Goal: Subscribe to service/newsletter

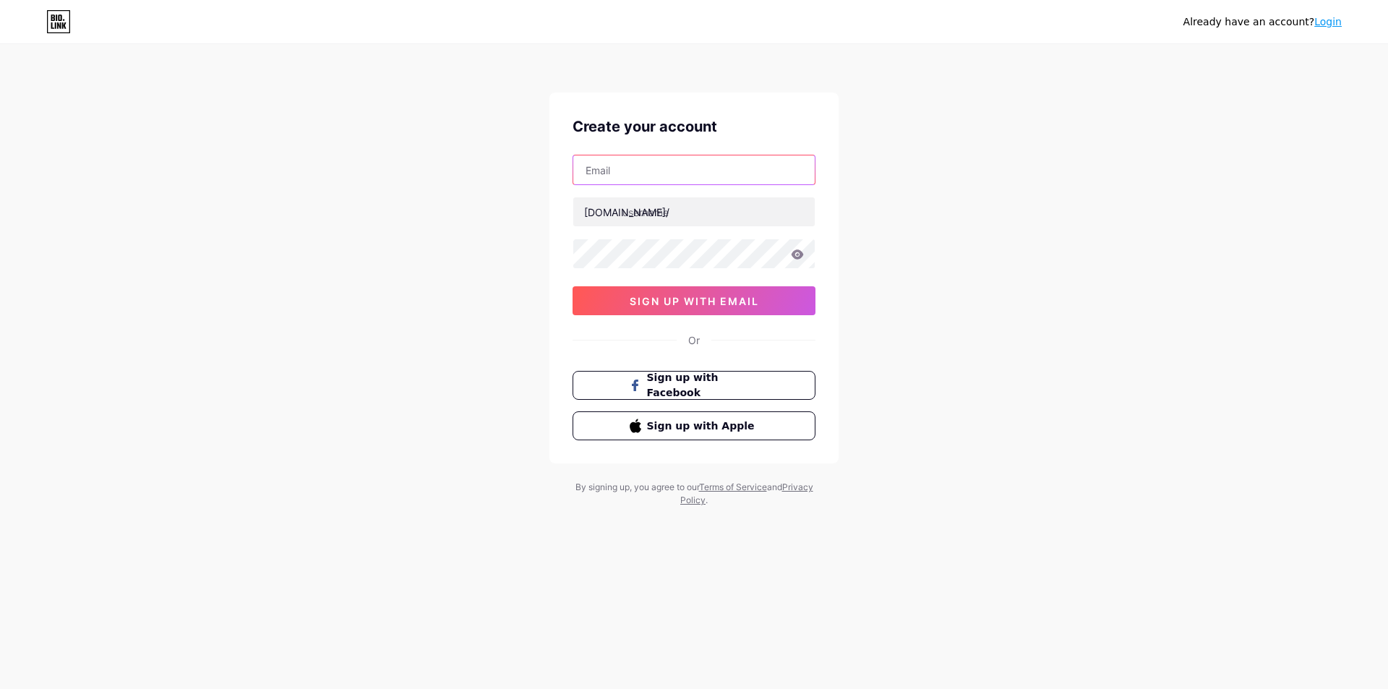
click at [672, 176] on input "text" at bounding box center [693, 169] width 241 height 29
type input "[EMAIL_ADDRESS][DOMAIN_NAME]"
click at [692, 223] on input "text" at bounding box center [693, 211] width 241 height 29
click at [643, 206] on input "text" at bounding box center [693, 211] width 241 height 29
paste input "provsionavl"
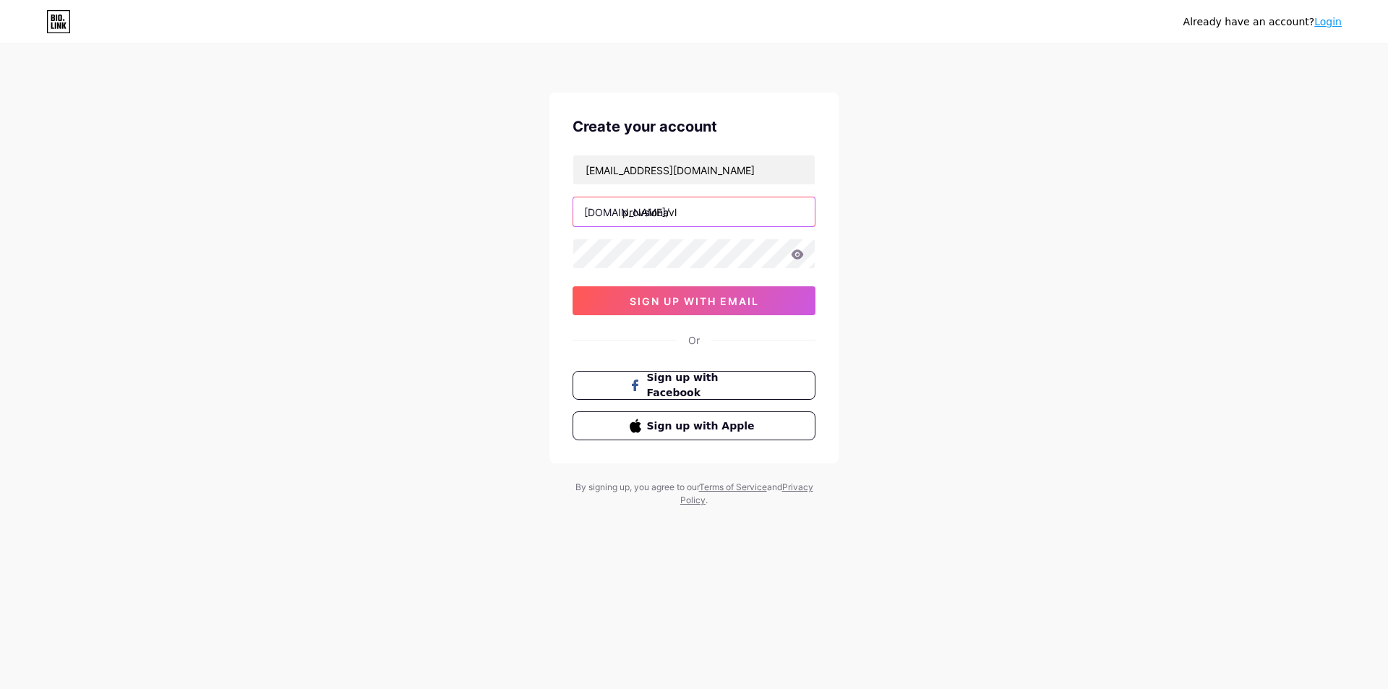
type input "provsionavl"
click at [666, 292] on button "sign up with email" at bounding box center [693, 300] width 243 height 29
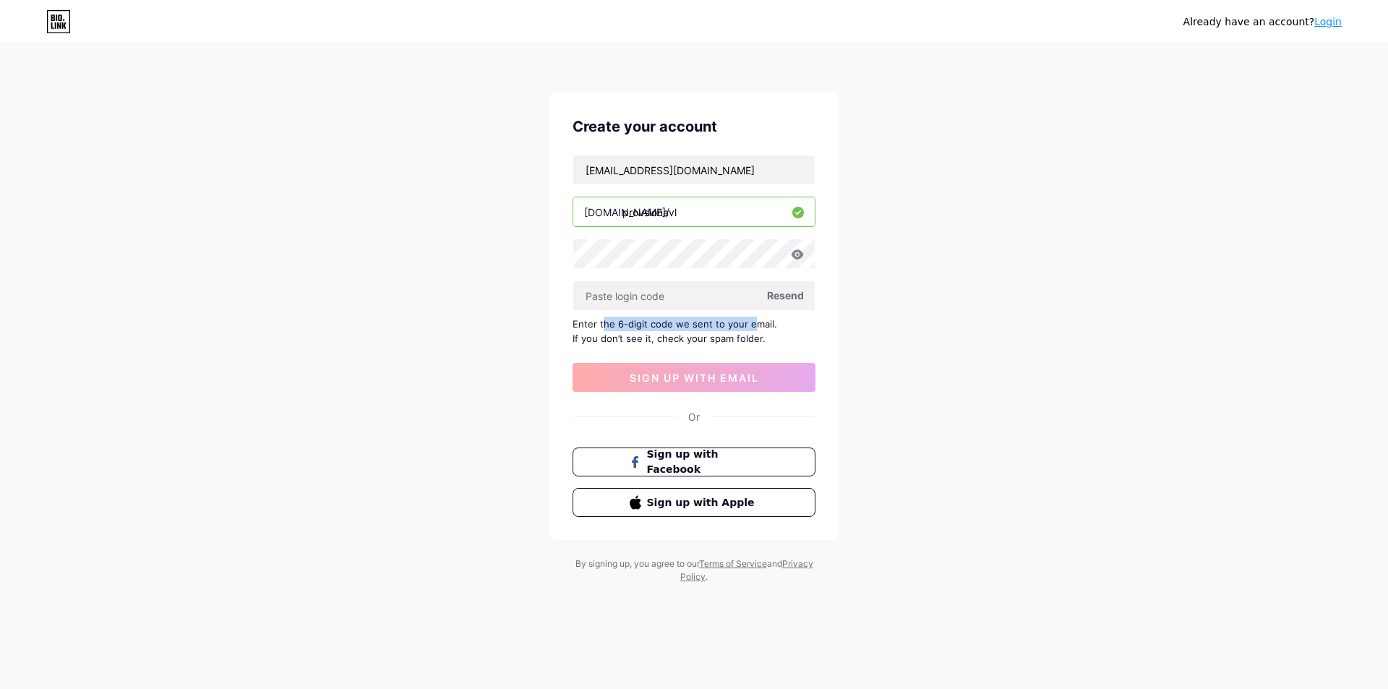
drag, startPoint x: 603, startPoint y: 327, endPoint x: 752, endPoint y: 321, distance: 149.0
click at [752, 321] on div "Enter the 6-digit code we sent to your email. If you don’t see it, check your s…" at bounding box center [693, 331] width 243 height 29
click at [666, 289] on input "text" at bounding box center [693, 295] width 241 height 29
paste input "316145"
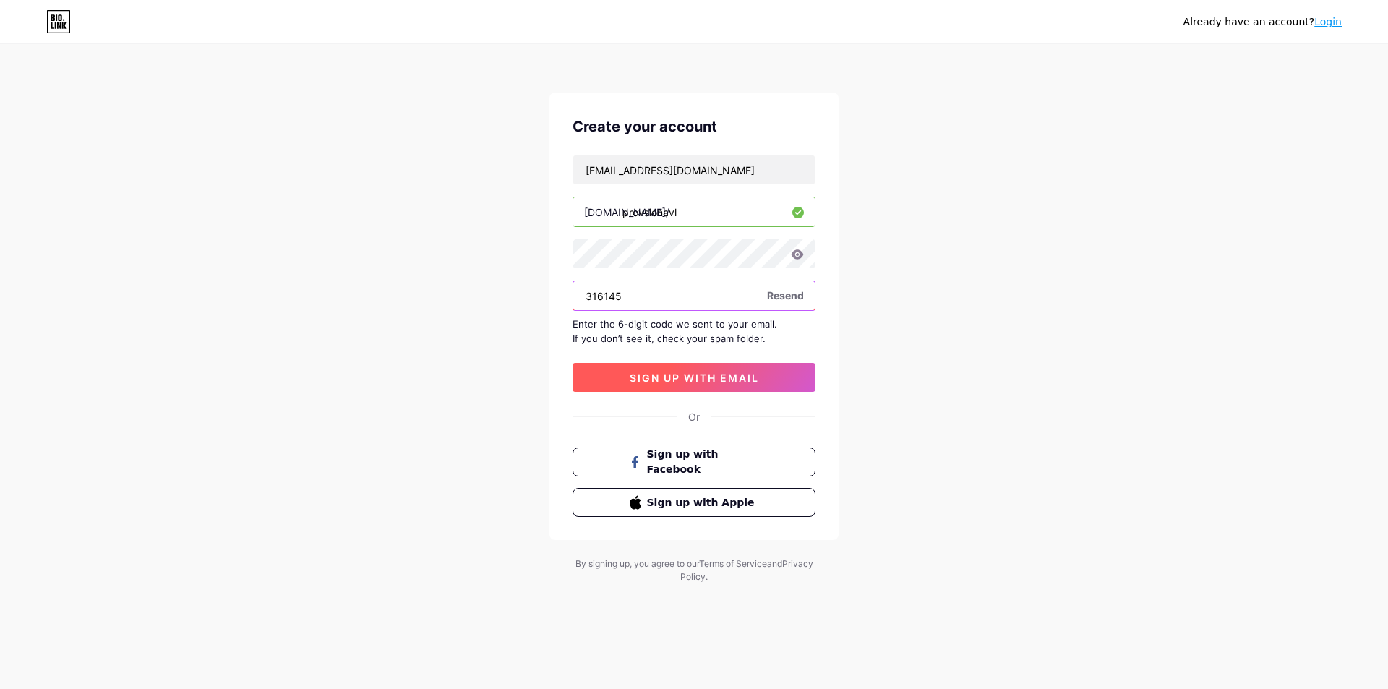
type input "316145"
click at [722, 379] on span "sign up with email" at bounding box center [693, 377] width 129 height 12
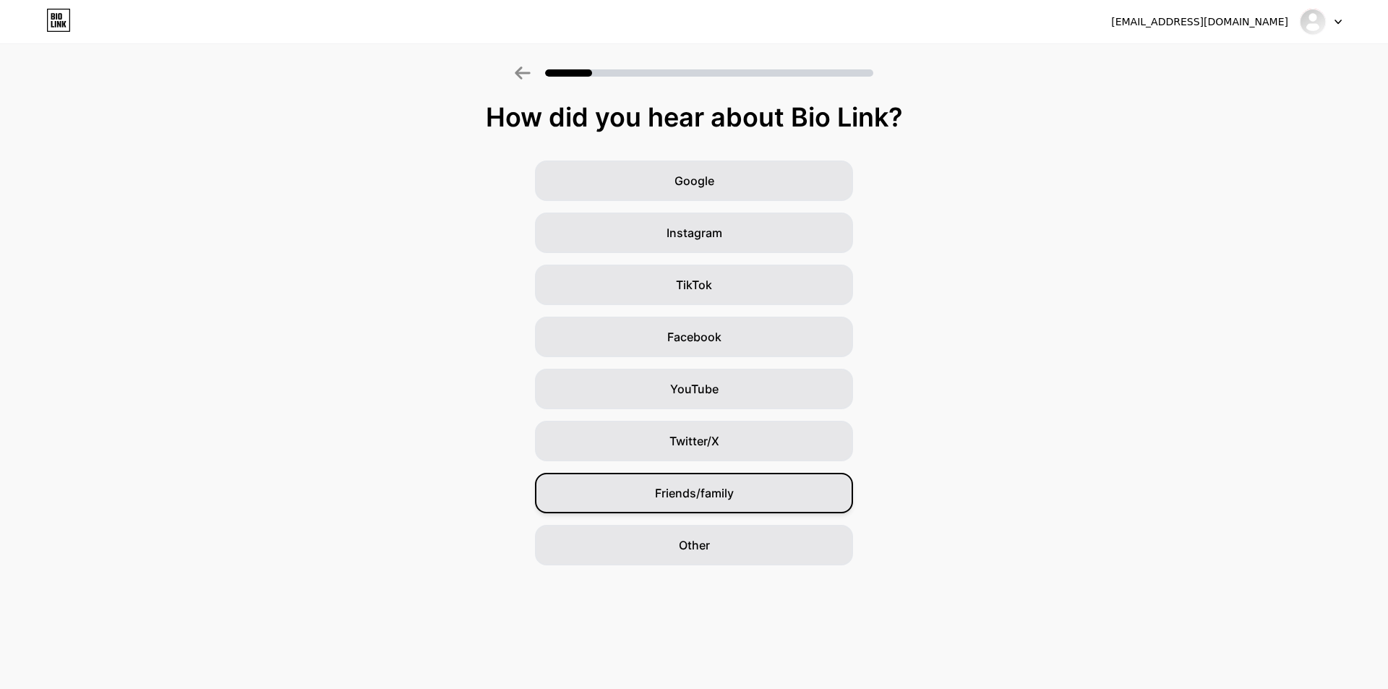
click at [705, 490] on span "Friends/family" at bounding box center [694, 492] width 79 height 17
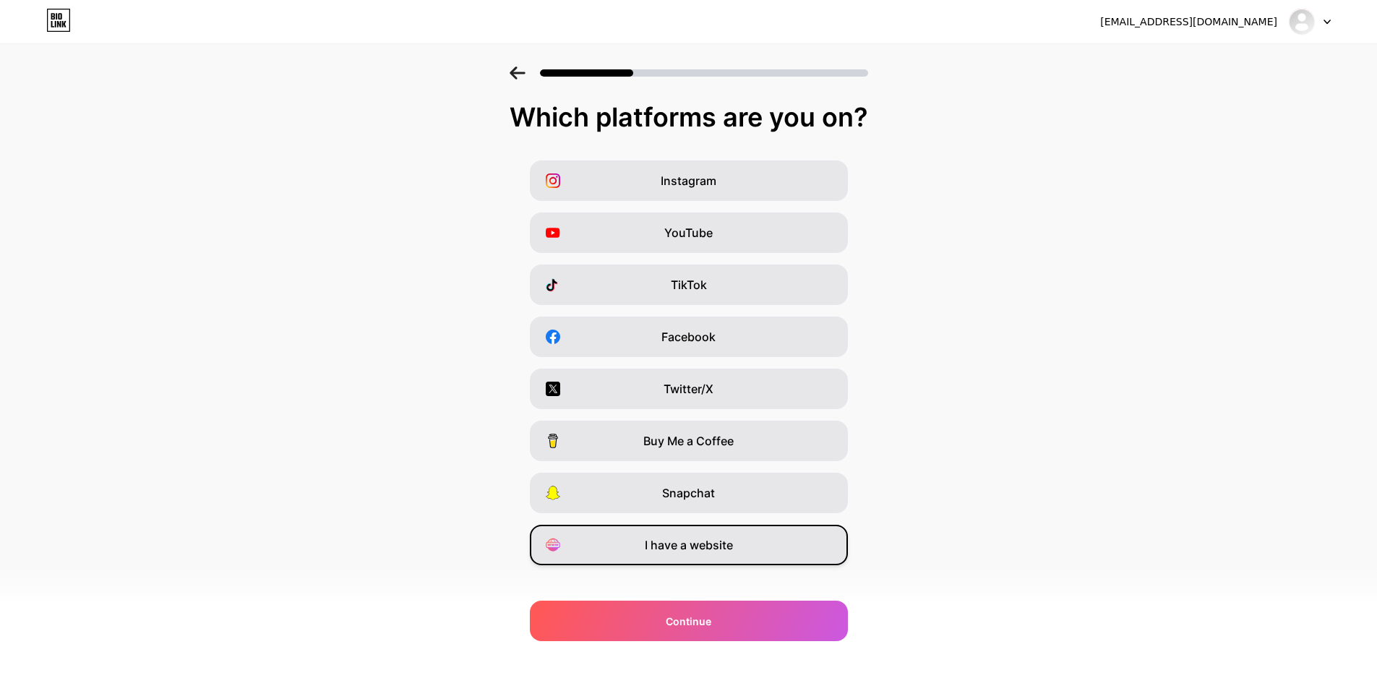
click at [774, 545] on div "I have a website" at bounding box center [689, 545] width 318 height 40
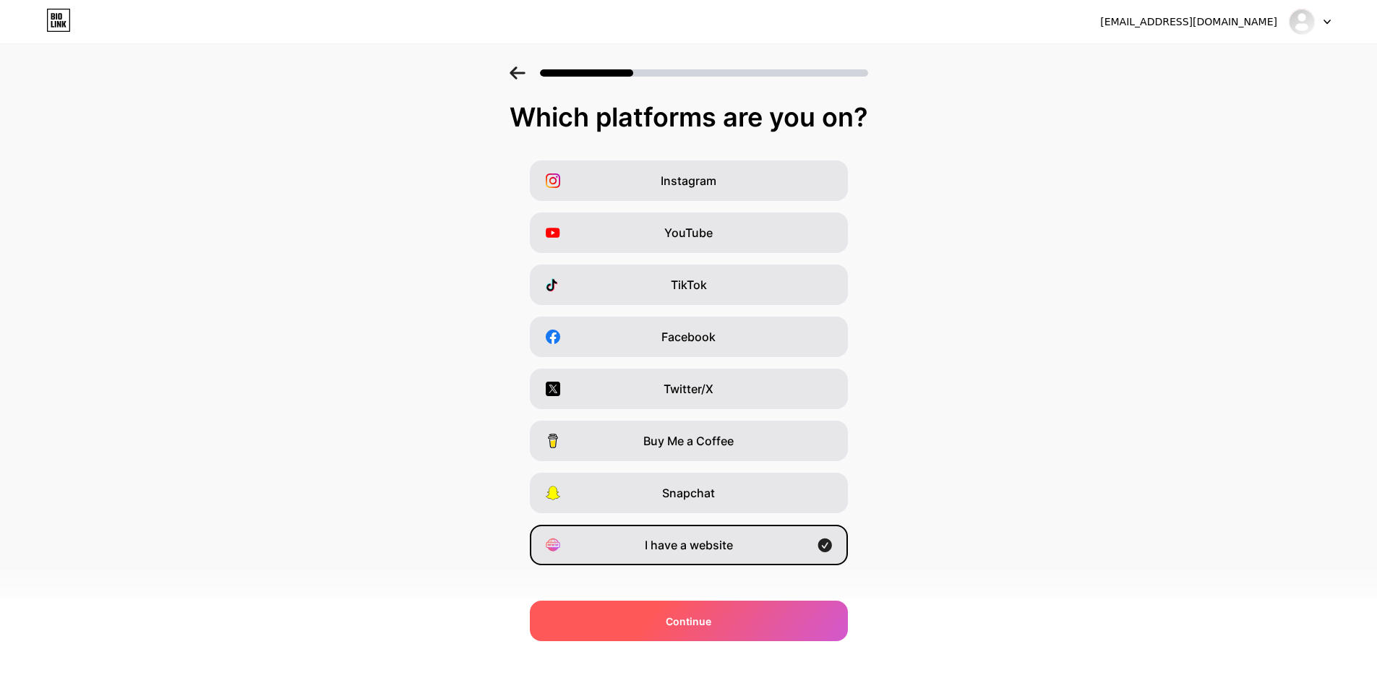
click at [735, 629] on div "Continue" at bounding box center [689, 621] width 318 height 40
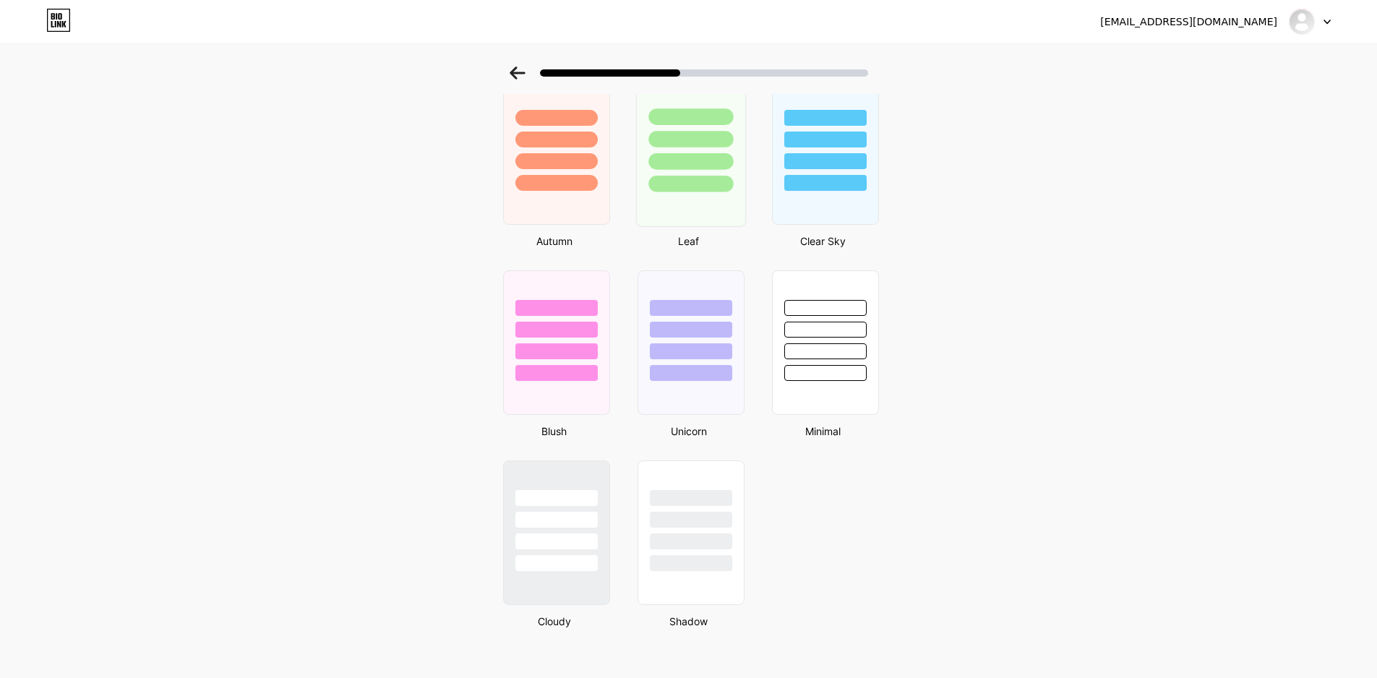
scroll to position [1044, 0]
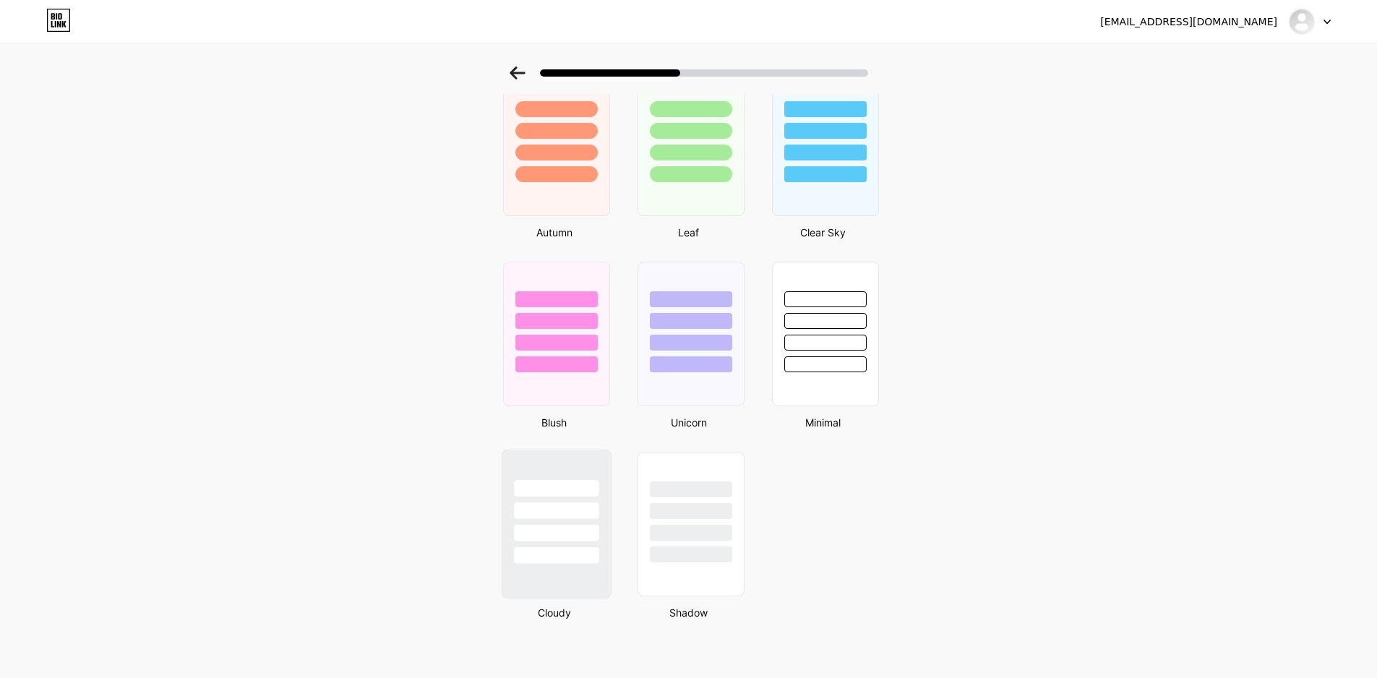
click at [572, 514] on div at bounding box center [556, 510] width 85 height 17
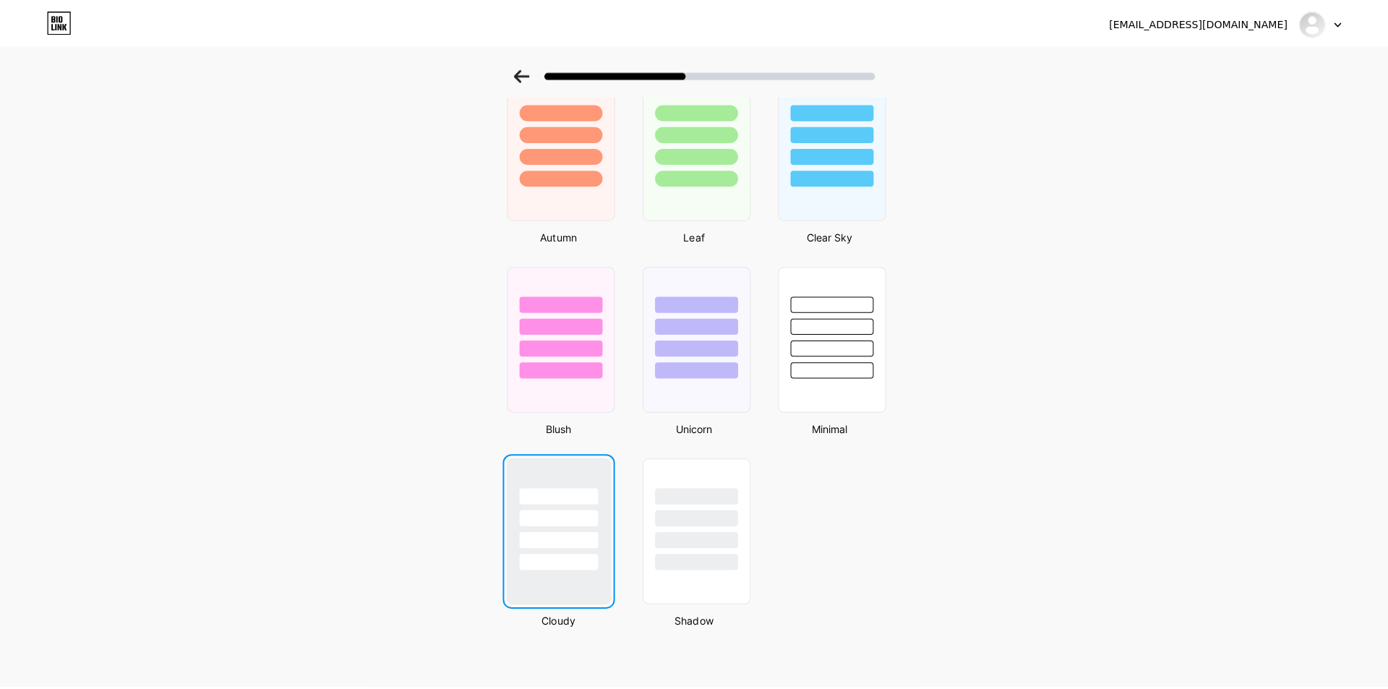
scroll to position [0, 0]
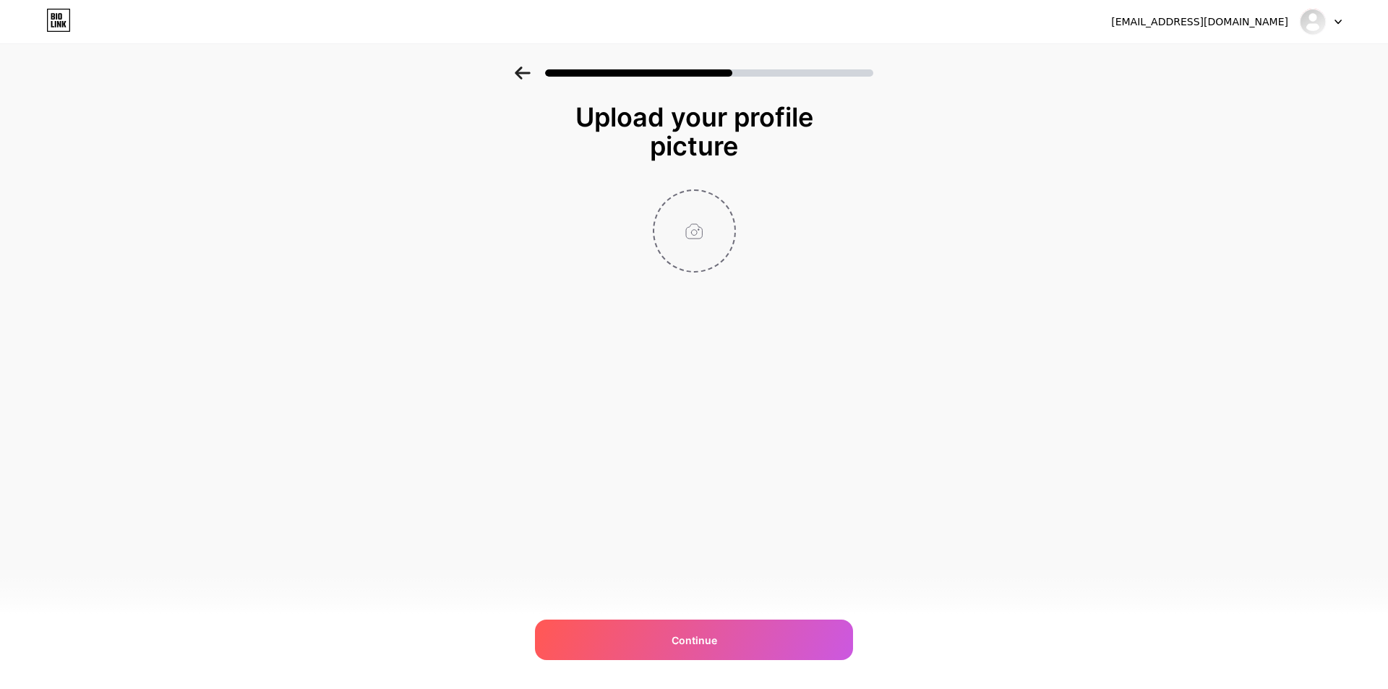
click at [704, 240] on input "file" at bounding box center [694, 231] width 80 height 80
type input "C:\fakepath\provision-logo.png"
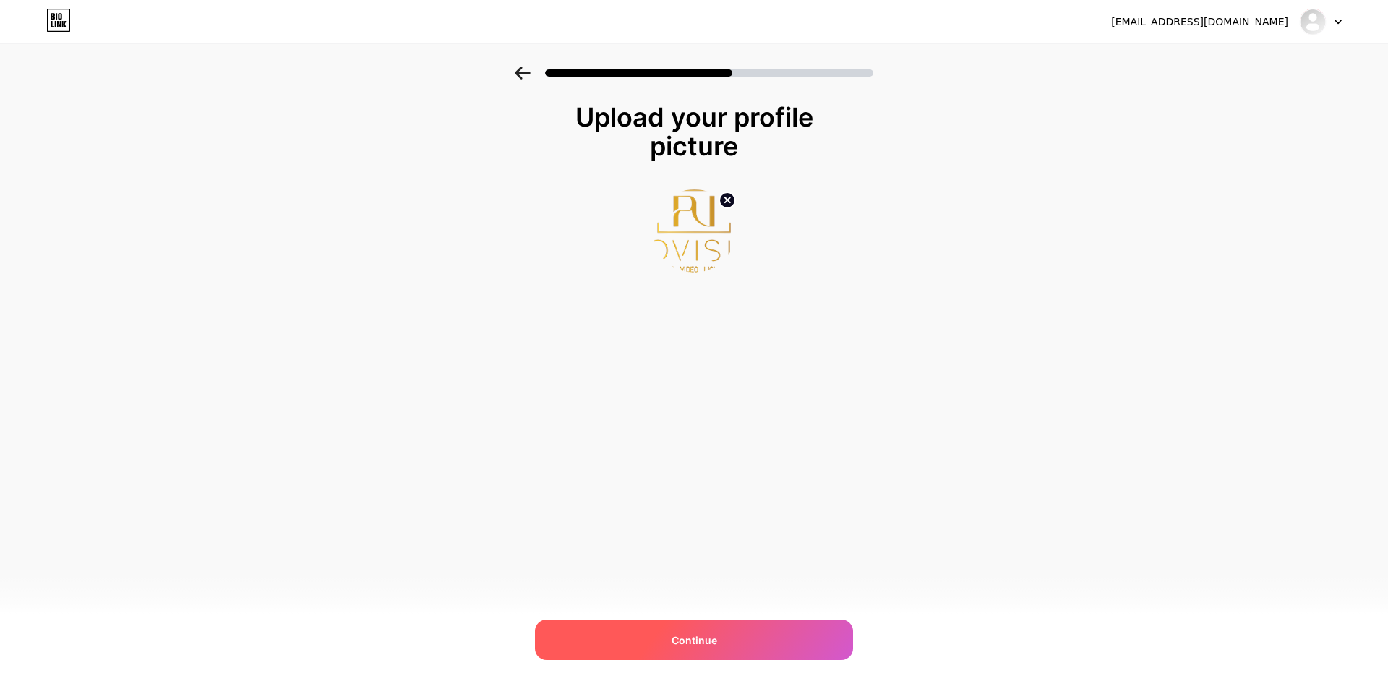
click at [698, 640] on span "Continue" at bounding box center [694, 639] width 46 height 15
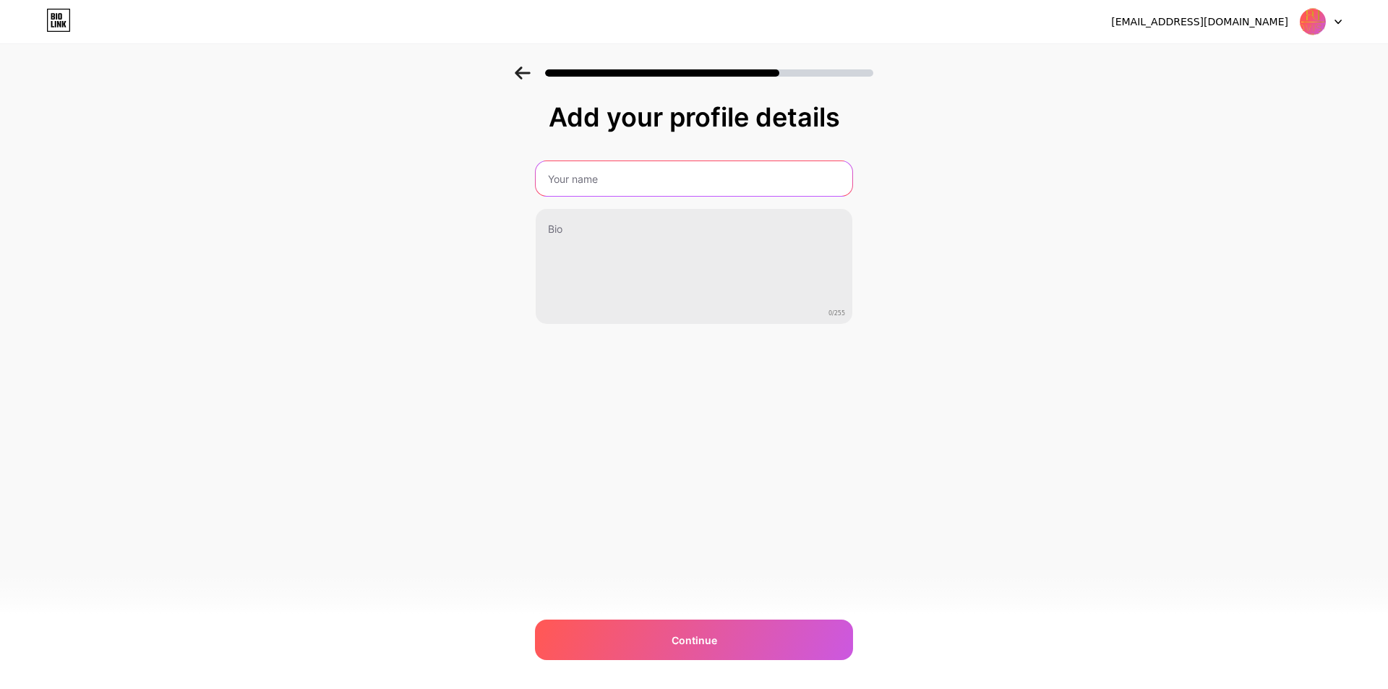
click at [642, 176] on input "text" at bounding box center [694, 178] width 317 height 35
type input "Provision AVL"
click at [488, 280] on div "Add your profile details Provision AVL 0/255 Continue Error" at bounding box center [694, 231] width 1388 height 330
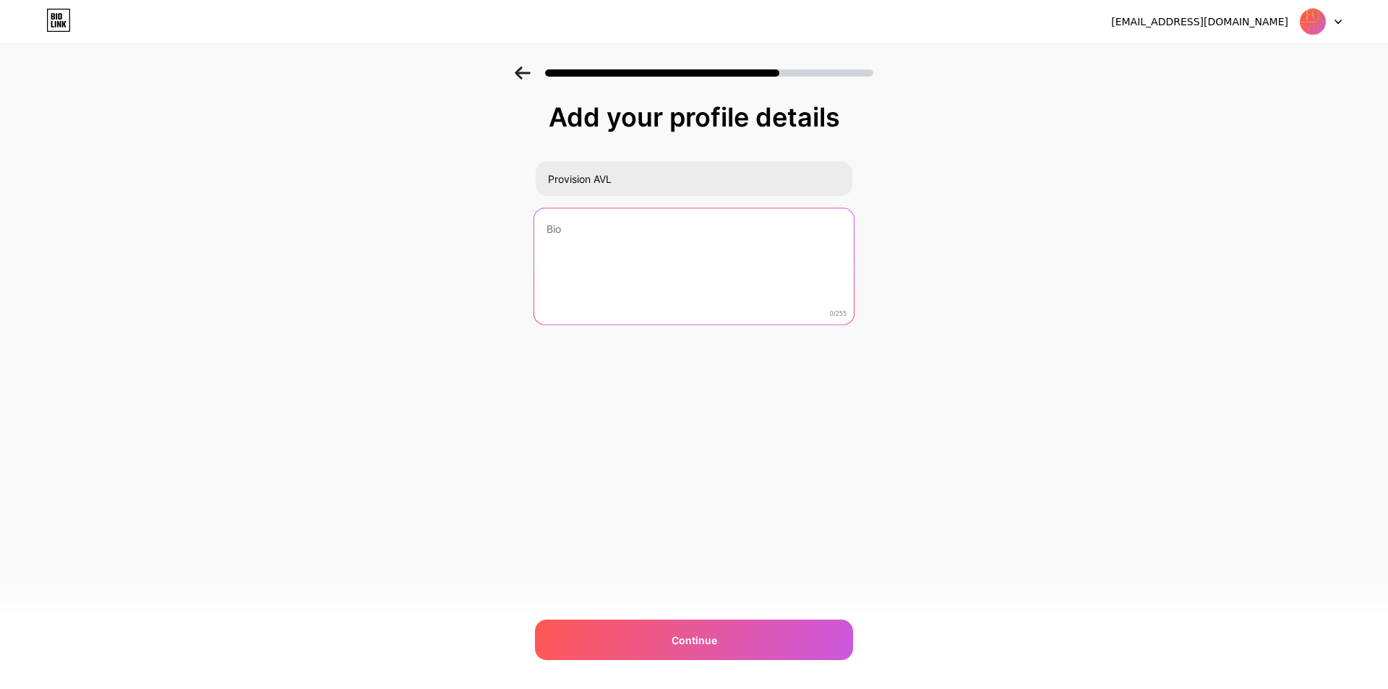
click at [716, 219] on textarea at bounding box center [693, 267] width 319 height 118
paste textarea "Explore high-performance fog machines and smoke machines at Provision AVL—ideal…"
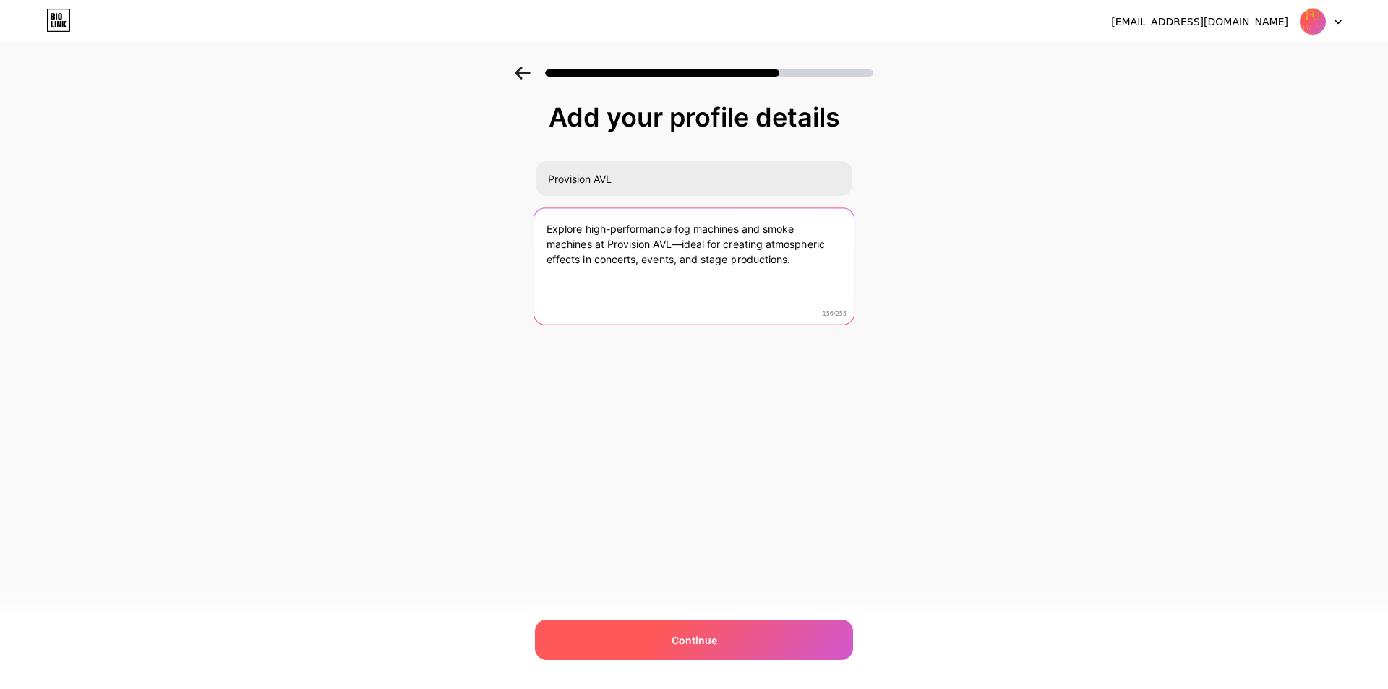
type textarea "Explore high-performance fog machines and smoke machines at Provision AVL—ideal…"
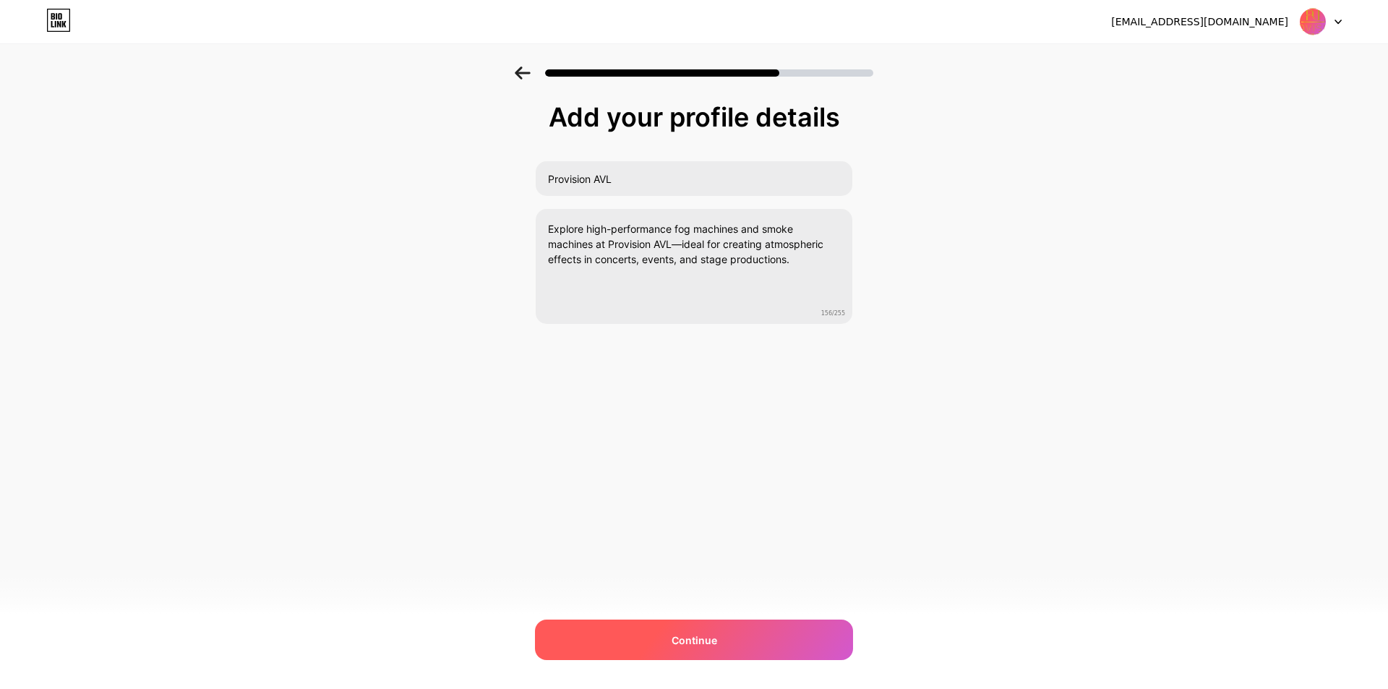
click at [741, 639] on div "Continue" at bounding box center [694, 639] width 318 height 40
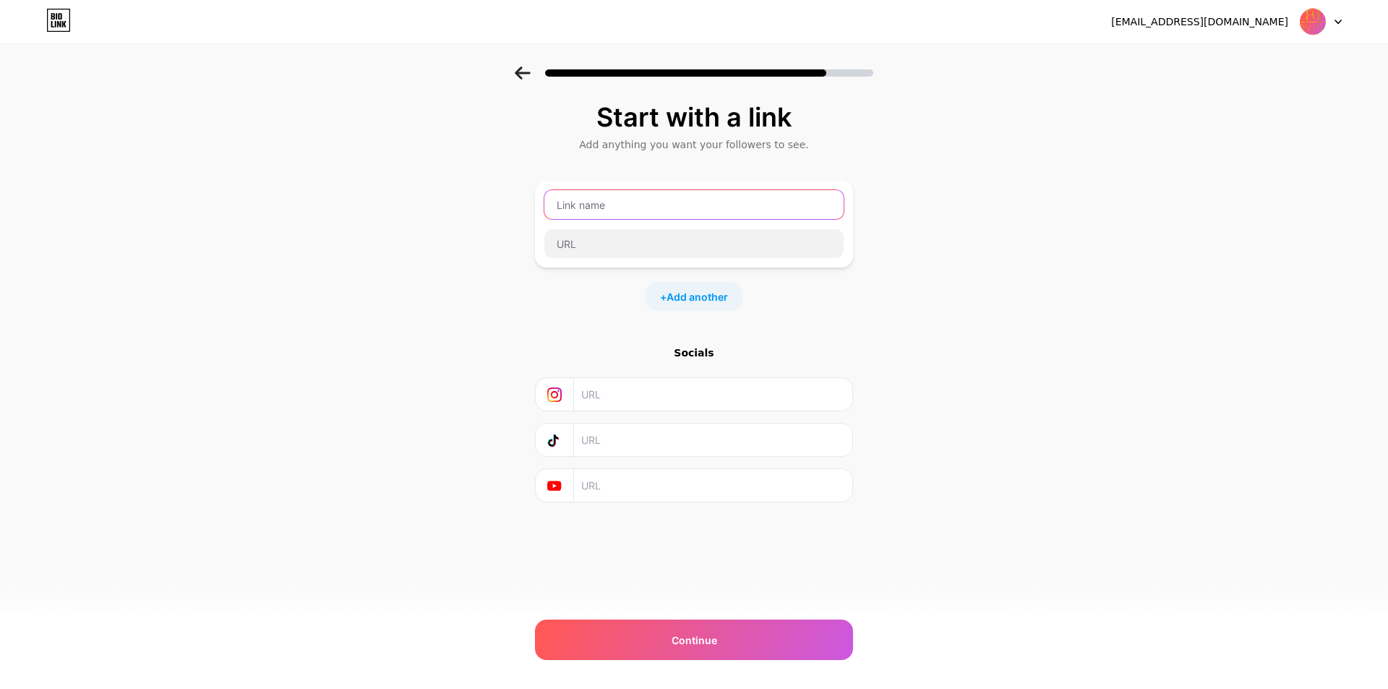
click at [723, 212] on input "text" at bounding box center [693, 204] width 299 height 29
paste input "[URL][DOMAIN_NAME]"
type input "[URL][DOMAIN_NAME]"
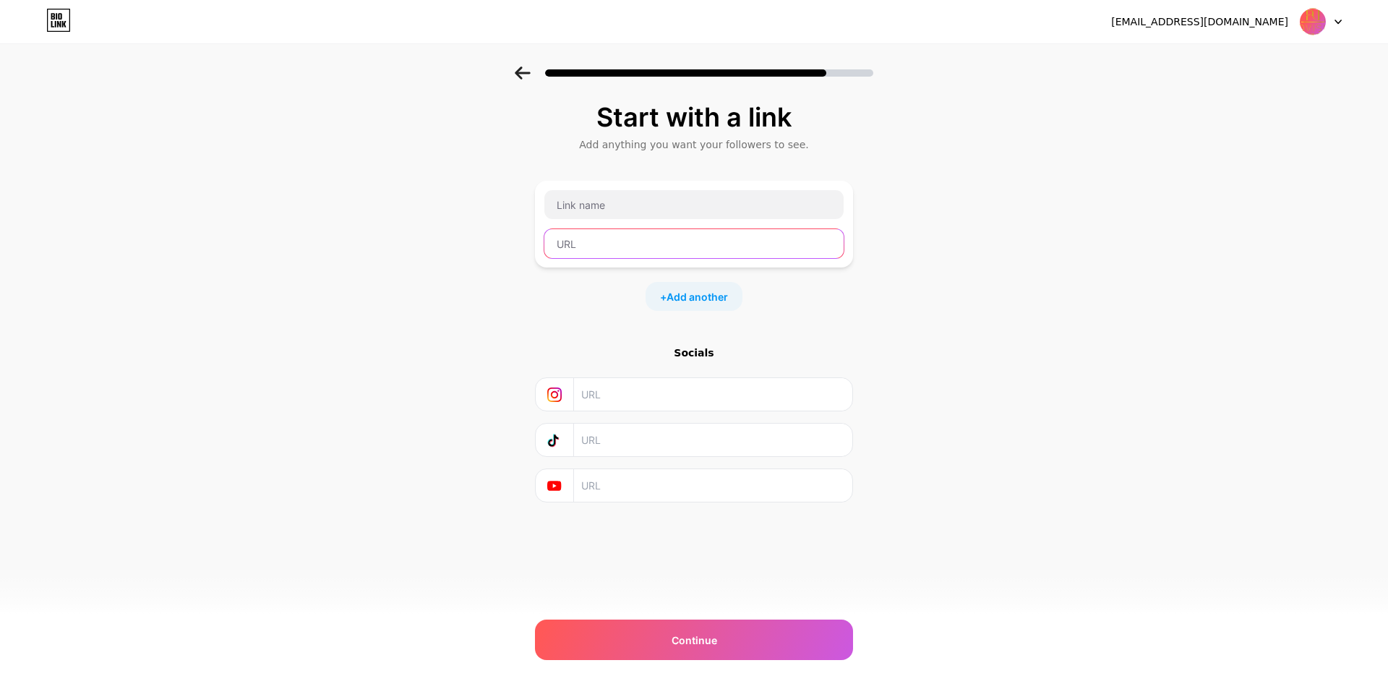
click at [660, 247] on input "text" at bounding box center [693, 243] width 299 height 29
paste input "[URL][DOMAIN_NAME]"
type input "[URL][DOMAIN_NAME]"
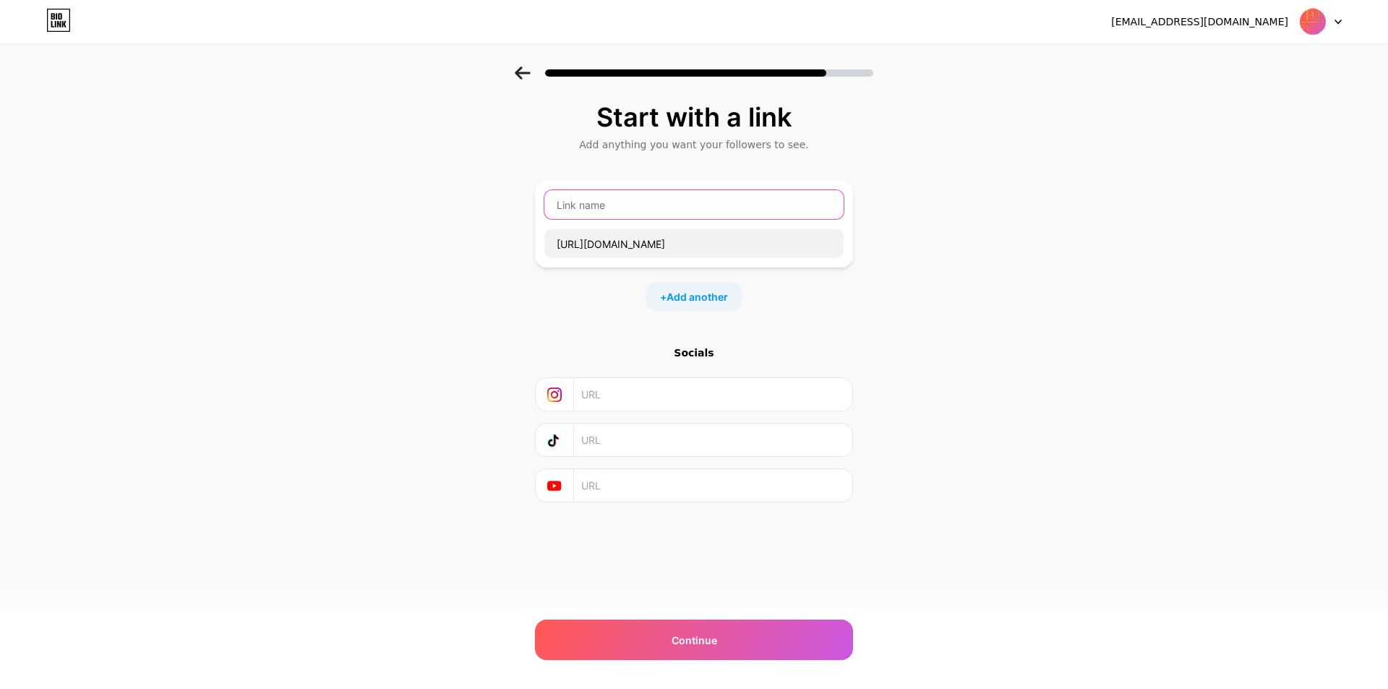
click at [671, 210] on input "text" at bounding box center [693, 204] width 299 height 29
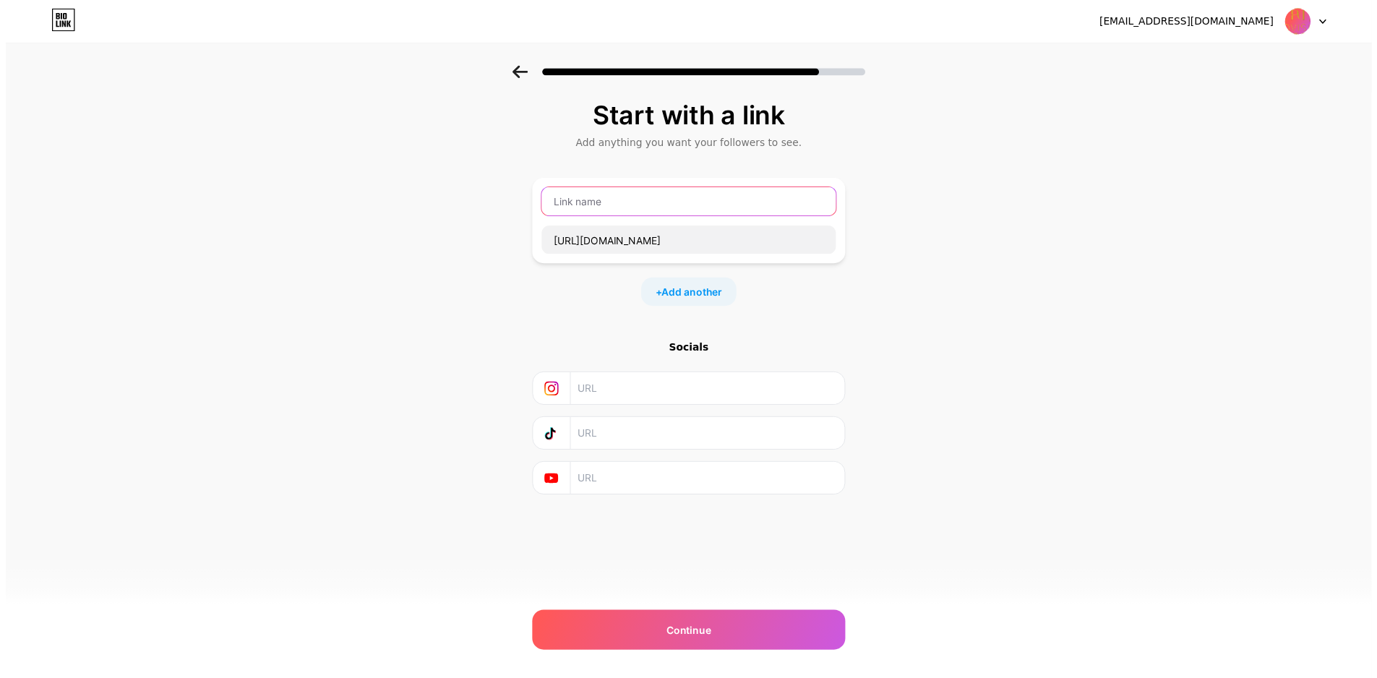
scroll to position [0, 0]
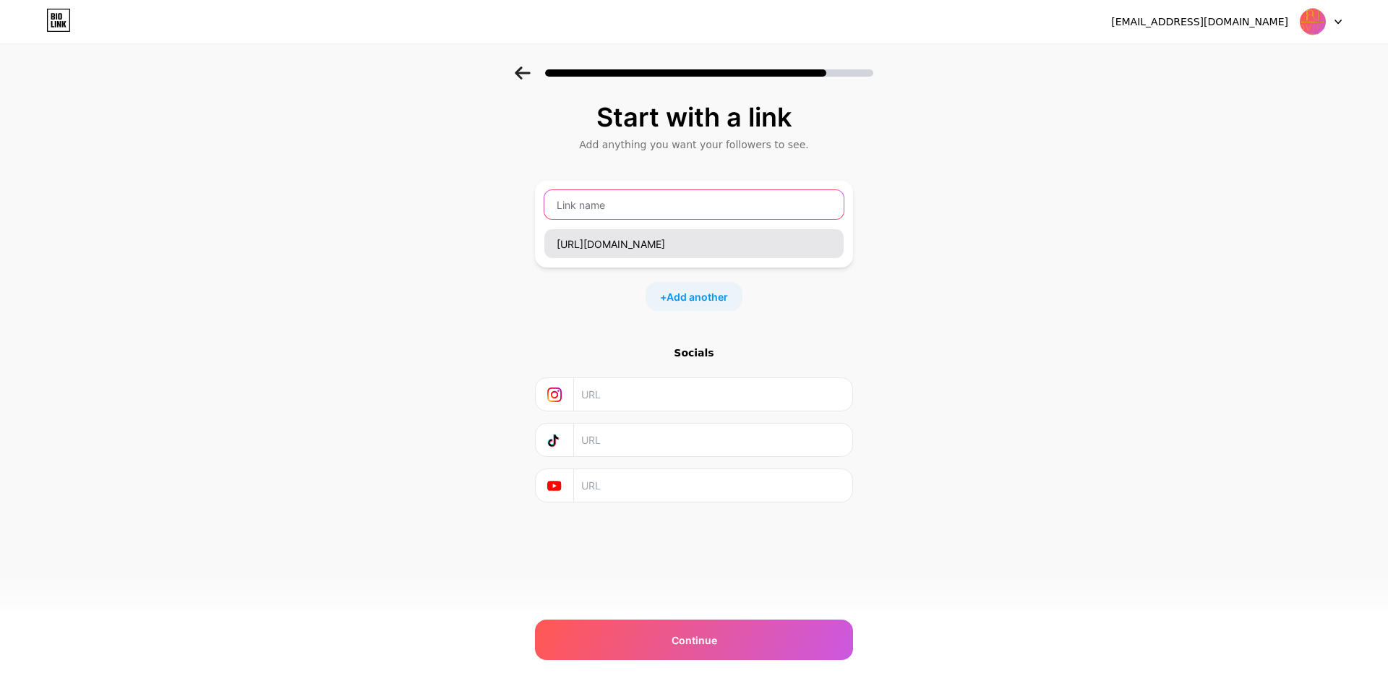
paste input "Fog machine"
type input "Fog machine"
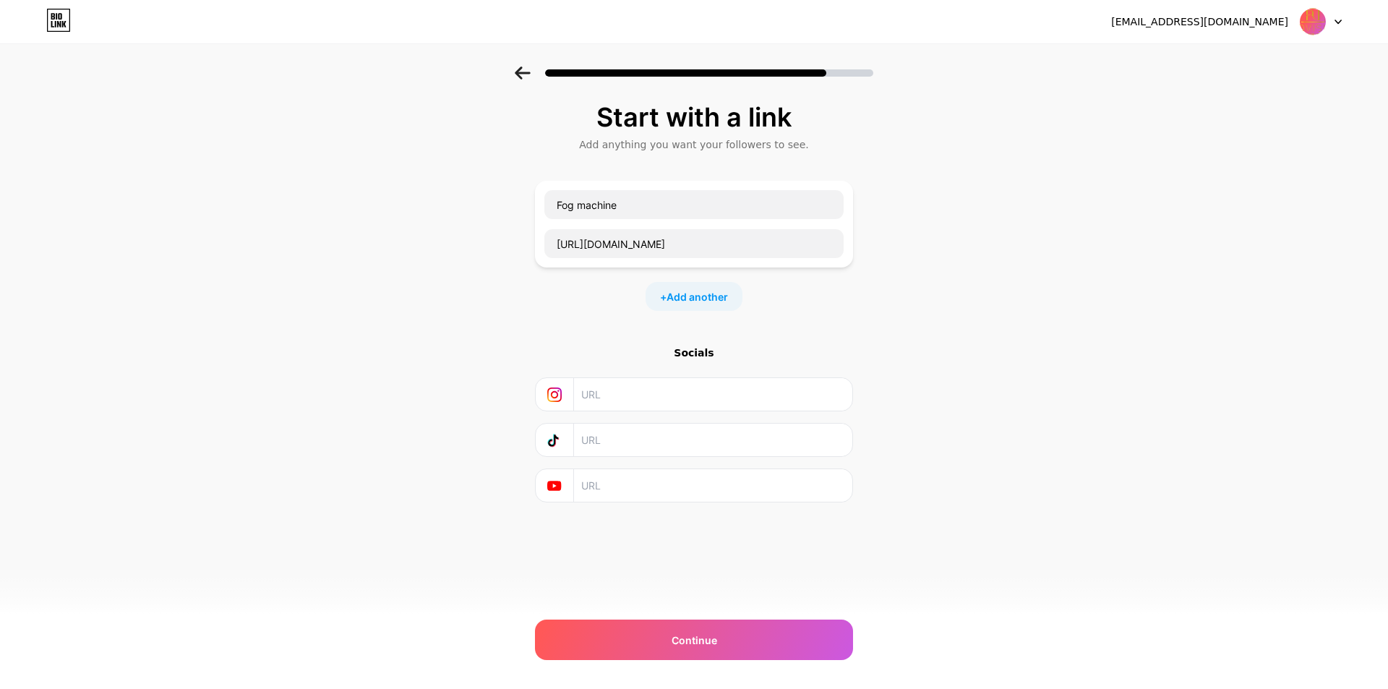
click at [710, 306] on div "+ Add another" at bounding box center [693, 296] width 97 height 29
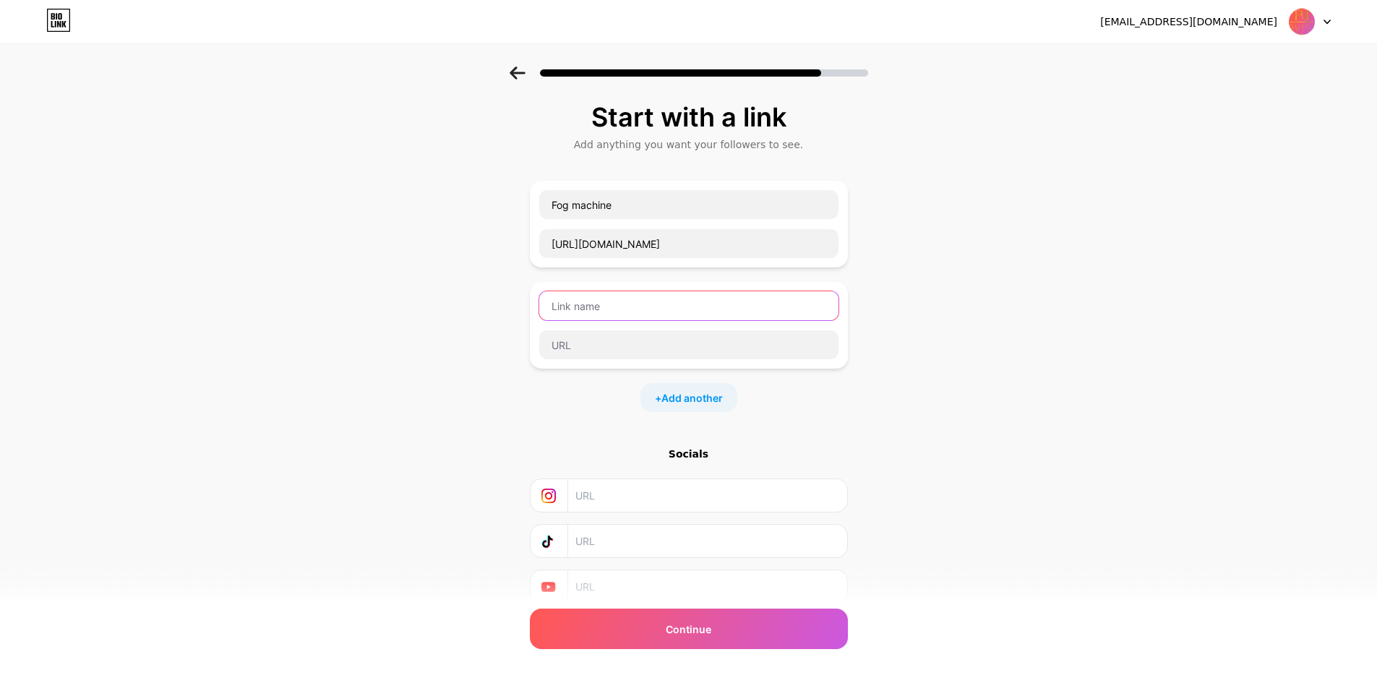
click at [710, 306] on input "text" at bounding box center [688, 305] width 299 height 29
paste input "[URL][DOMAIN_NAME]"
type input "[URL][DOMAIN_NAME]"
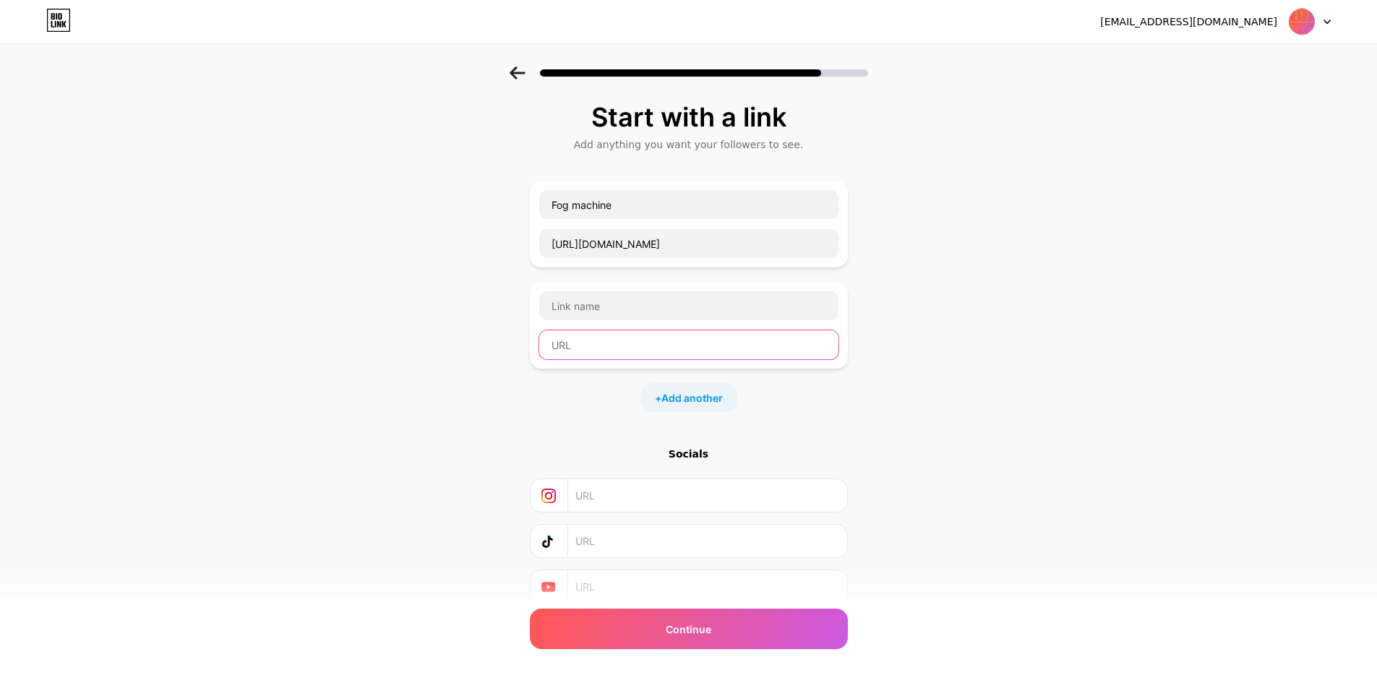
click at [596, 350] on input "text" at bounding box center [688, 344] width 299 height 29
paste input "[URL][DOMAIN_NAME]"
type input "[URL][DOMAIN_NAME]"
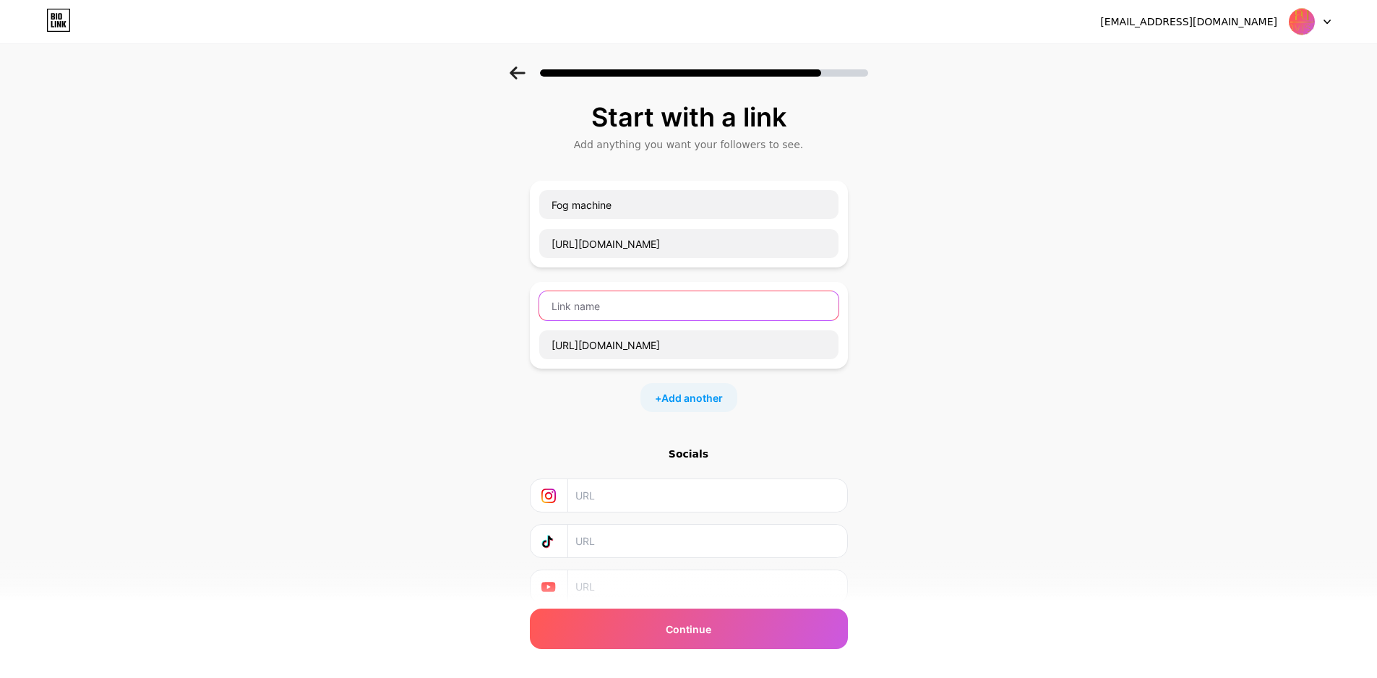
click at [593, 306] on input "text" at bounding box center [688, 305] width 299 height 29
paste input "audio visual equipment supplier in [GEOGRAPHIC_DATA]"
click at [563, 306] on input "audio visual equipment supplier in [GEOGRAPHIC_DATA]" at bounding box center [688, 305] width 299 height 29
type input "Audio Visual equipment supplier in [GEOGRAPHIC_DATA]"
click at [673, 396] on span "Add another" at bounding box center [691, 397] width 61 height 15
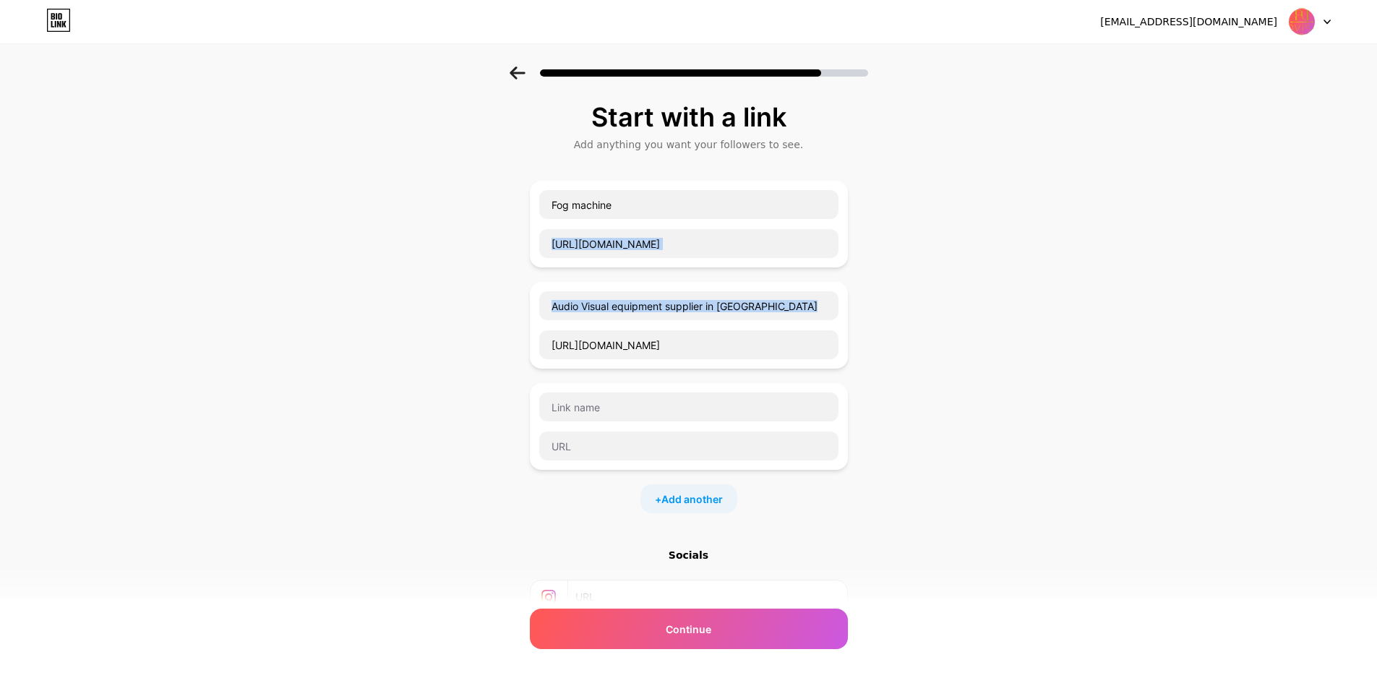
drag, startPoint x: 539, startPoint y: 322, endPoint x: 539, endPoint y: 251, distance: 70.8
click at [539, 251] on div "Fog machine [URL][DOMAIN_NAME] Audio Visual equipment supplier in [GEOGRAPHIC_D…" at bounding box center [689, 347] width 318 height 332
click at [498, 330] on div "Start with a link Add anything you want your followers to see. Fog machine [URL…" at bounding box center [688, 421] width 1377 height 710
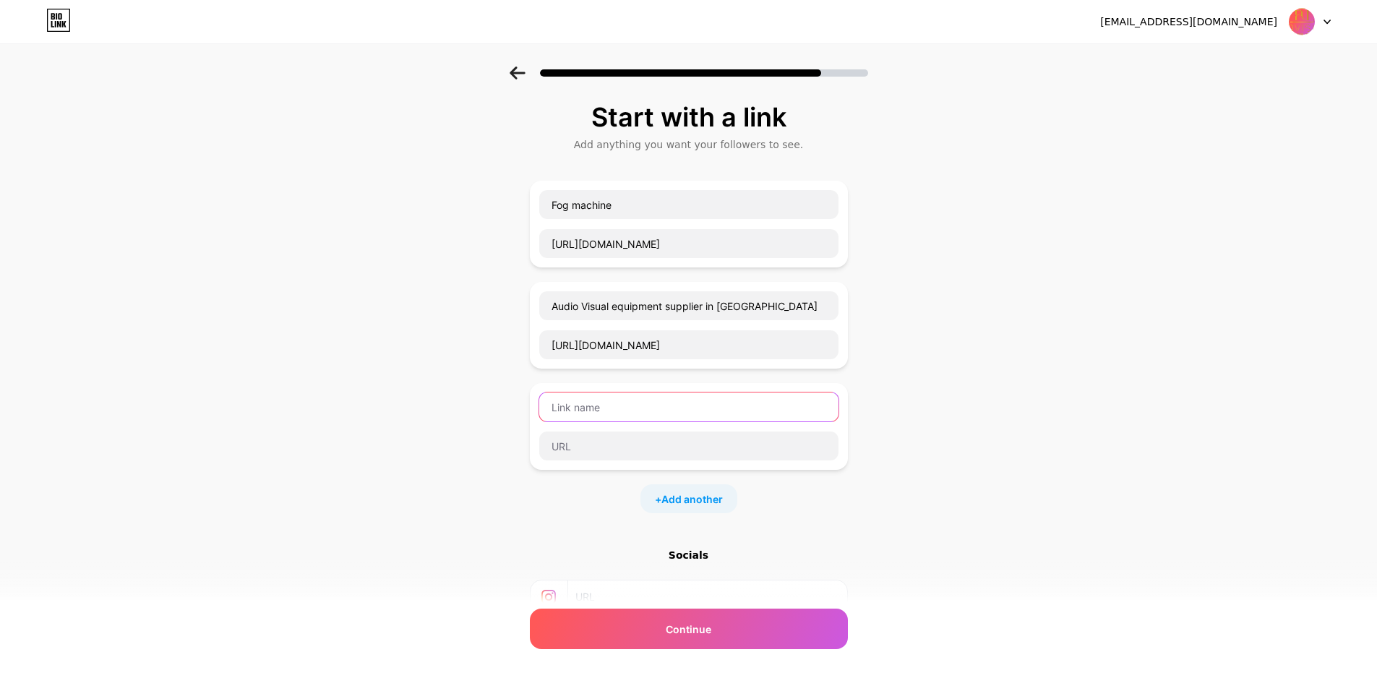
click at [611, 403] on input "text" at bounding box center [688, 406] width 299 height 29
click at [530, 79] on div at bounding box center [688, 68] width 1377 height 51
click at [525, 75] on icon at bounding box center [517, 72] width 16 height 13
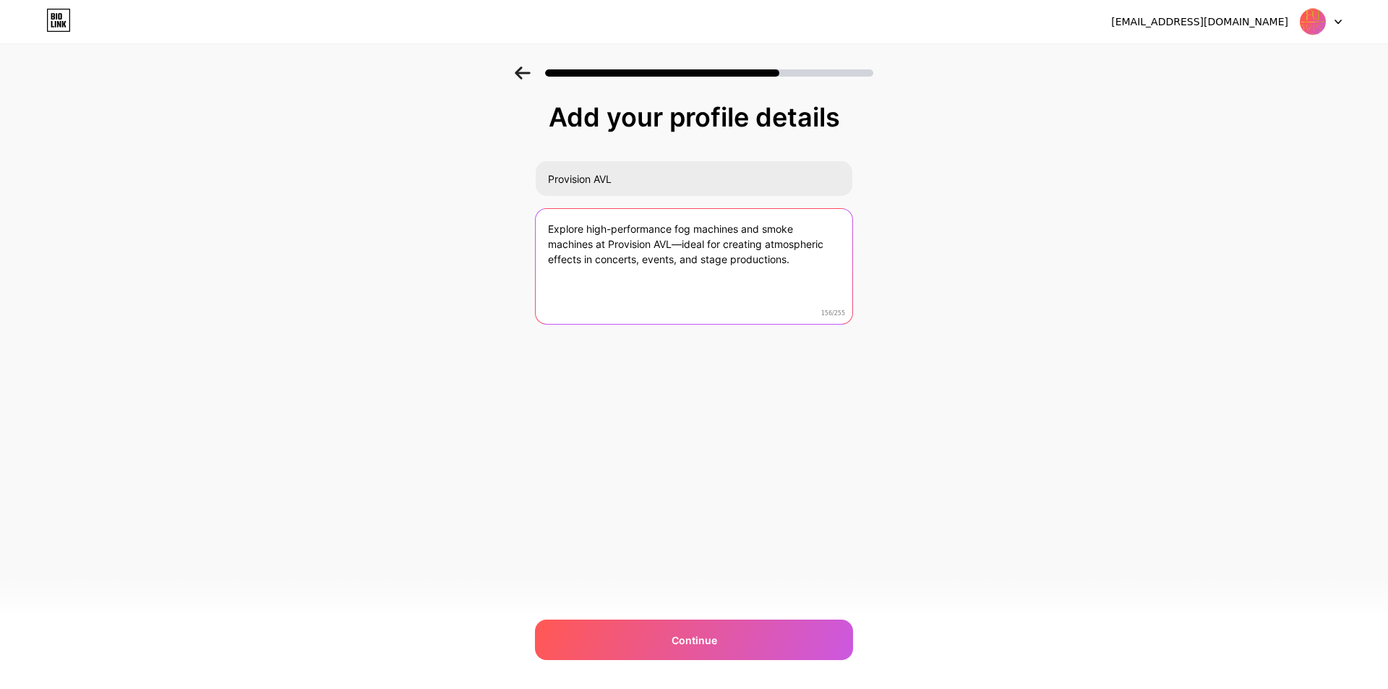
click at [689, 280] on textarea "Explore high-performance fog machines and smoke machines at Provision AVL—ideal…" at bounding box center [694, 267] width 317 height 116
click at [696, 265] on textarea "Explore high-performance fog machines and smoke machines at Provision AVL—ideal…" at bounding box center [693, 267] width 319 height 118
paste textarea "nhance your events and installations with cutting-edge solutions from audio vis…"
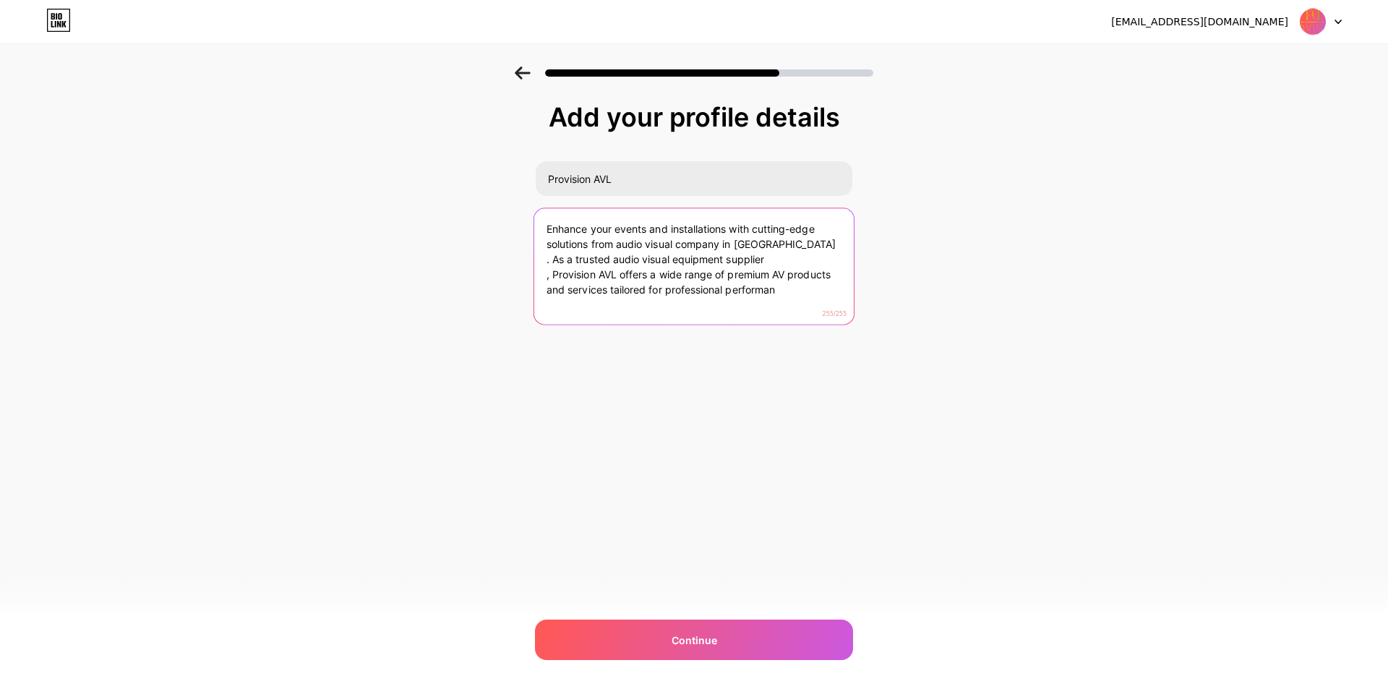
type textarea "Enhance your events and installations with cutting-edge solutions from audio vi…"
click at [704, 274] on textarea "Enhance your events and installations with cutting-edge solutions from audio vi…" at bounding box center [693, 267] width 319 height 118
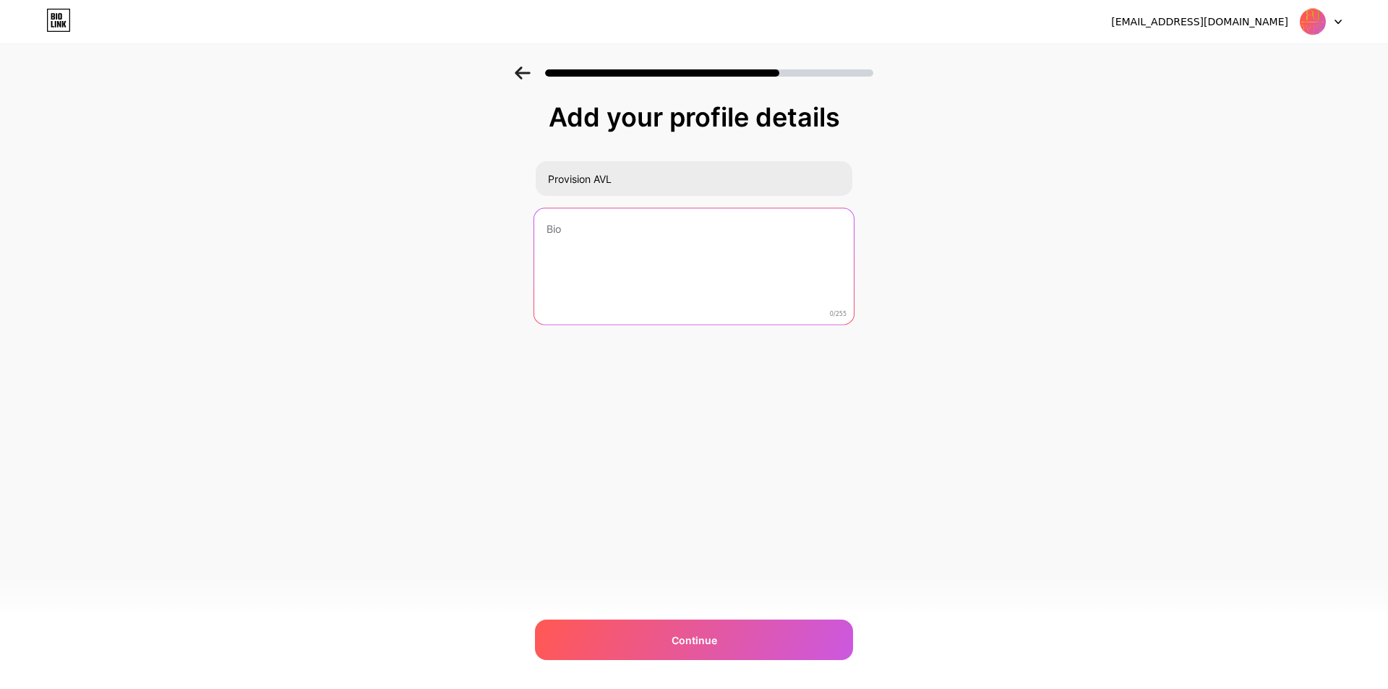
paste textarea "Discover Provision AVL, a premier audio visual company in [GEOGRAPHIC_DATA] and…"
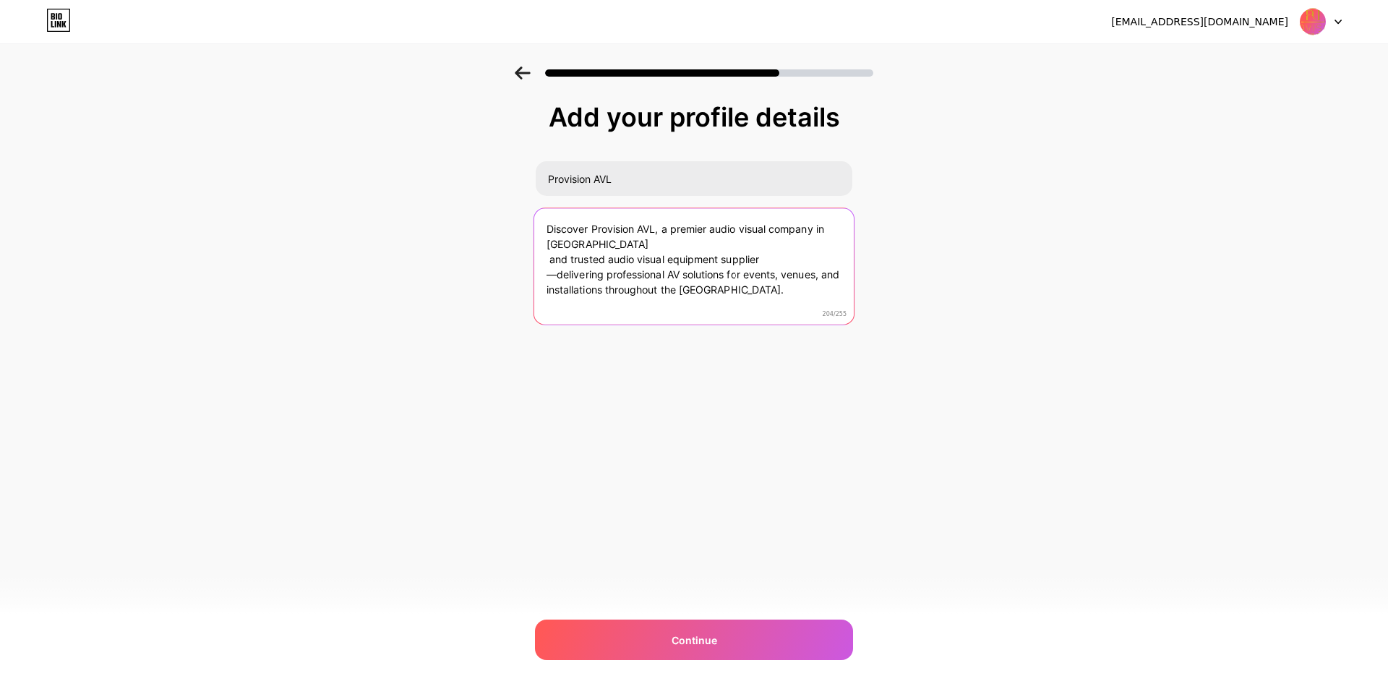
click at [546, 260] on textarea "Discover Provision AVL, a premier audio visual company in [GEOGRAPHIC_DATA] and…" at bounding box center [693, 267] width 319 height 118
click at [553, 263] on textarea "Discover Provision AVL, a premier audio visual company in [GEOGRAPHIC_DATA] and…" at bounding box center [693, 267] width 319 height 118
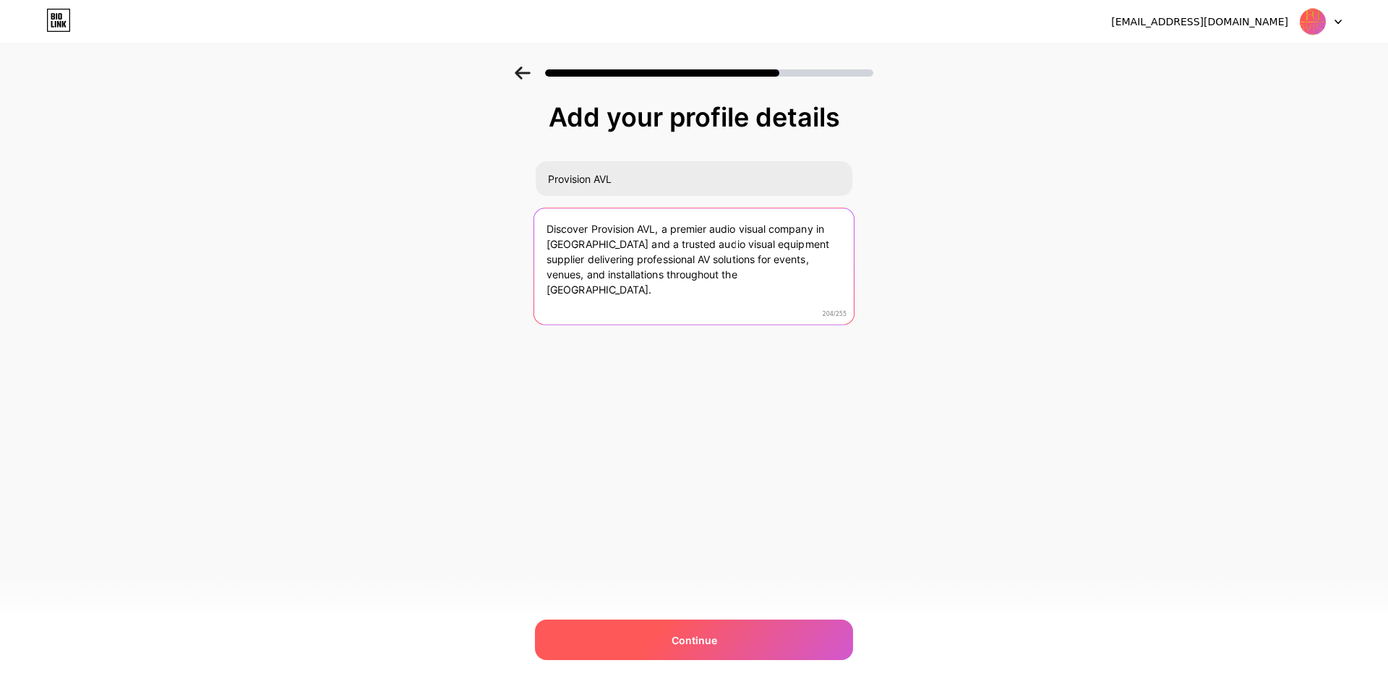
type textarea "Discover Provision AVL, a premier audio visual company in [GEOGRAPHIC_DATA] and…"
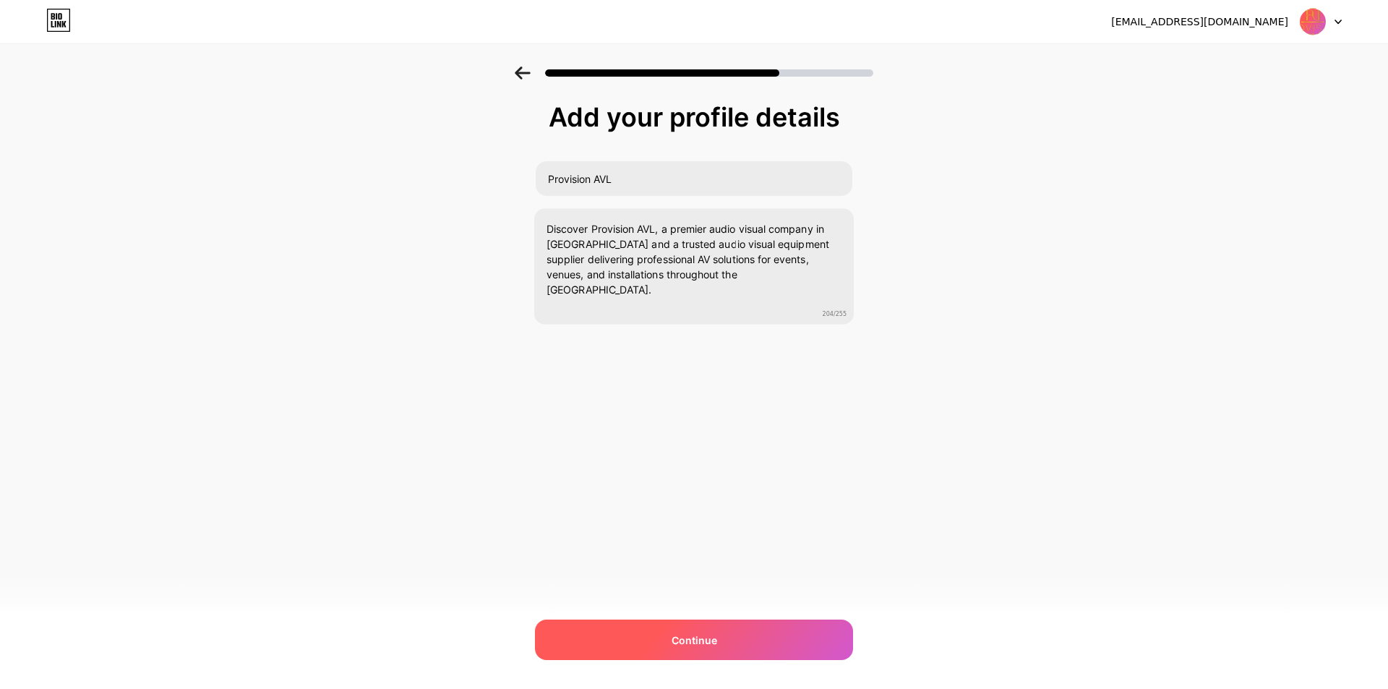
click at [729, 627] on div "Continue" at bounding box center [694, 639] width 318 height 40
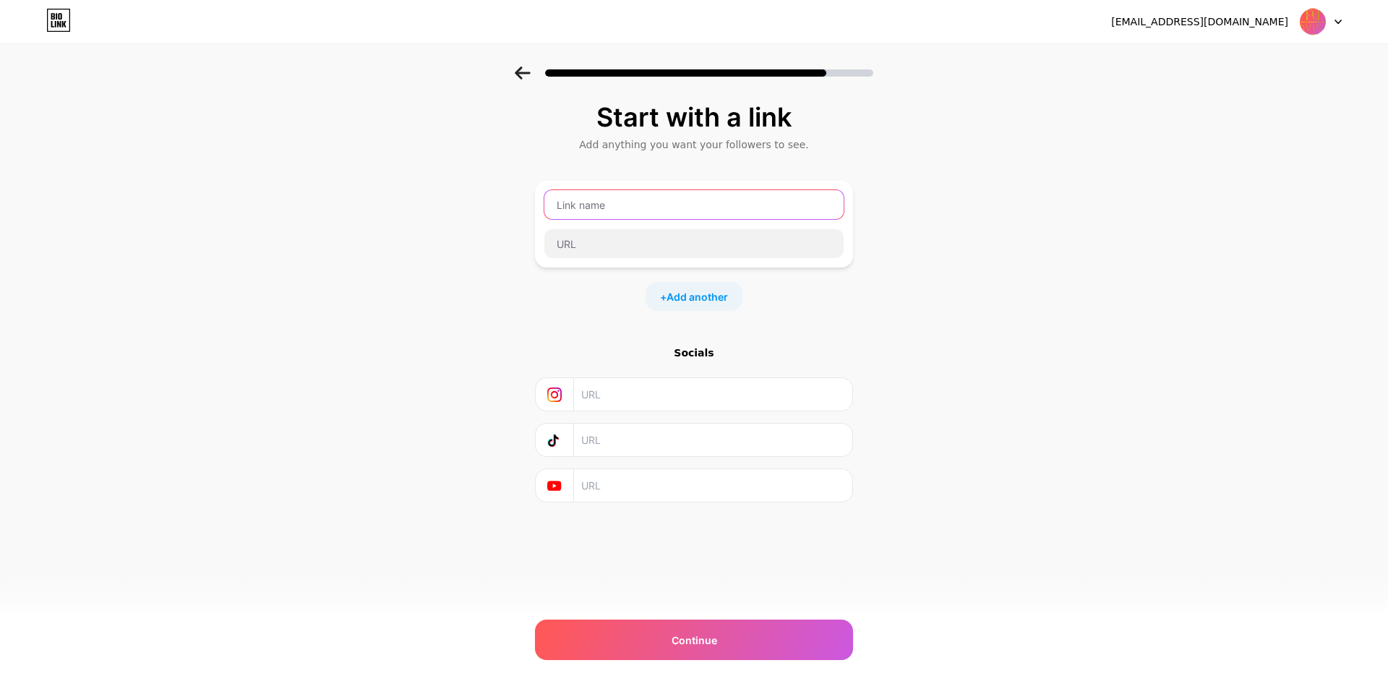
click at [626, 201] on input "text" at bounding box center [693, 204] width 299 height 29
paste input "[URL][DOMAIN_NAME]"
type input "[URL][DOMAIN_NAME]"
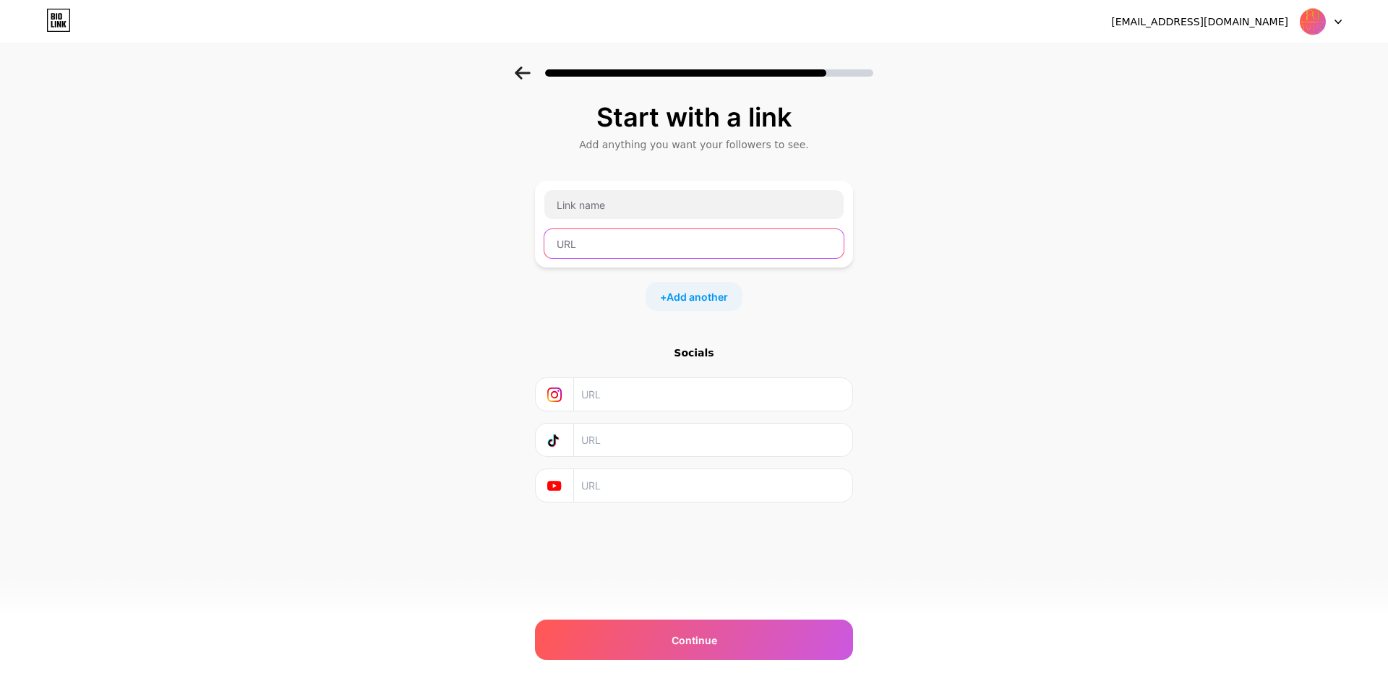
click at [601, 241] on input "text" at bounding box center [693, 243] width 299 height 29
paste input "[URL][DOMAIN_NAME]"
type input "[URL][DOMAIN_NAME]"
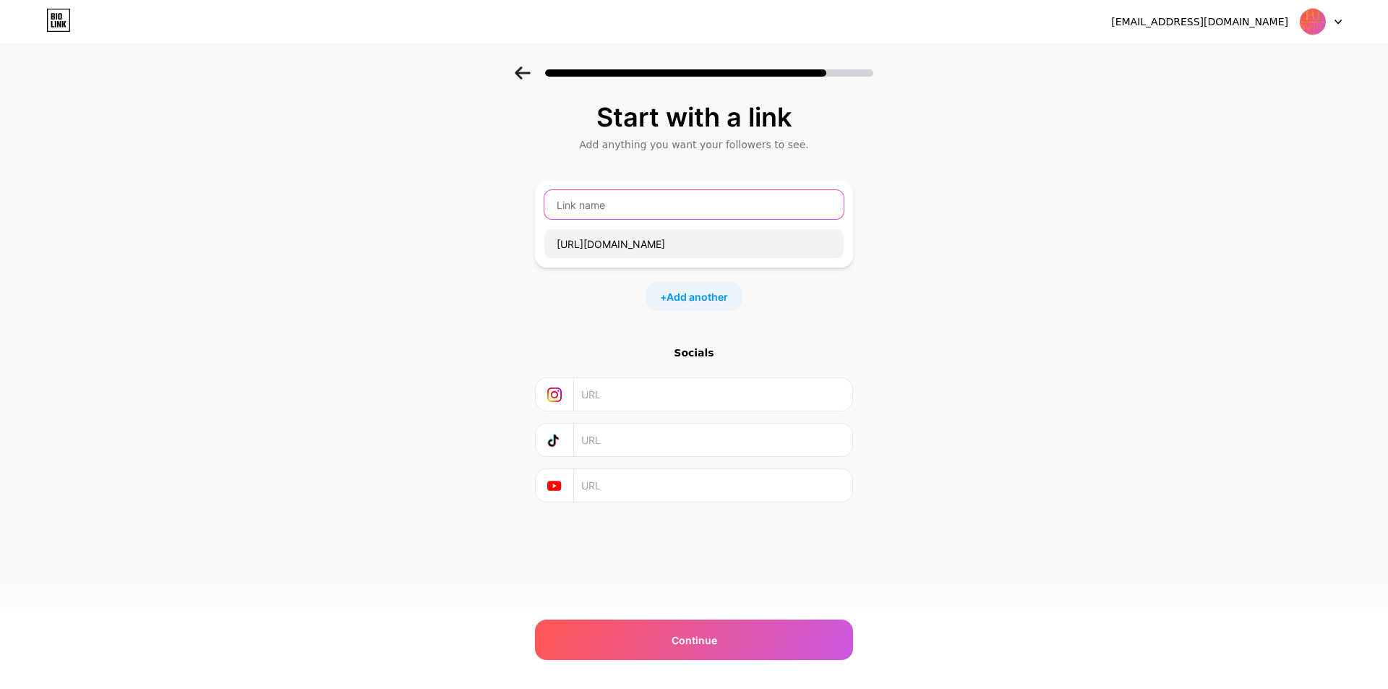
click at [612, 215] on input "text" at bounding box center [693, 204] width 299 height 29
paste input "audio visual equipment supplier in [GEOGRAPHIC_DATA]"
click at [564, 202] on input "audio visual equipment supplier in [GEOGRAPHIC_DATA]" at bounding box center [693, 204] width 299 height 29
click at [591, 206] on input "Audio visual equipment supplier in [GEOGRAPHIC_DATA]" at bounding box center [693, 204] width 299 height 29
type input "Audio Visual equipment supplier in [GEOGRAPHIC_DATA]"
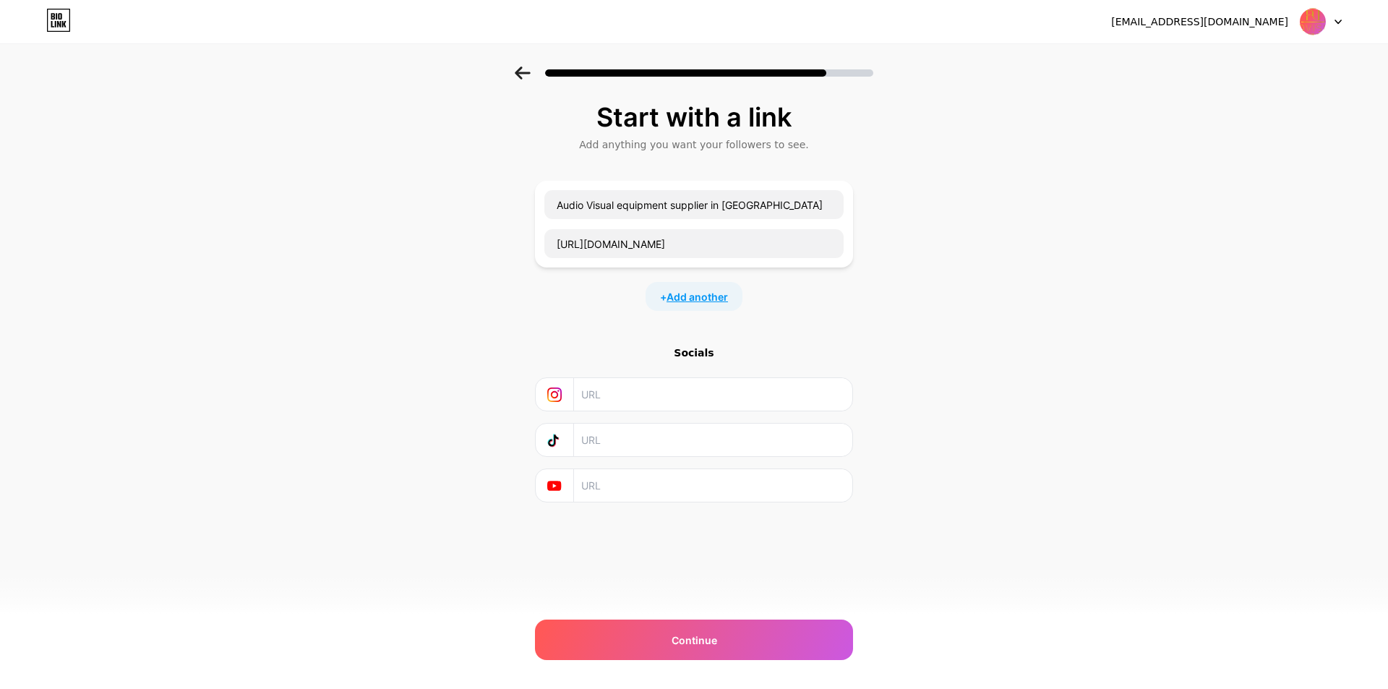
click at [707, 294] on span "Add another" at bounding box center [696, 296] width 61 height 15
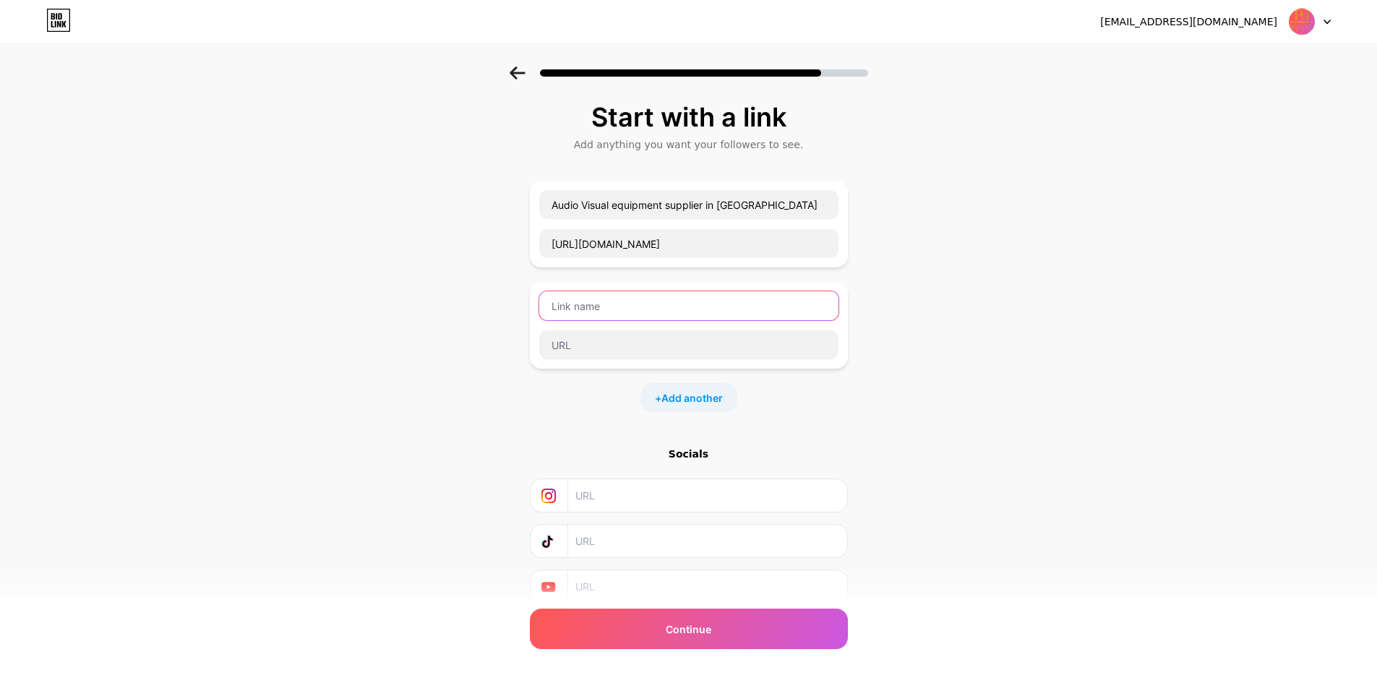
click at [679, 313] on input "text" at bounding box center [688, 305] width 299 height 29
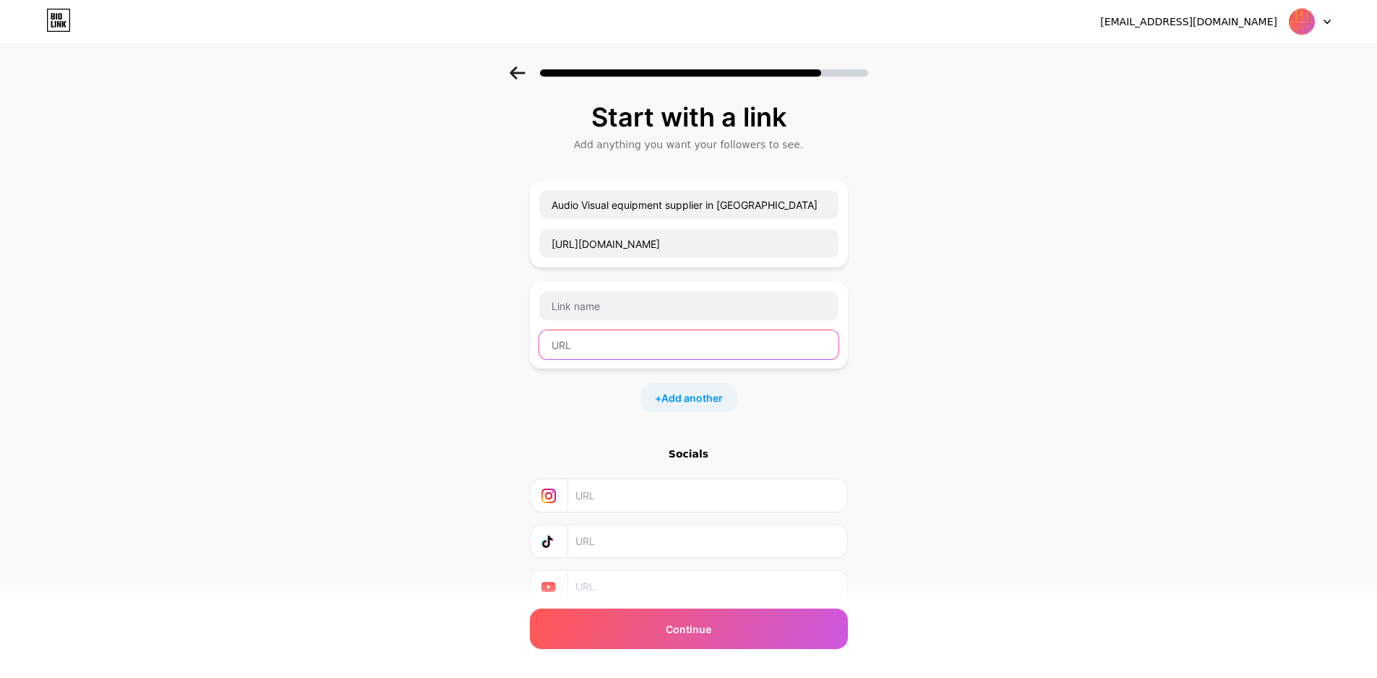
click at [629, 351] on input "text" at bounding box center [688, 344] width 299 height 29
paste input "[URL][DOMAIN_NAME]"
type input "[URL][DOMAIN_NAME]"
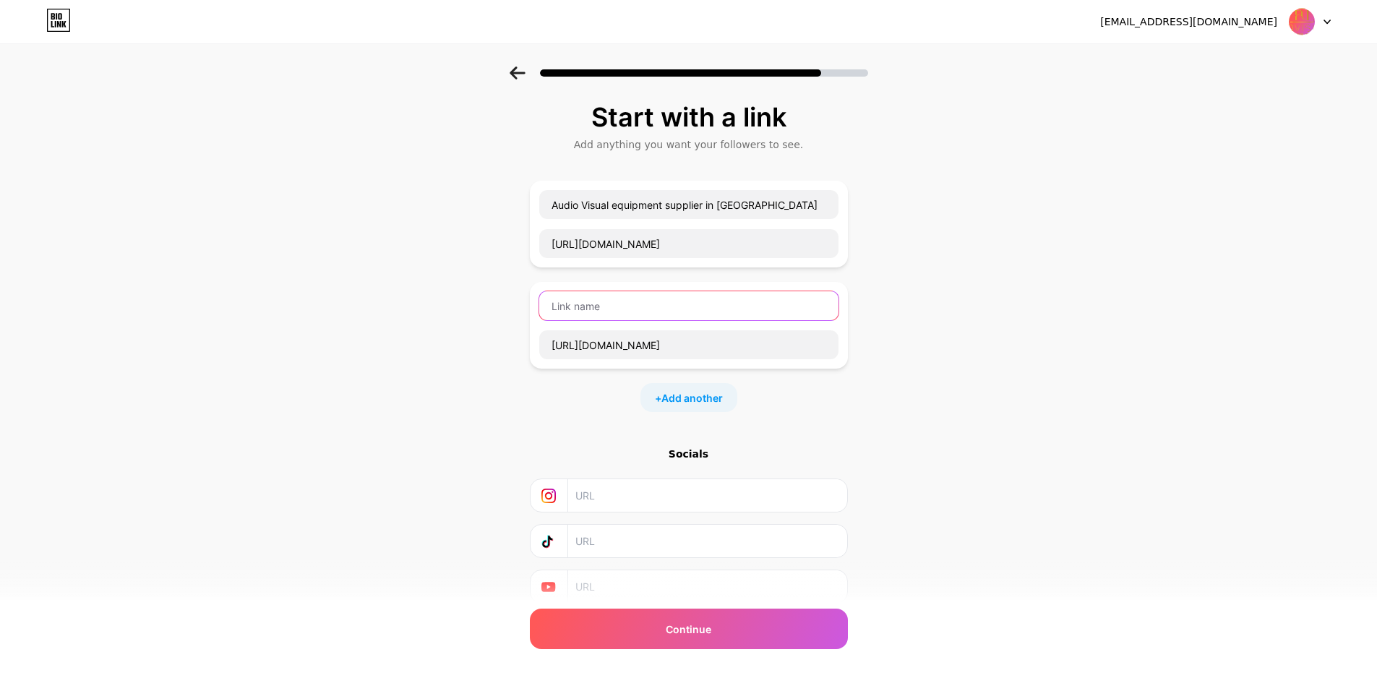
click at [629, 311] on input "text" at bounding box center [688, 305] width 299 height 29
paste input "FBT Amplifiers"
type input "FBT Amplifiers"
click at [693, 388] on div "+ Add another" at bounding box center [688, 397] width 97 height 29
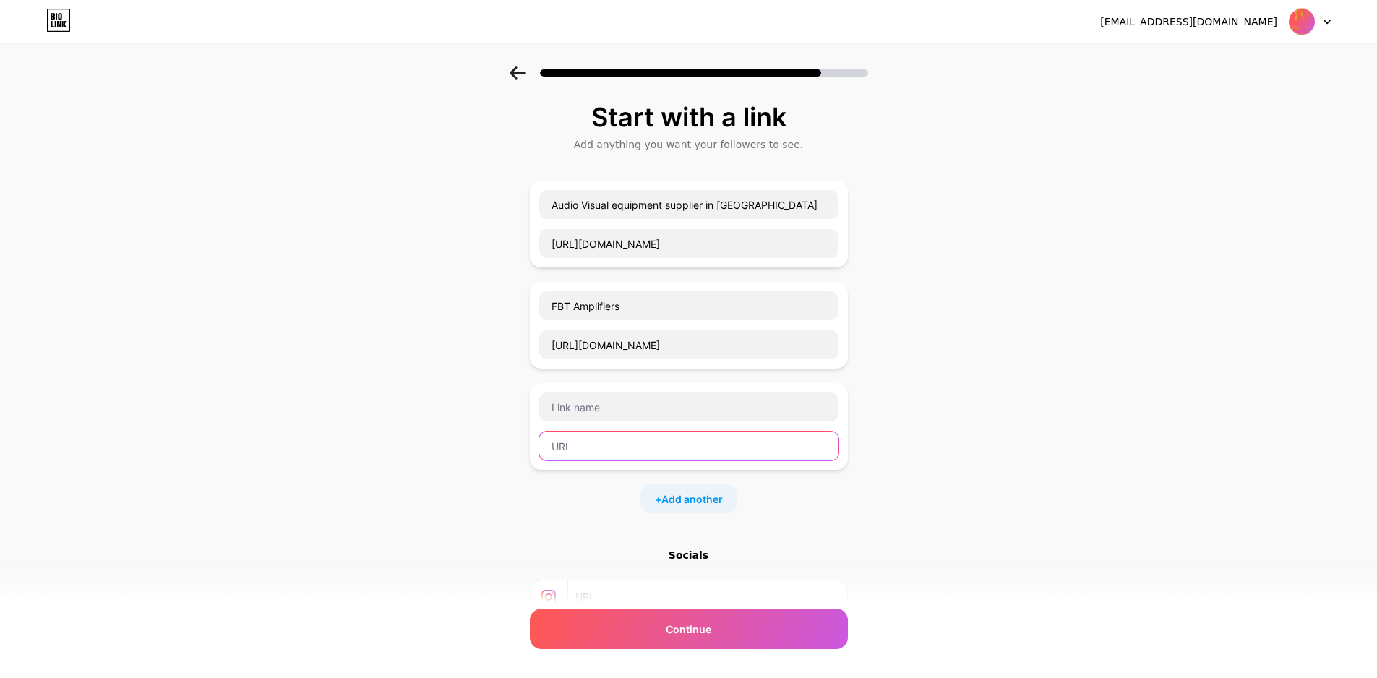
click at [587, 451] on input "text" at bounding box center [688, 445] width 299 height 29
paste input "[URL][DOMAIN_NAME]"
type input "[URL][DOMAIN_NAME]"
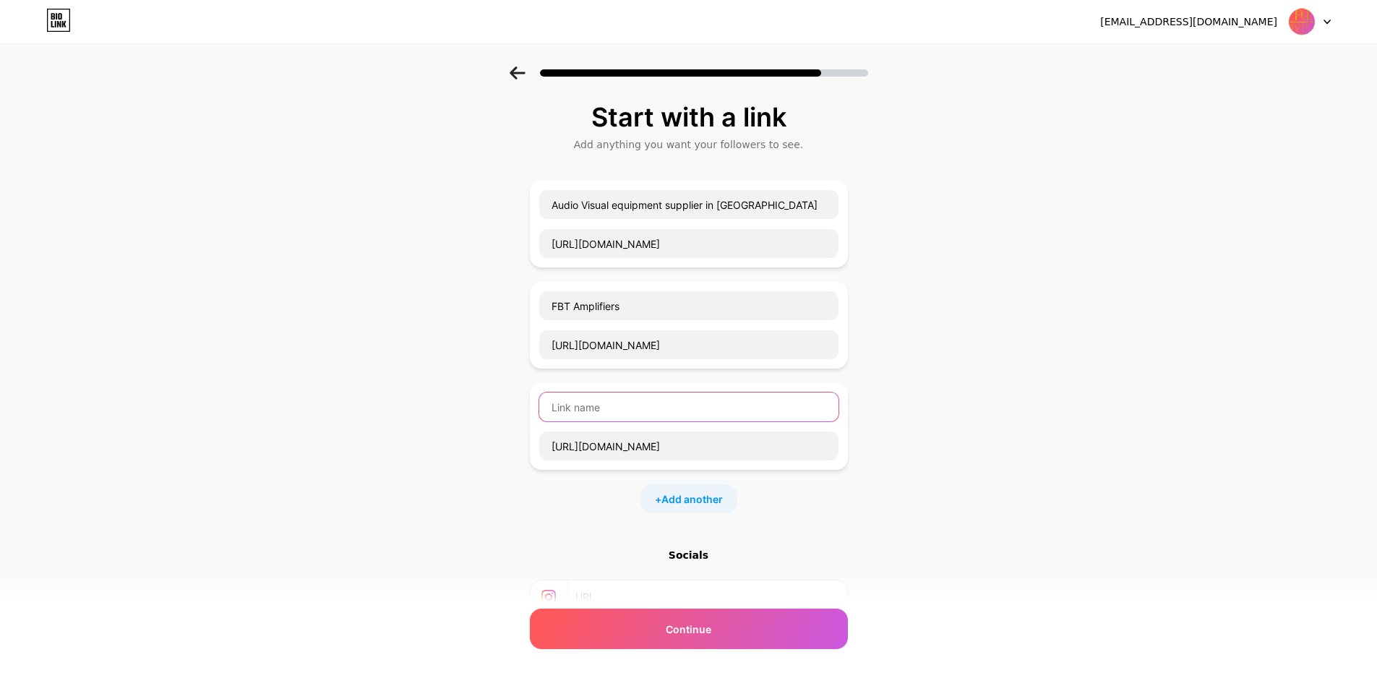
scroll to position [0, 0]
click at [620, 410] on input "text" at bounding box center [688, 406] width 299 height 29
paste input "sound system supplier in [GEOGRAPHIC_DATA]"
click at [685, 408] on input "sound system supplier in [GEOGRAPHIC_DATA]" at bounding box center [688, 406] width 299 height 29
type input "Sound System supplier in [GEOGRAPHIC_DATA]"
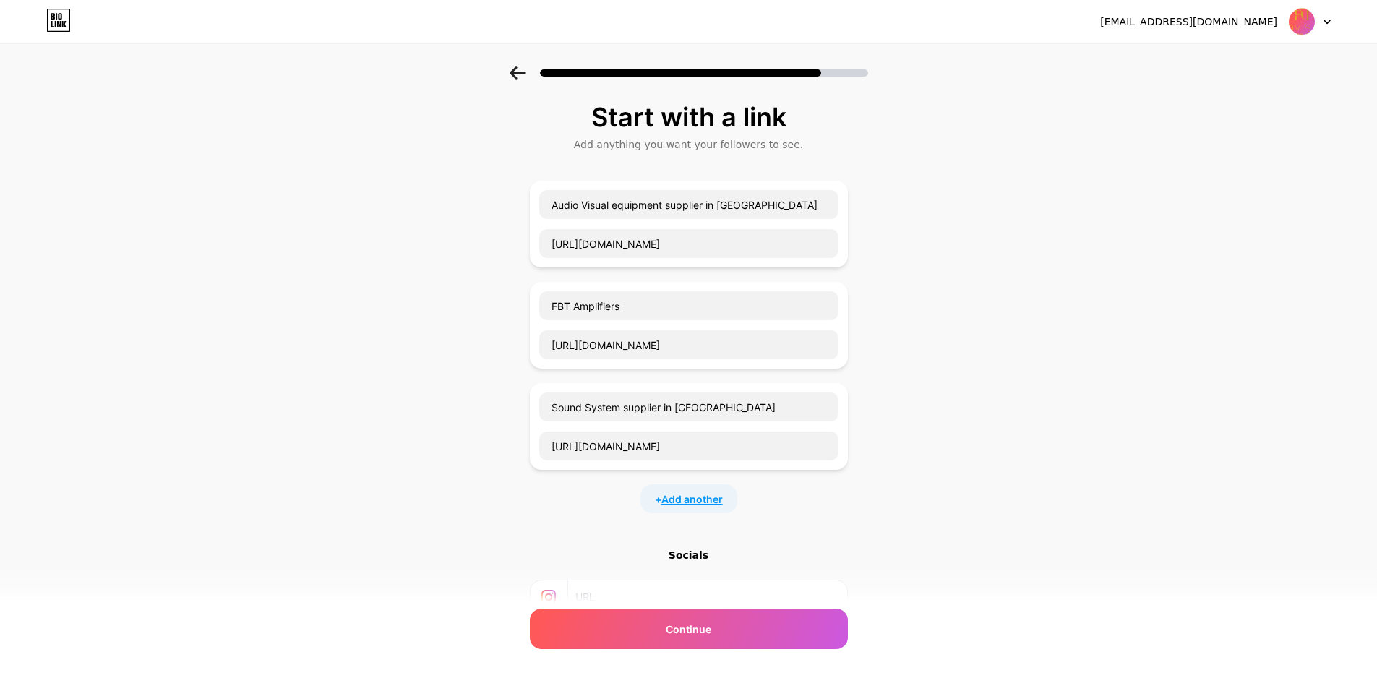
click at [698, 496] on span "Add another" at bounding box center [691, 498] width 61 height 15
click at [598, 549] on input "text" at bounding box center [688, 547] width 299 height 29
paste input "[URL][DOMAIN_NAME]"
type input "[URL][DOMAIN_NAME]"
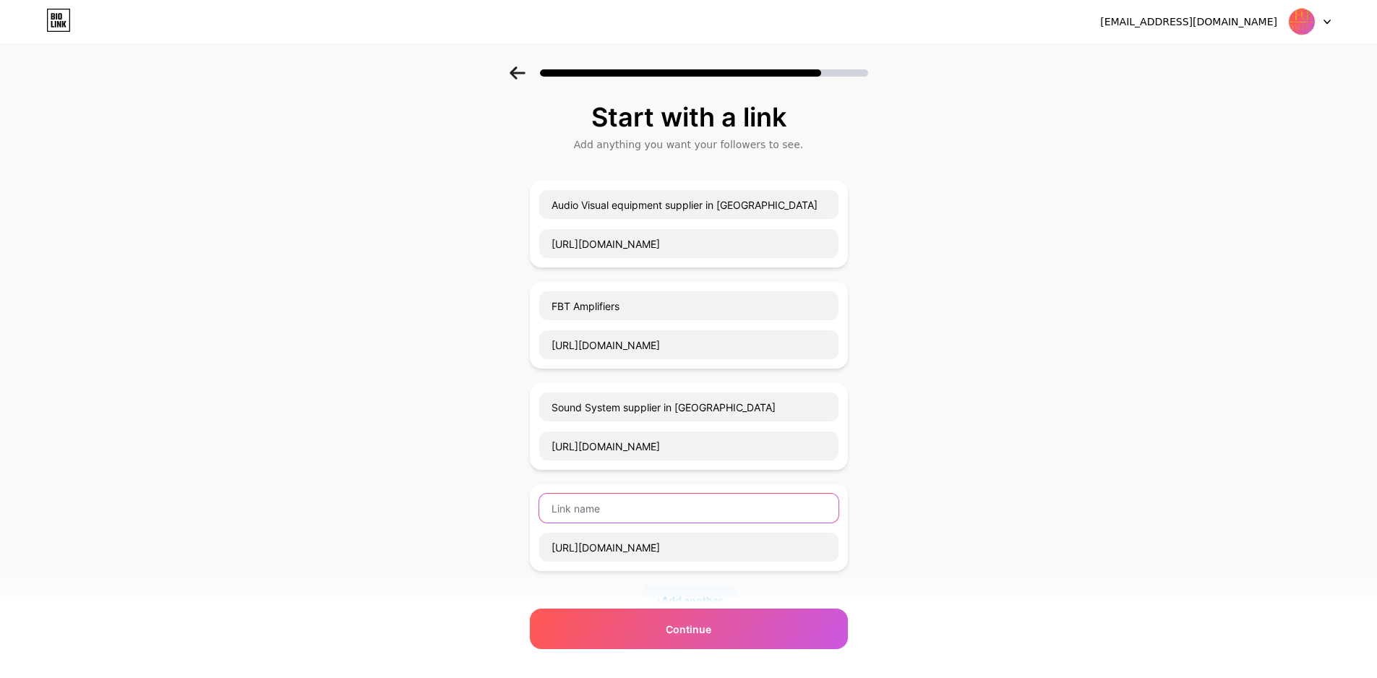
click at [606, 508] on input "text" at bounding box center [688, 508] width 299 height 29
paste input "lighting stores [GEOGRAPHIC_DATA]"
click at [631, 511] on input "lighting stores [GEOGRAPHIC_DATA]" at bounding box center [688, 508] width 299 height 29
click at [559, 512] on input "lighting stores [GEOGRAPHIC_DATA]" at bounding box center [688, 508] width 299 height 29
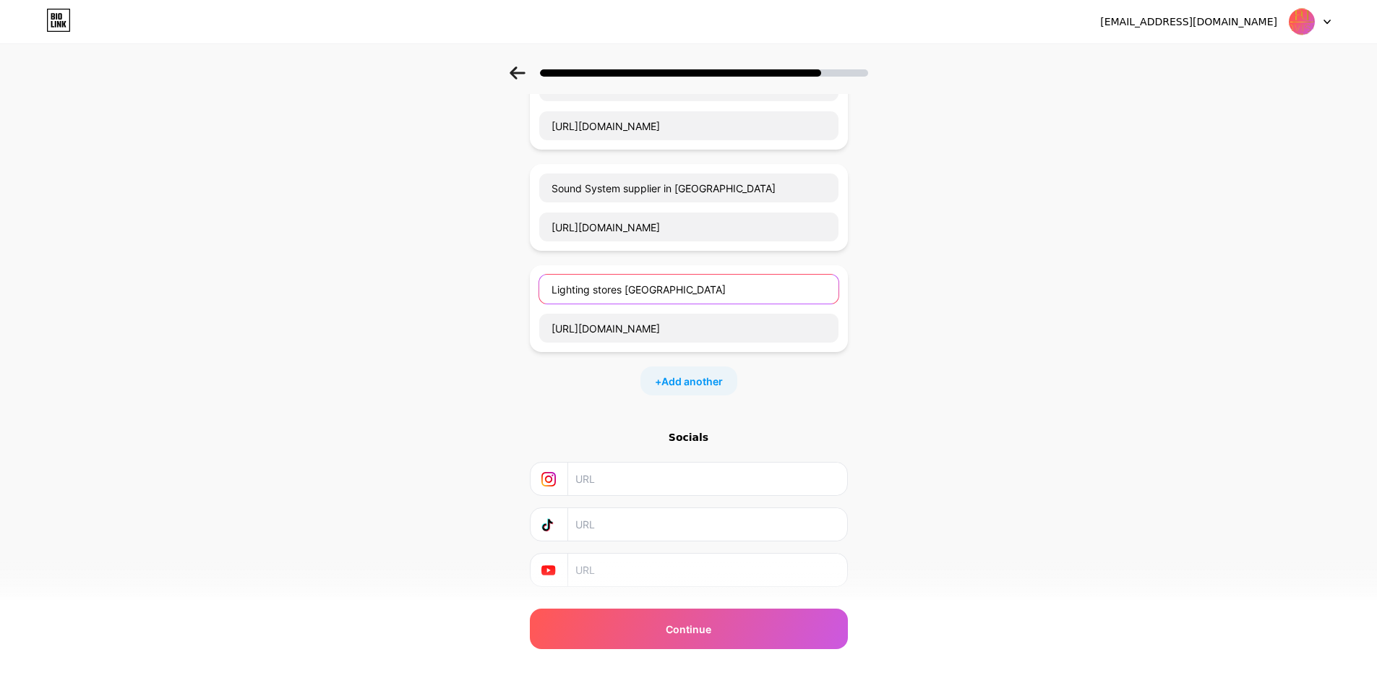
scroll to position [258, 0]
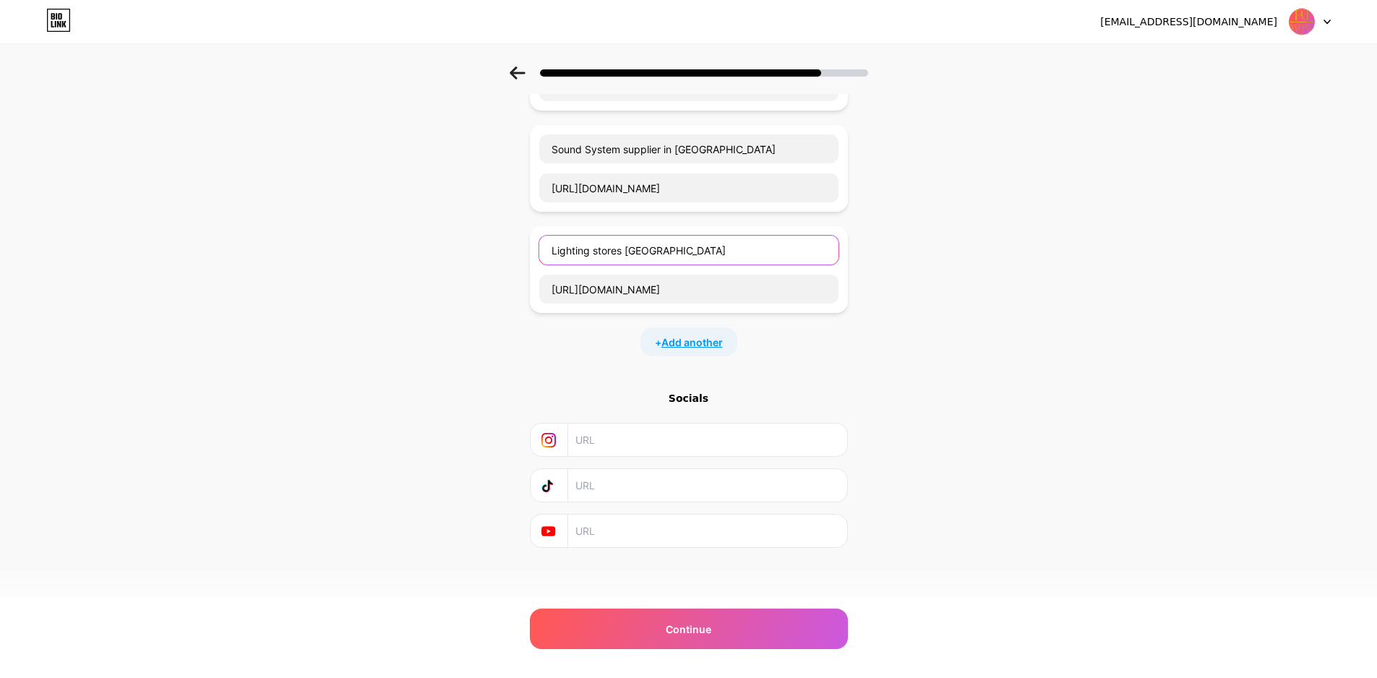
type input "Lighting stores [GEOGRAPHIC_DATA]"
click at [710, 341] on span "Add another" at bounding box center [691, 342] width 61 height 15
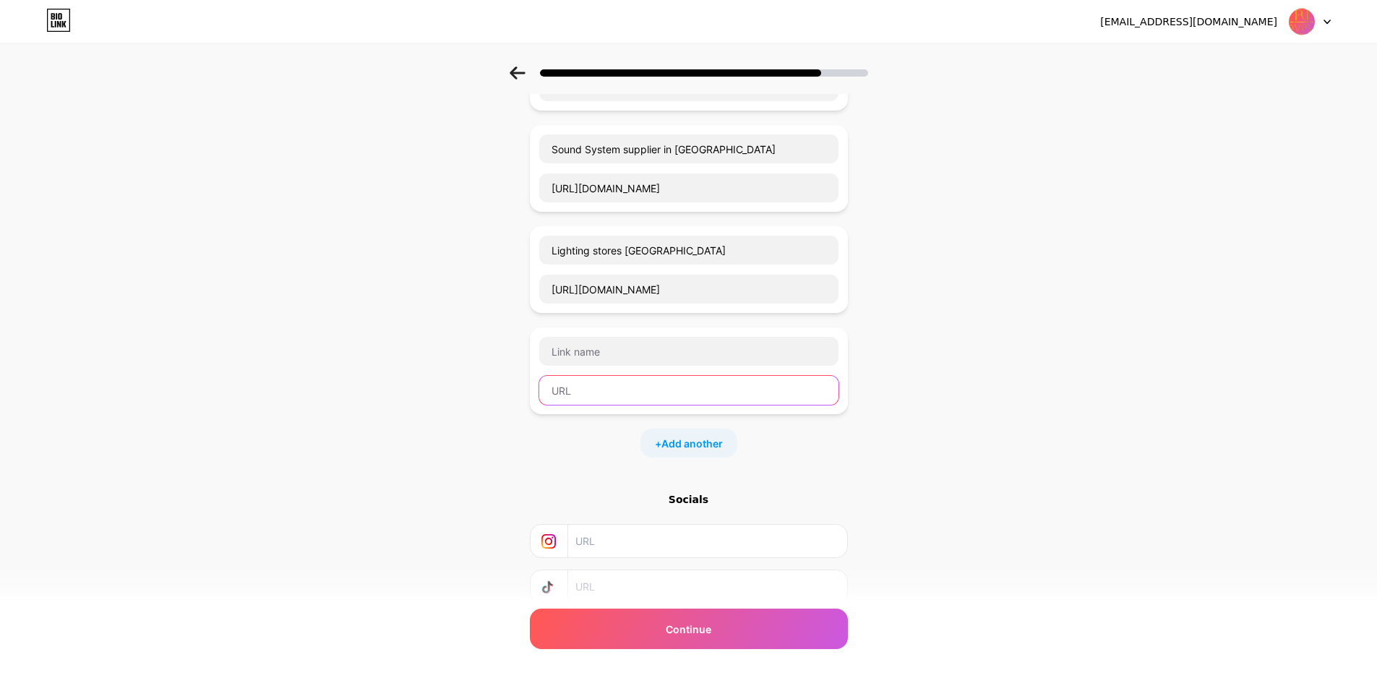
click at [613, 392] on input "text" at bounding box center [688, 390] width 299 height 29
paste input "[URL][DOMAIN_NAME]"
type input "[URL][DOMAIN_NAME]"
click at [631, 356] on input "text" at bounding box center [688, 351] width 299 height 29
paste input "Procab cables"
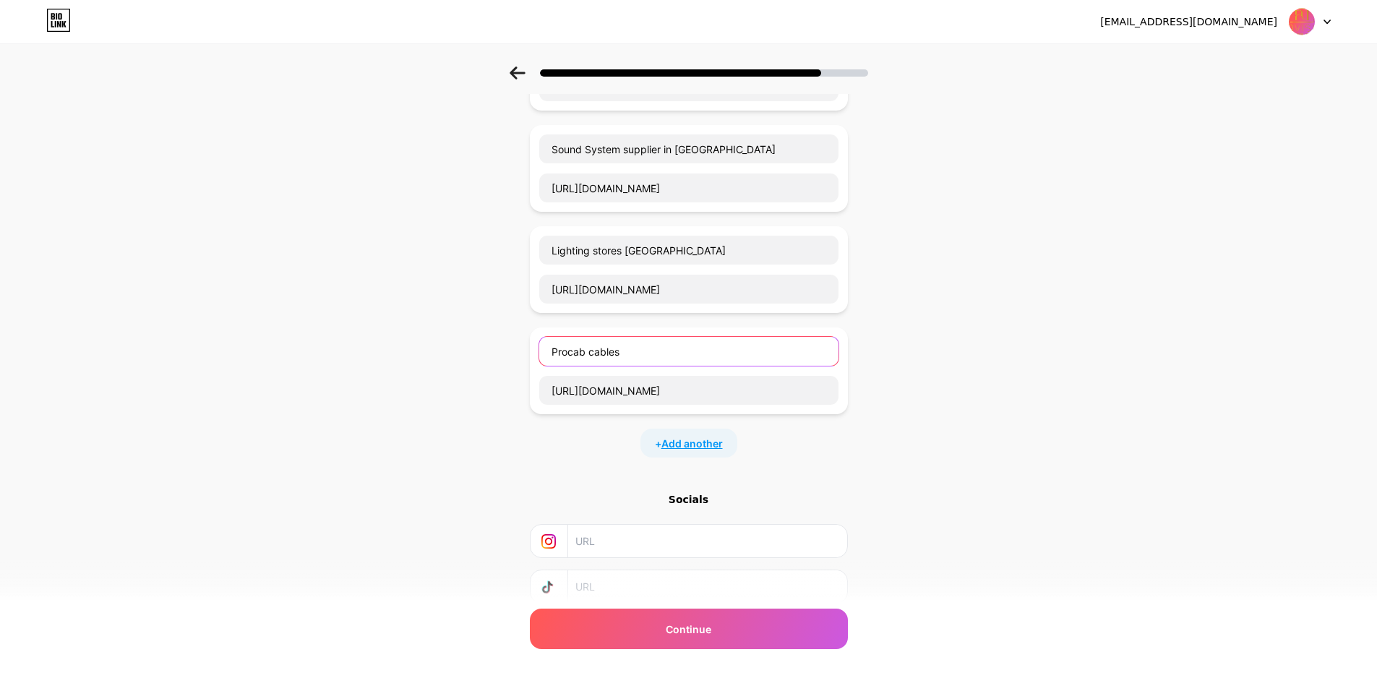
type input "Procab cables"
click at [682, 440] on span "Add another" at bounding box center [691, 443] width 61 height 15
click at [601, 494] on input "text" at bounding box center [688, 491] width 299 height 29
paste input "[URL][DOMAIN_NAME]"
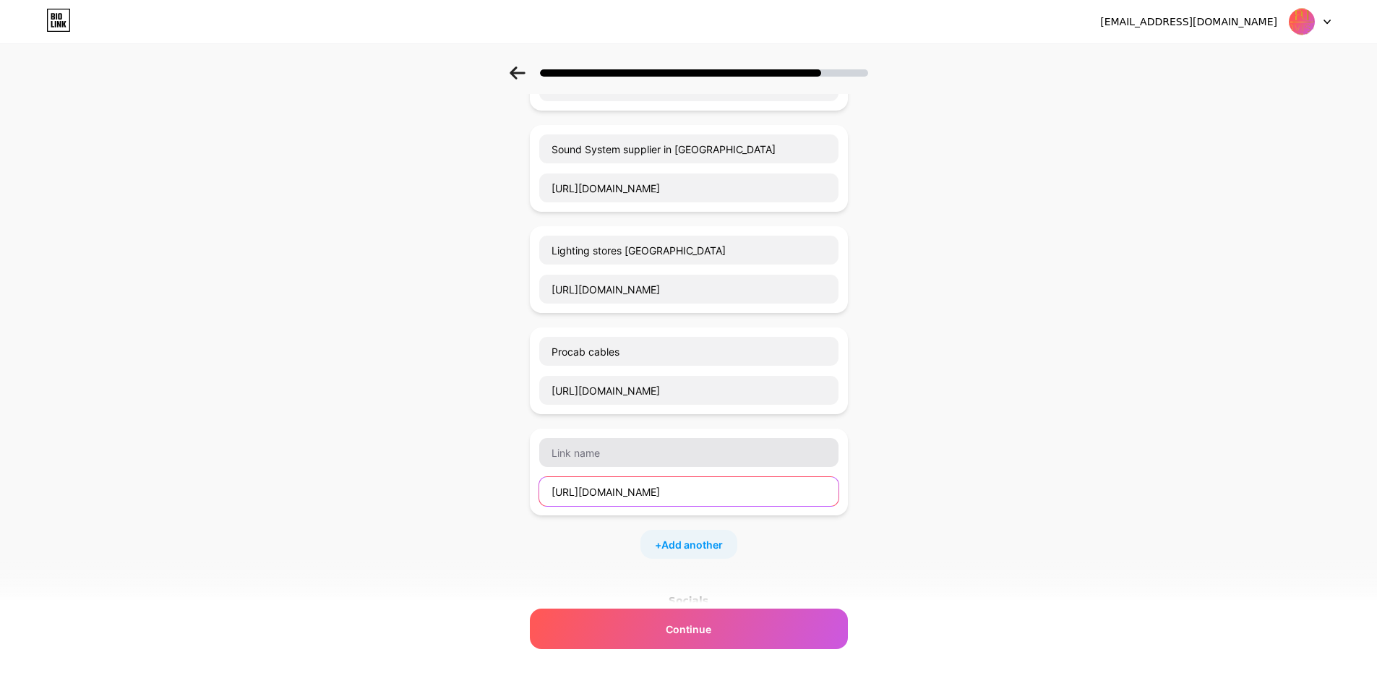
type input "[URL][DOMAIN_NAME]"
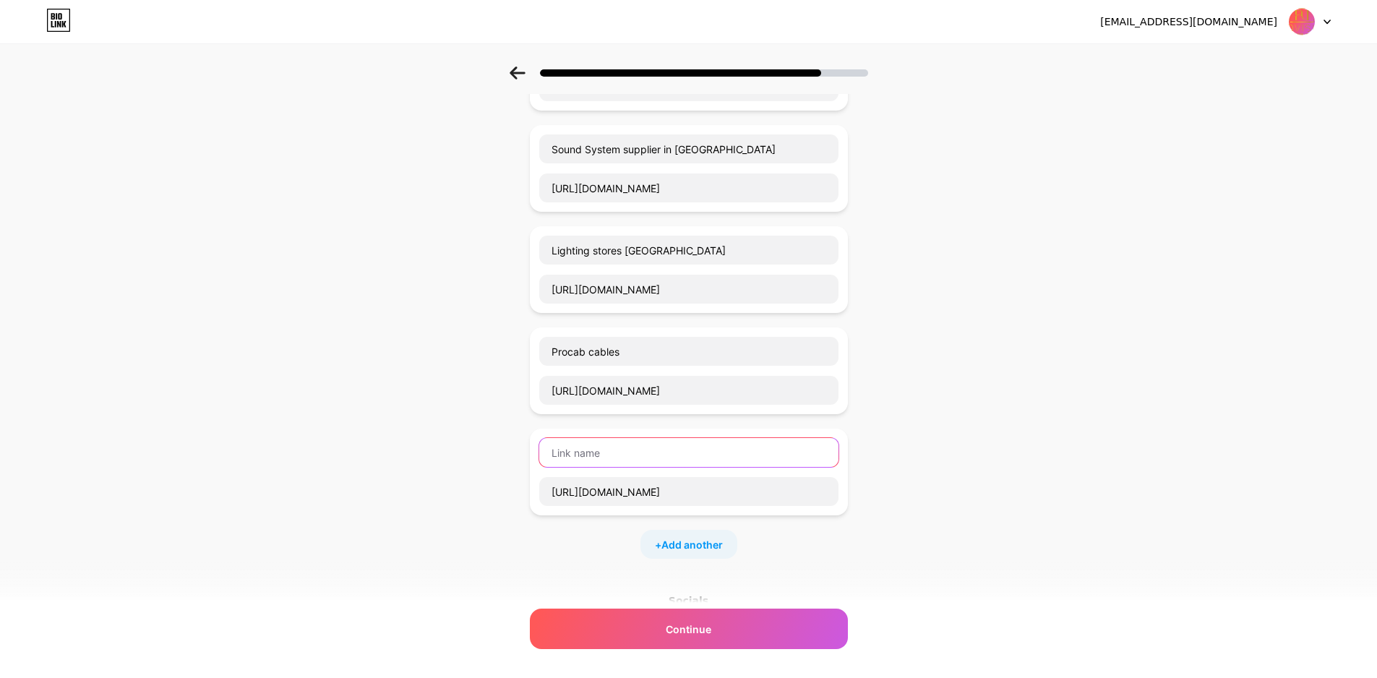
click at [635, 456] on input "text" at bounding box center [688, 452] width 299 height 29
paste input "prolyte"
type input "prolyte"
click at [710, 544] on span "Add another" at bounding box center [691, 544] width 61 height 15
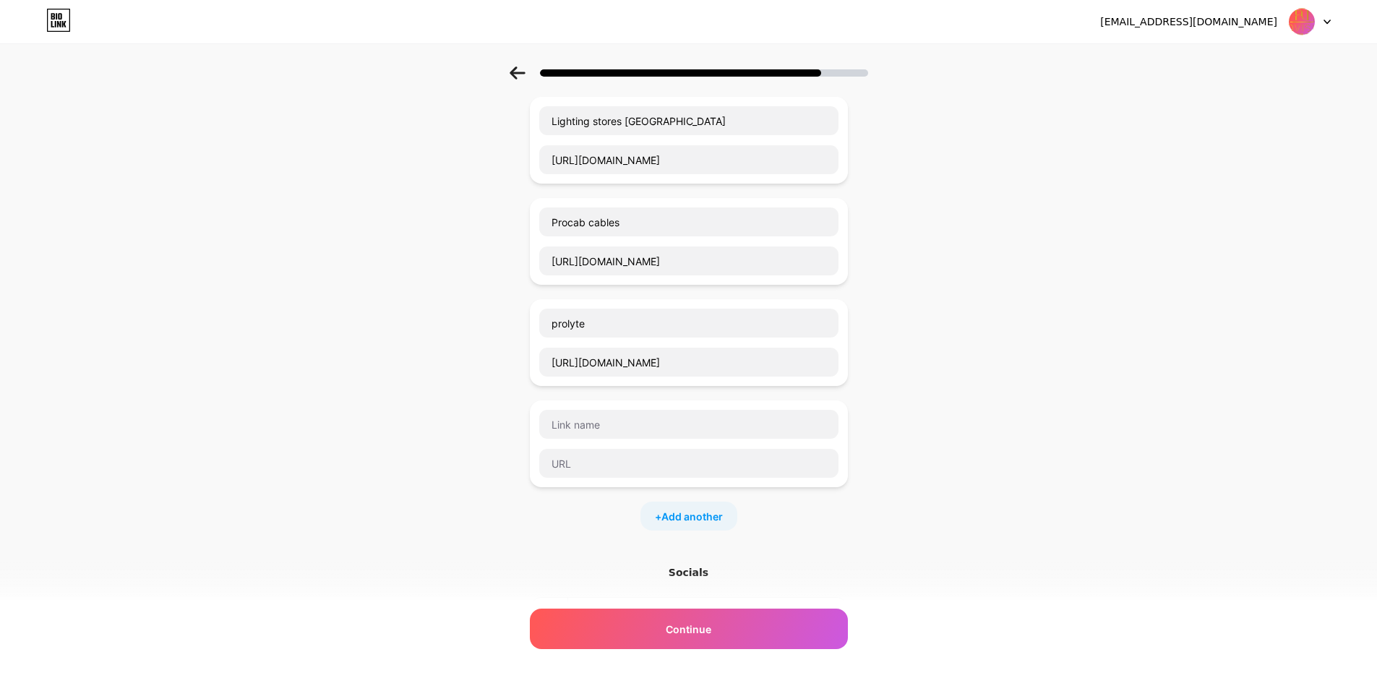
scroll to position [562, 0]
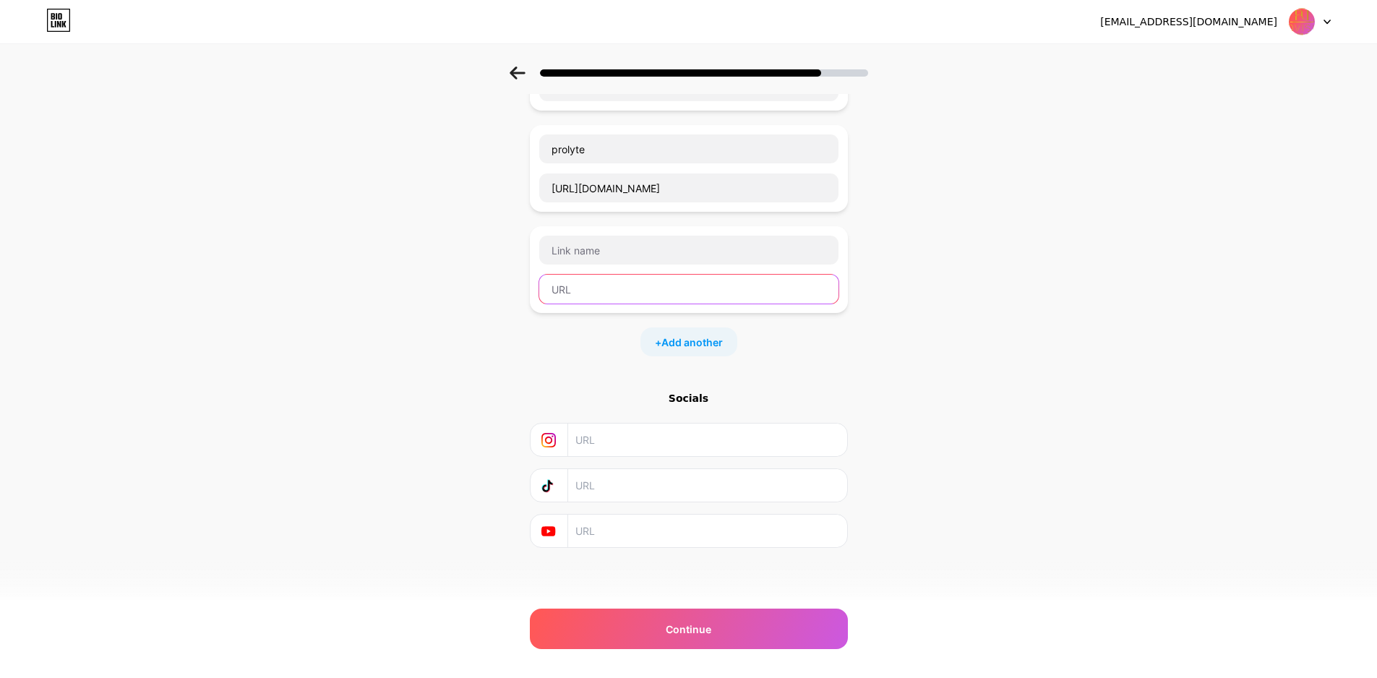
click at [619, 276] on input "text" at bounding box center [688, 289] width 299 height 29
paste input "[URL][DOMAIN_NAME]"
type input "[URL][DOMAIN_NAME]"
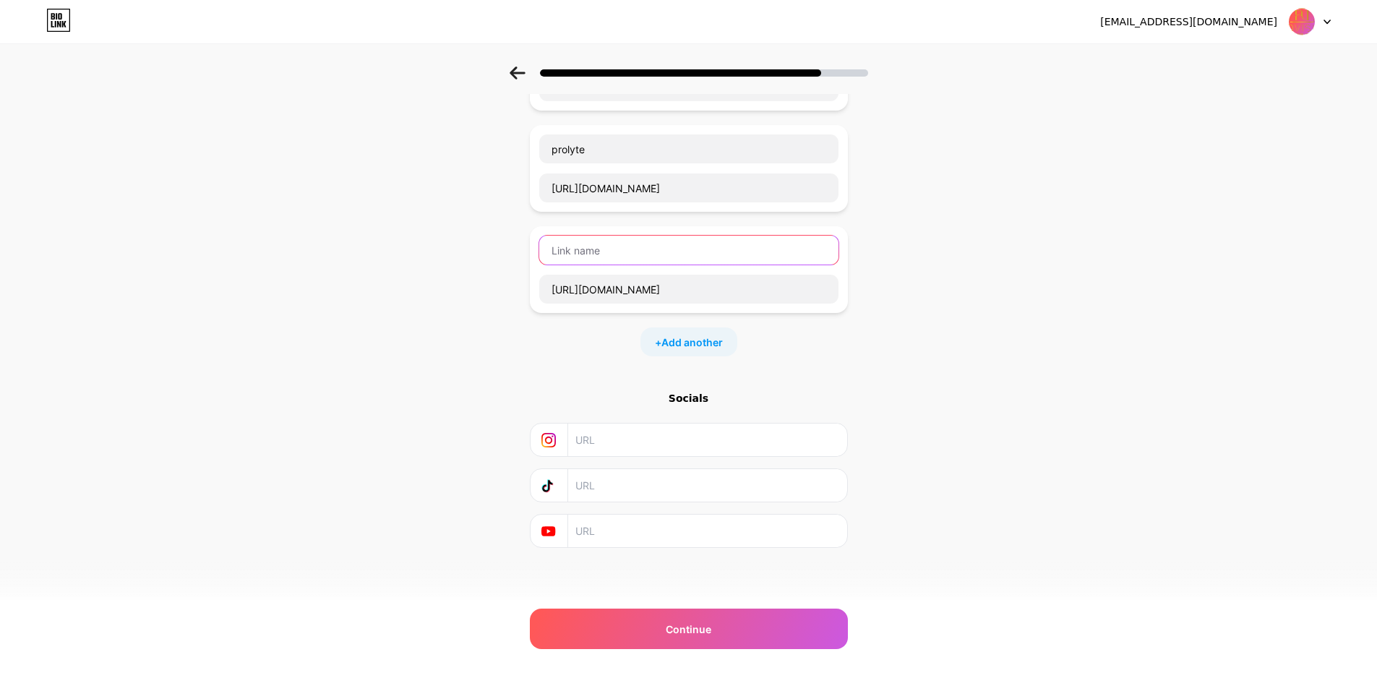
scroll to position [0, 0]
click at [622, 250] on input "text" at bounding box center [688, 250] width 299 height 29
paste input "Roofing trusses"
type input "Roofing trusses"
click at [695, 340] on span "Add another" at bounding box center [691, 342] width 61 height 15
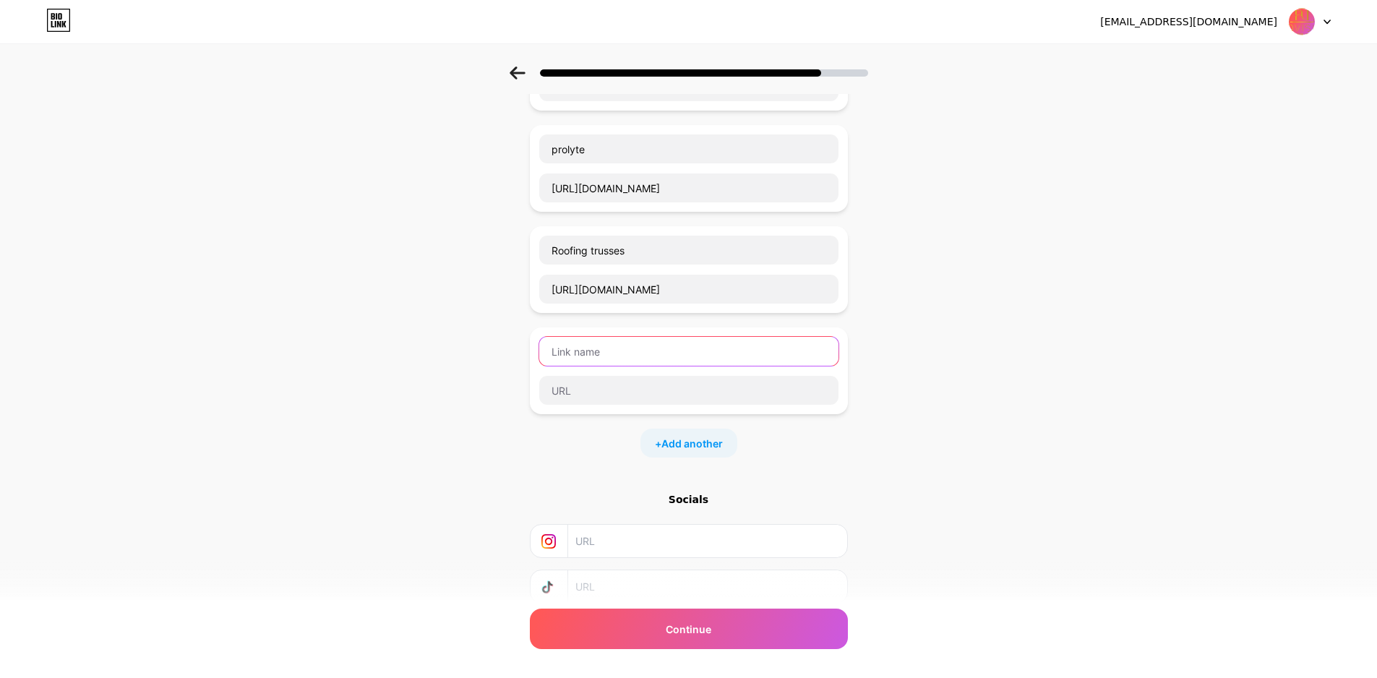
click at [622, 365] on input "text" at bounding box center [688, 351] width 299 height 29
click at [642, 395] on input "text" at bounding box center [688, 390] width 299 height 29
paste input "[URL][DOMAIN_NAME]"
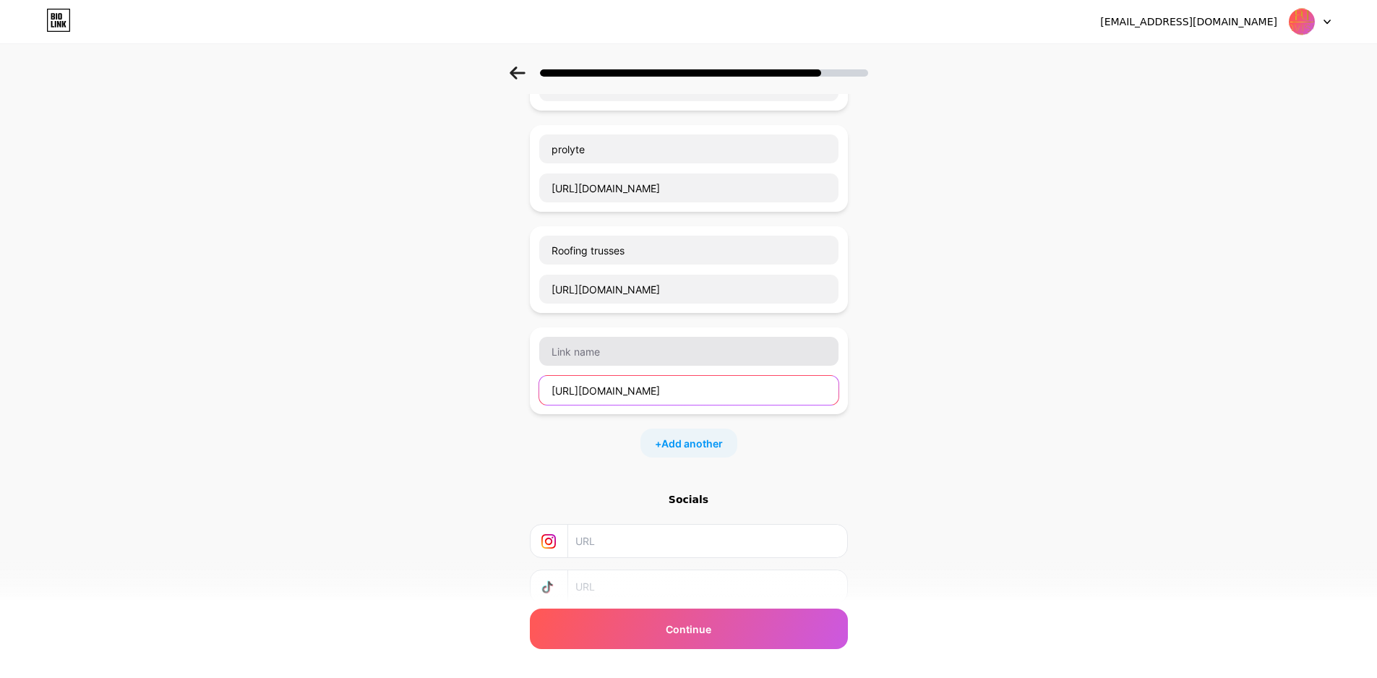
type input "[URL][DOMAIN_NAME]"
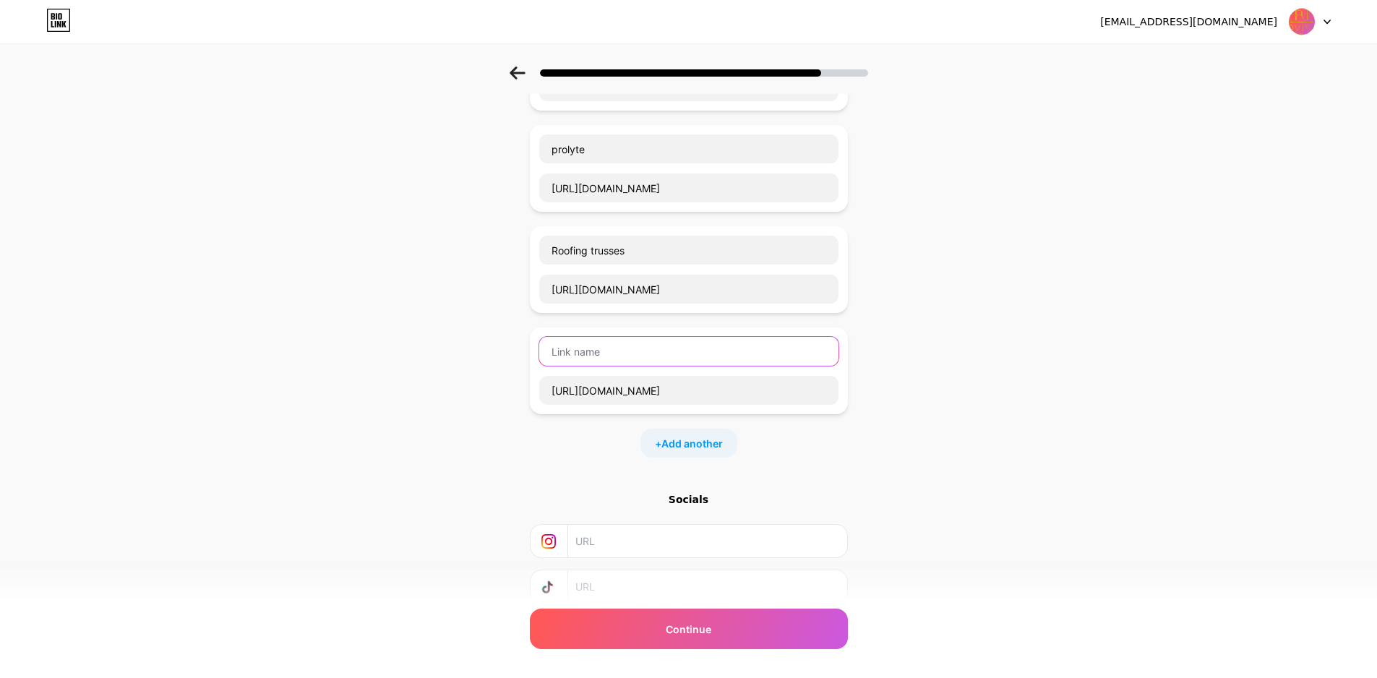
scroll to position [0, 0]
click at [647, 358] on input "text" at bounding box center [688, 351] width 299 height 29
paste input "stage equipments for sale"
click at [560, 353] on input "stage equipments for sale" at bounding box center [688, 351] width 299 height 29
click at [667, 351] on input "Stage equipments for sale" at bounding box center [688, 351] width 299 height 29
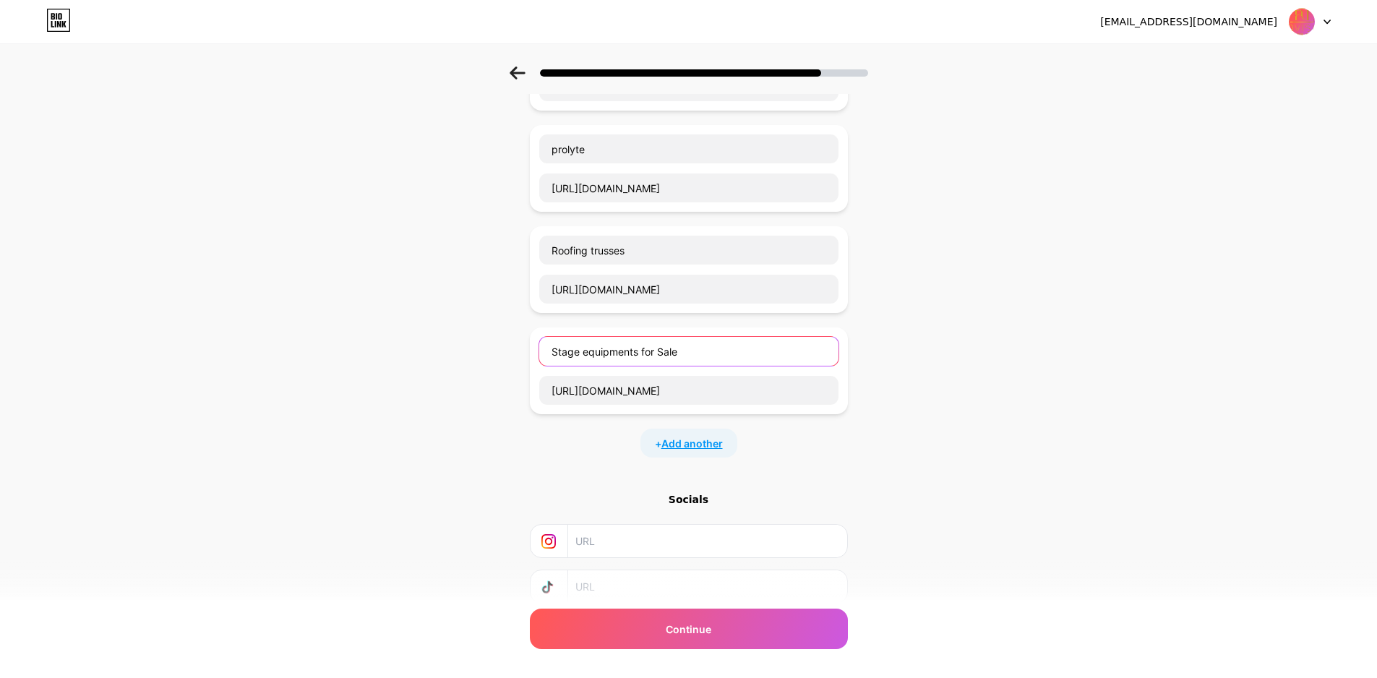
type input "Stage equipments for Sale"
click at [691, 437] on span "Add another" at bounding box center [691, 443] width 61 height 15
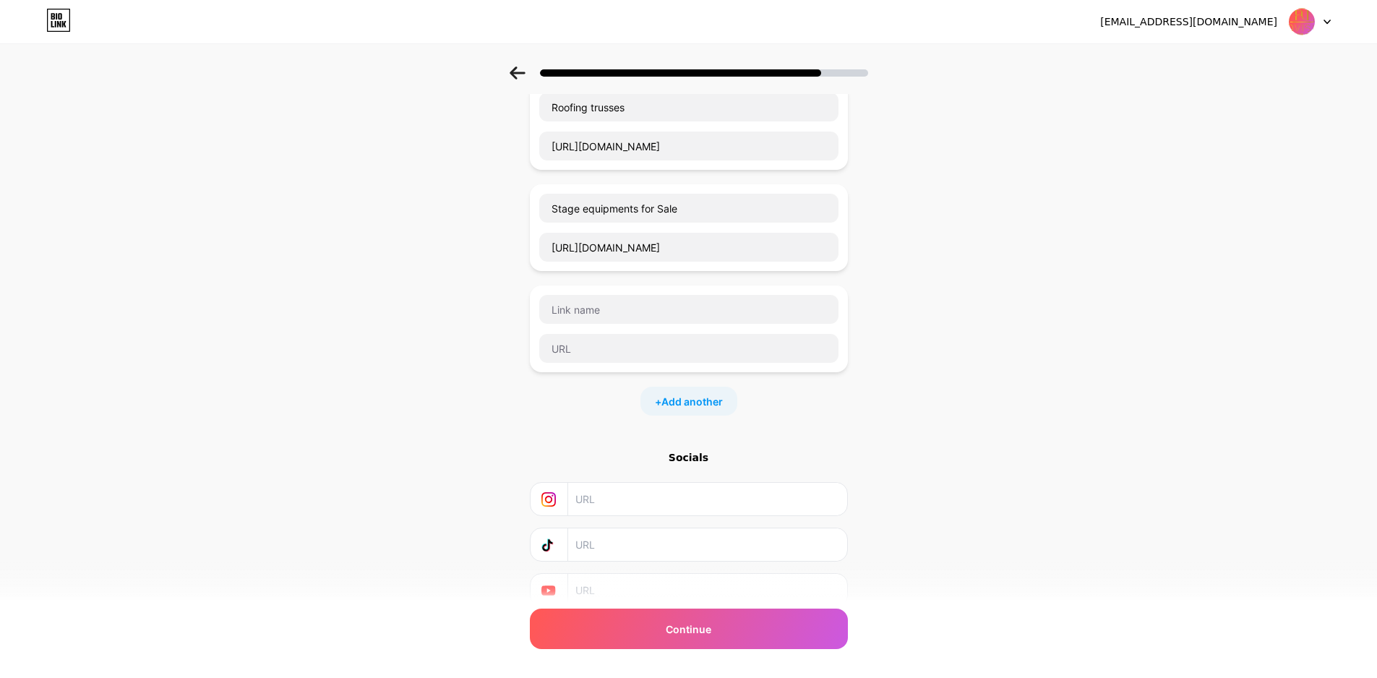
scroll to position [706, 0]
click at [616, 321] on input "text" at bounding box center [688, 307] width 299 height 29
paste input "network cables"
type input "network cables"
click at [600, 351] on input "text" at bounding box center [688, 346] width 299 height 29
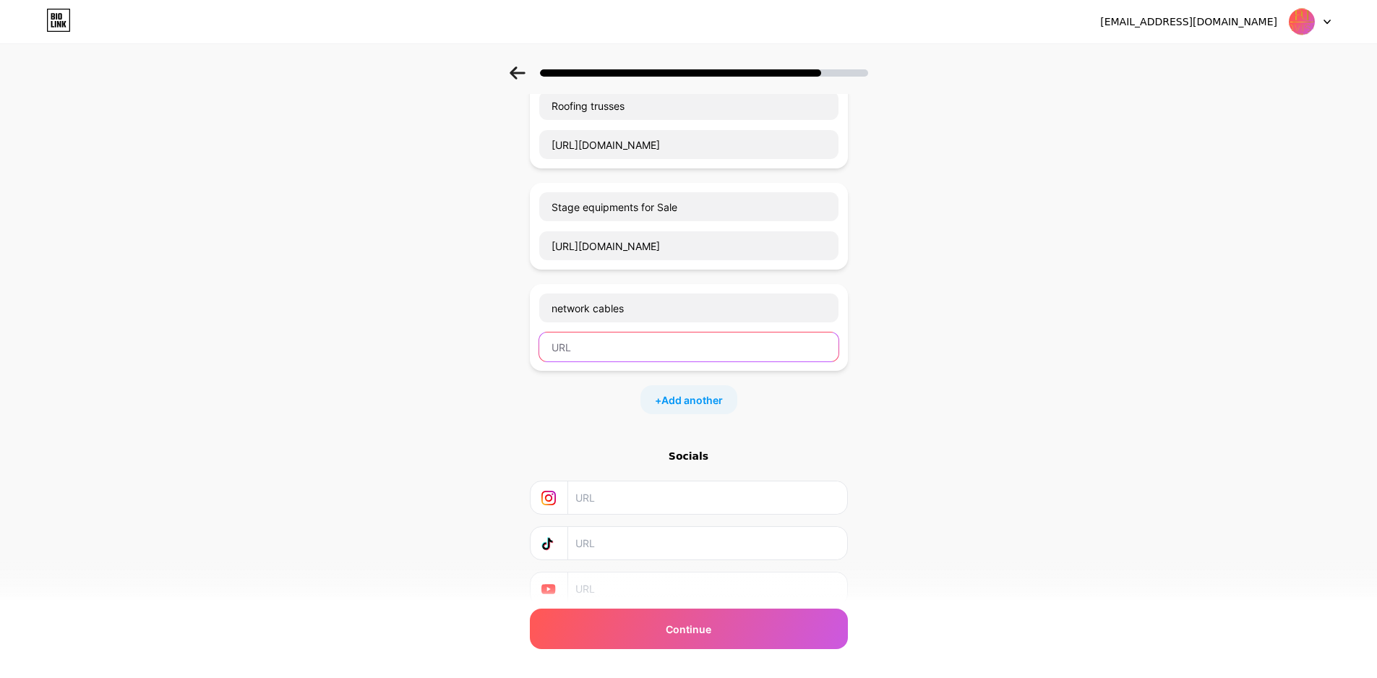
paste input "[URL][DOMAIN_NAME]"
type input "[URL][DOMAIN_NAME]"
click at [673, 395] on span "Add another" at bounding box center [691, 399] width 61 height 15
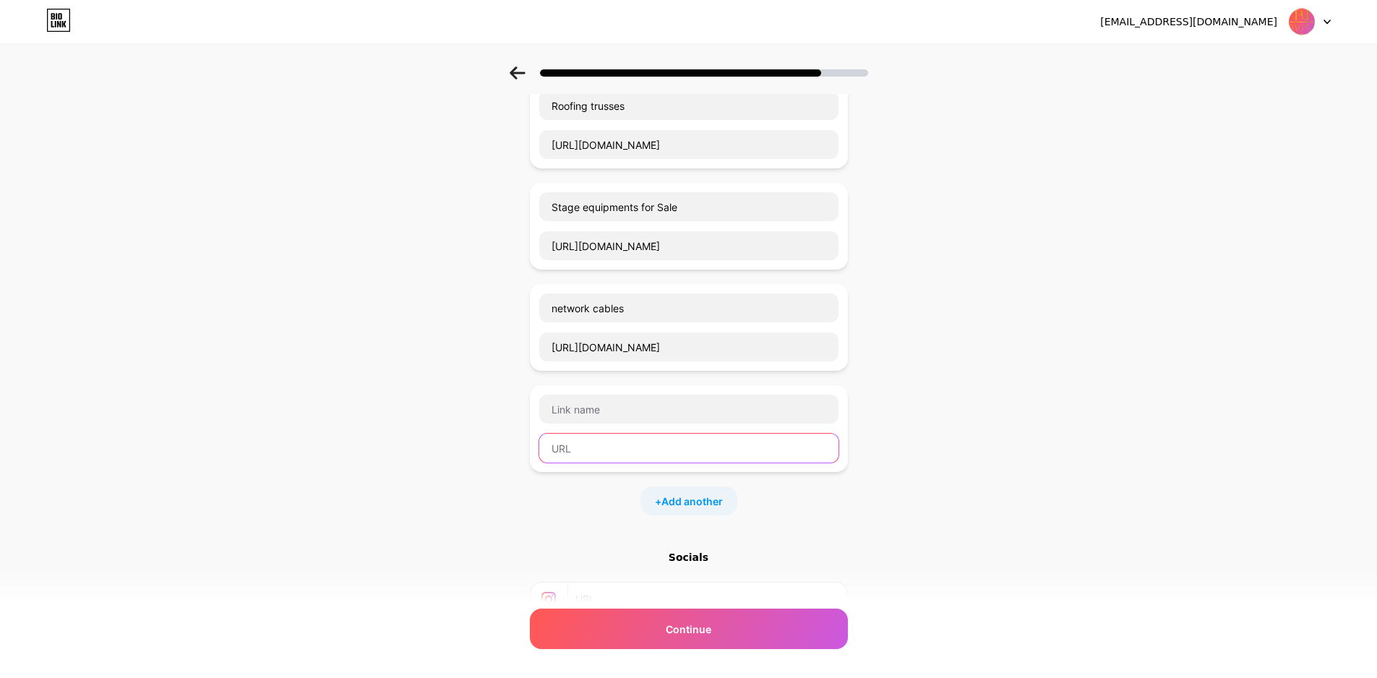
click at [608, 439] on input "text" at bounding box center [688, 448] width 299 height 29
paste input "[URL][DOMAIN_NAME]"
type input "[URL][DOMAIN_NAME]"
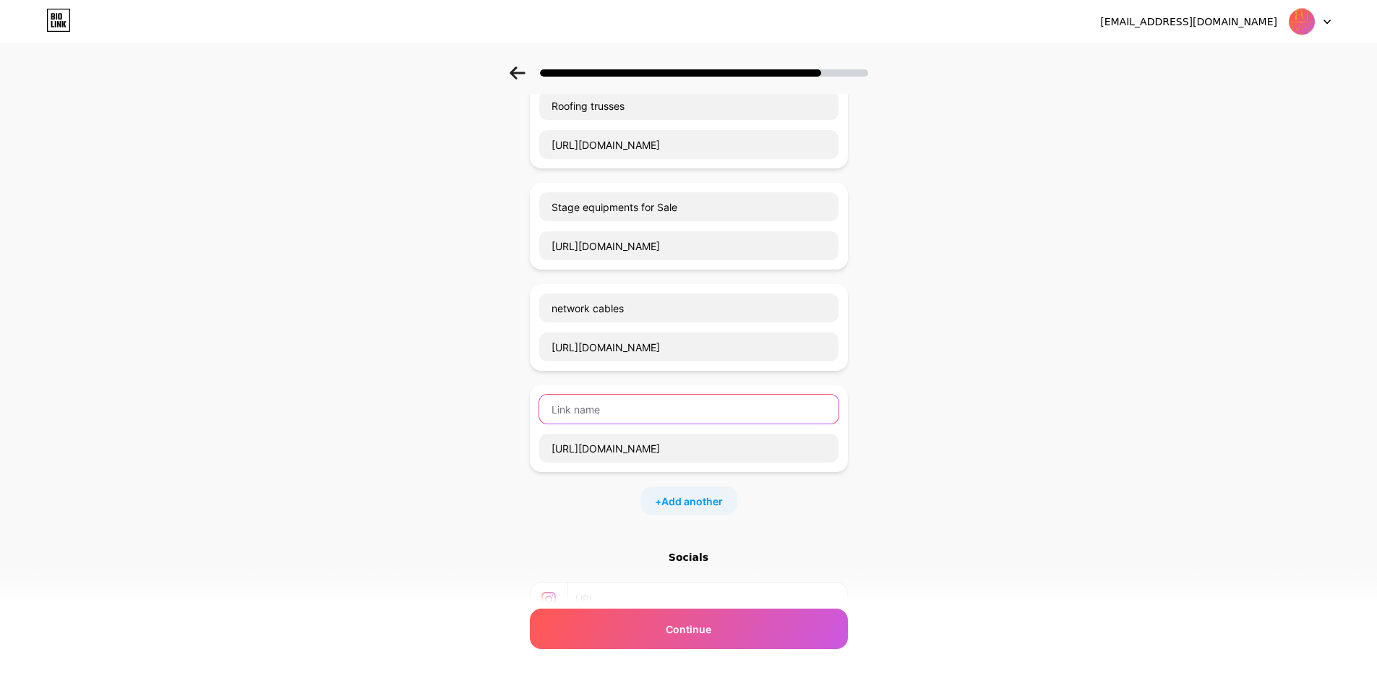
click at [609, 413] on input "text" at bounding box center [688, 409] width 299 height 29
paste input "USB Cables"
type input "USB Cables"
click at [702, 499] on span "Add another" at bounding box center [691, 501] width 61 height 15
click at [611, 554] on input "text" at bounding box center [688, 549] width 299 height 29
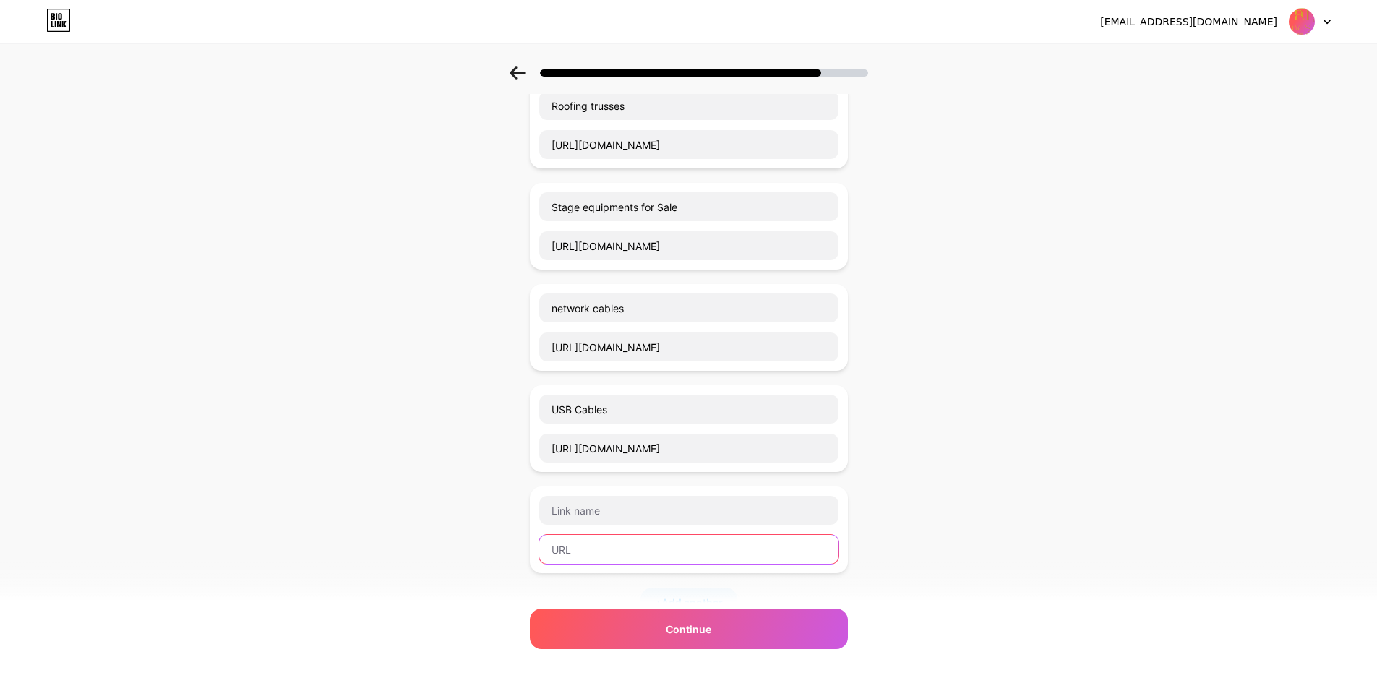
paste input "[URL][DOMAIN_NAME]"
type input "[URL][DOMAIN_NAME]"
click at [620, 504] on input "text" at bounding box center [688, 510] width 299 height 29
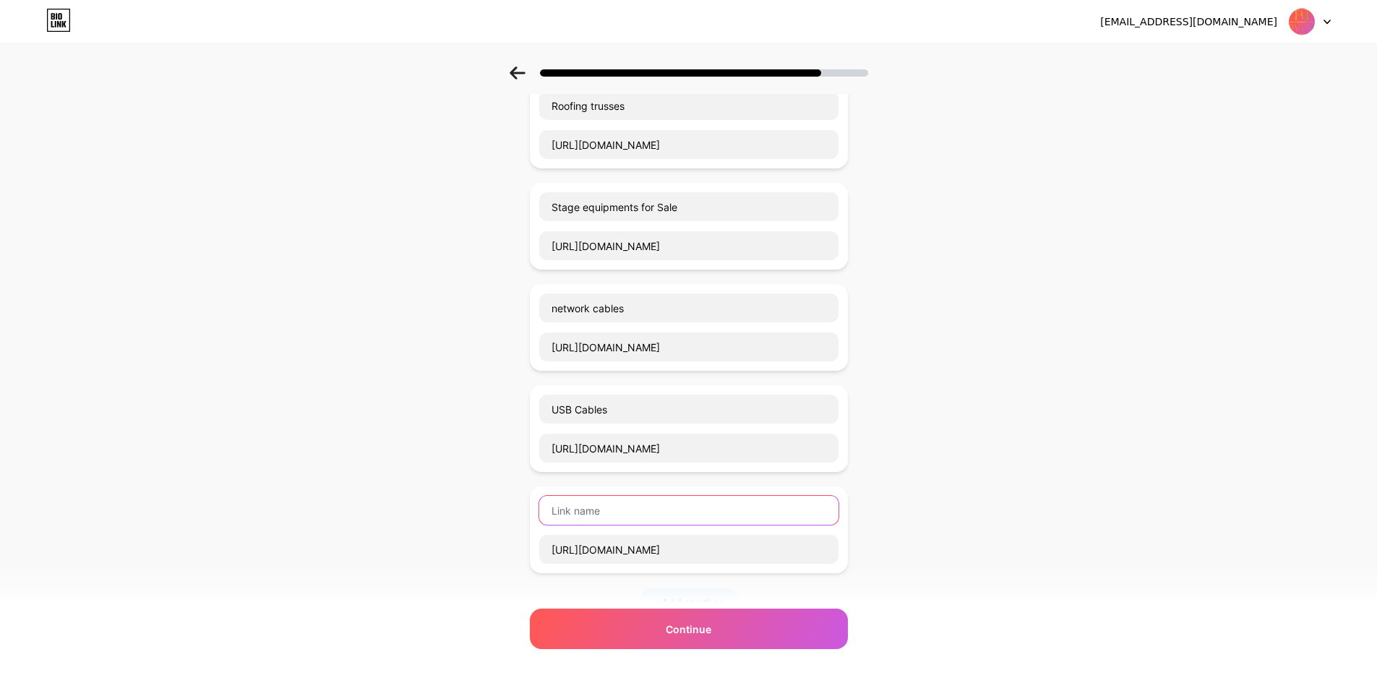
paste input "speaker cables"
type input "speaker cables"
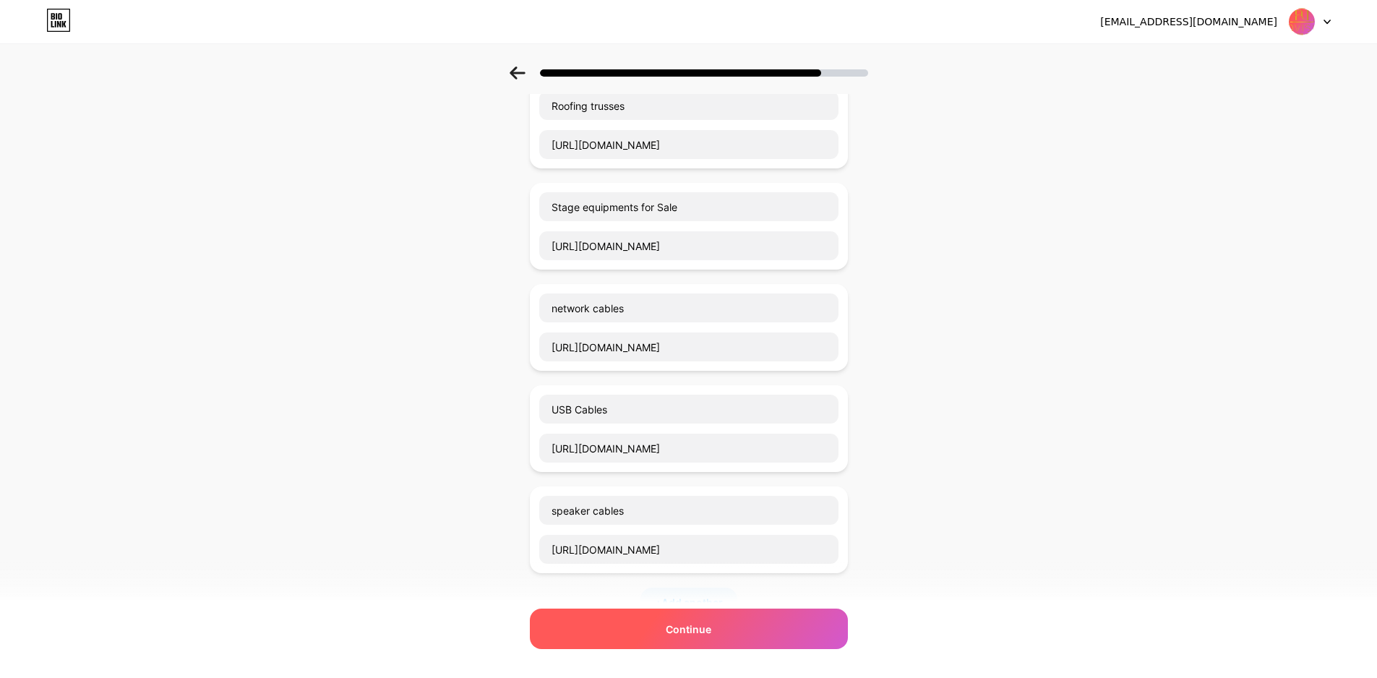
click at [693, 629] on span "Continue" at bounding box center [689, 629] width 46 height 15
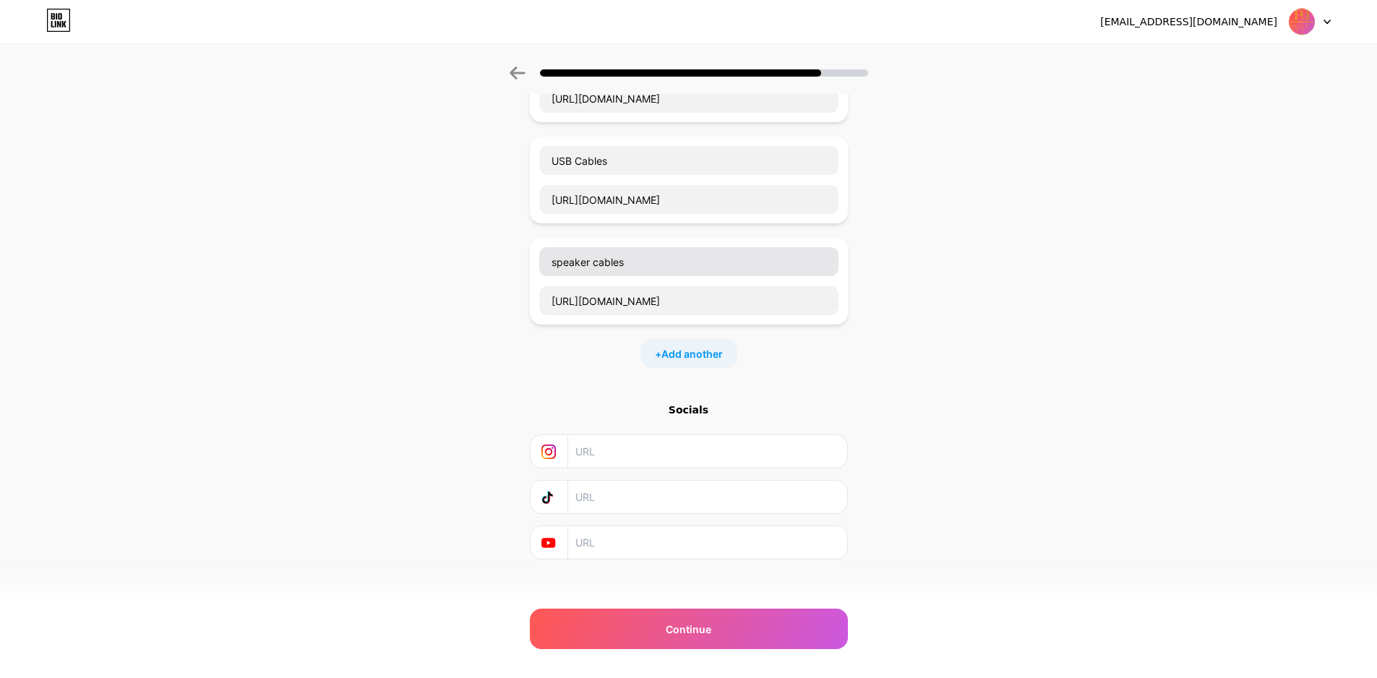
scroll to position [966, 0]
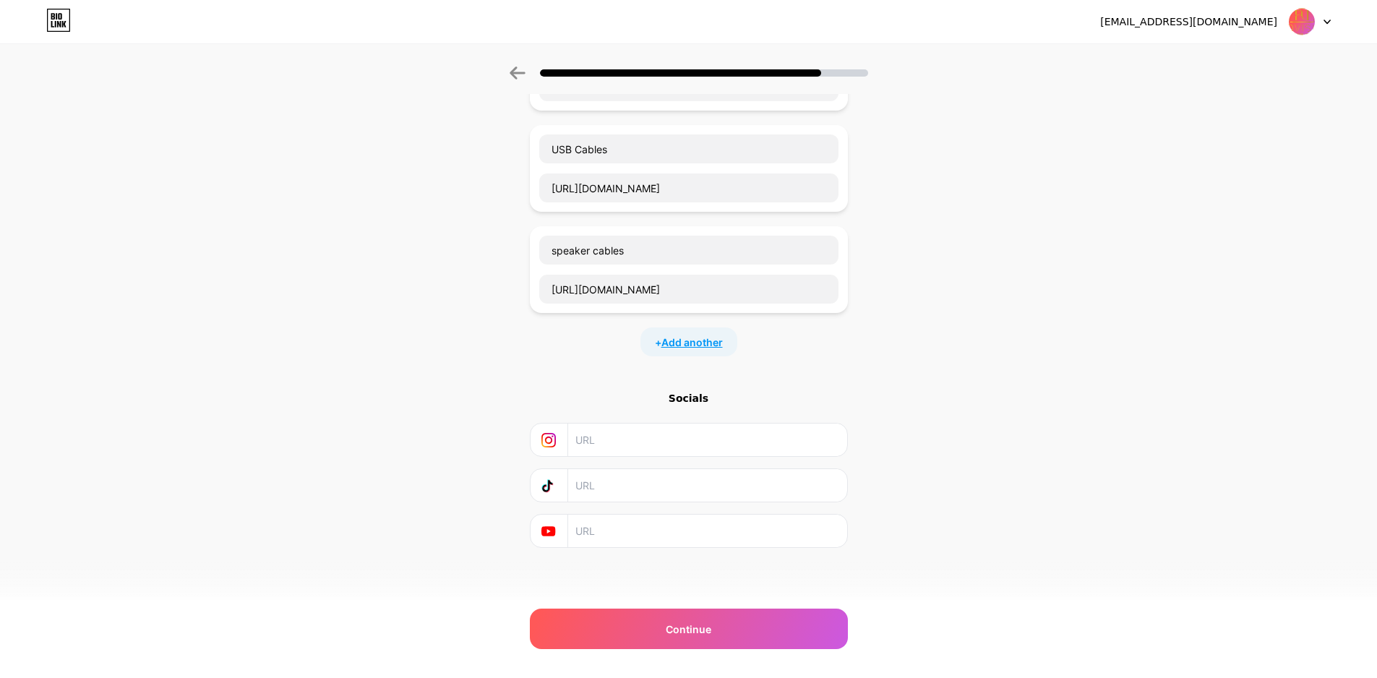
click at [700, 345] on span "Add another" at bounding box center [691, 342] width 61 height 15
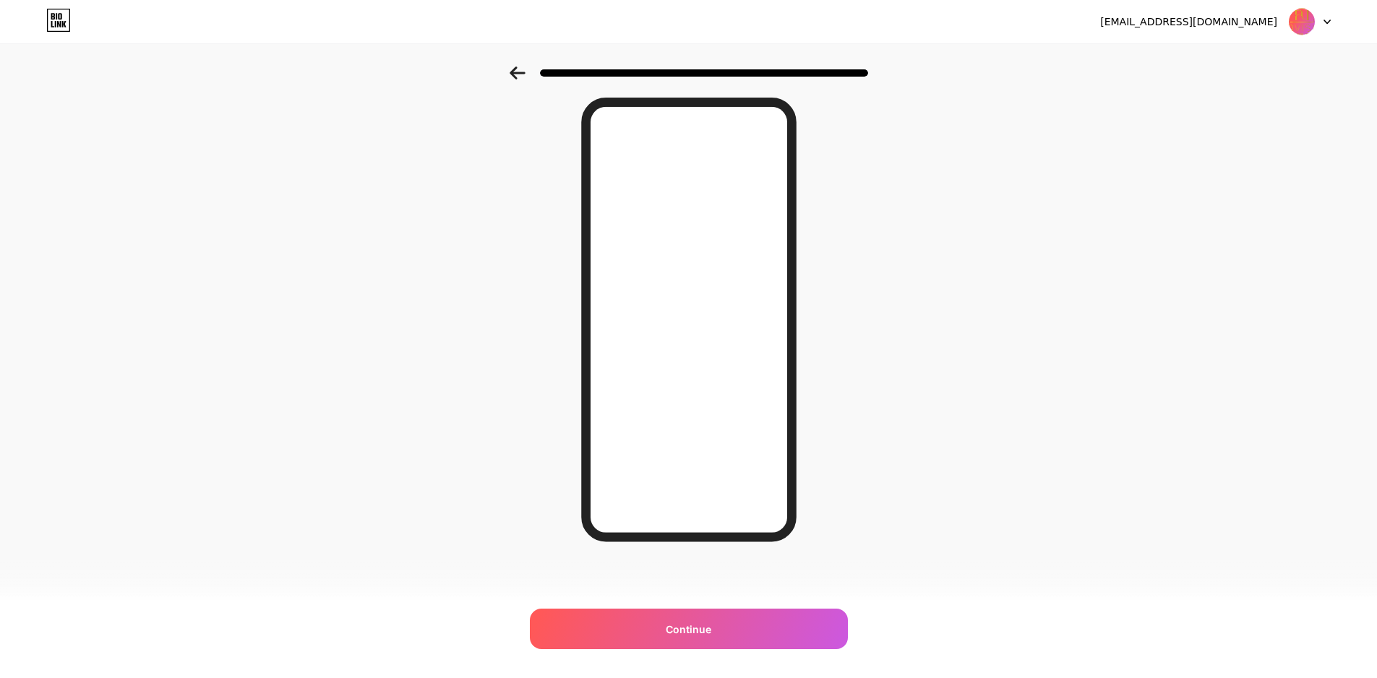
scroll to position [0, 0]
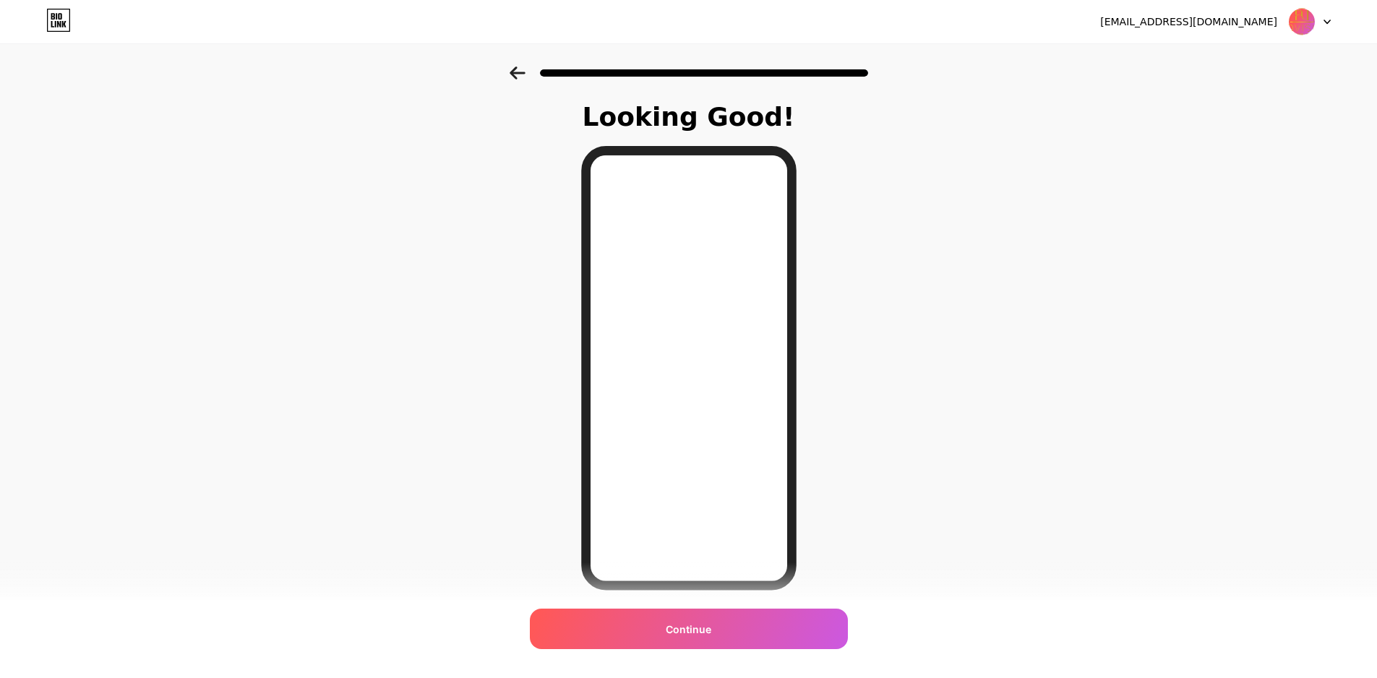
click at [525, 82] on div at bounding box center [688, 68] width 1377 height 51
click at [522, 72] on icon at bounding box center [517, 72] width 16 height 13
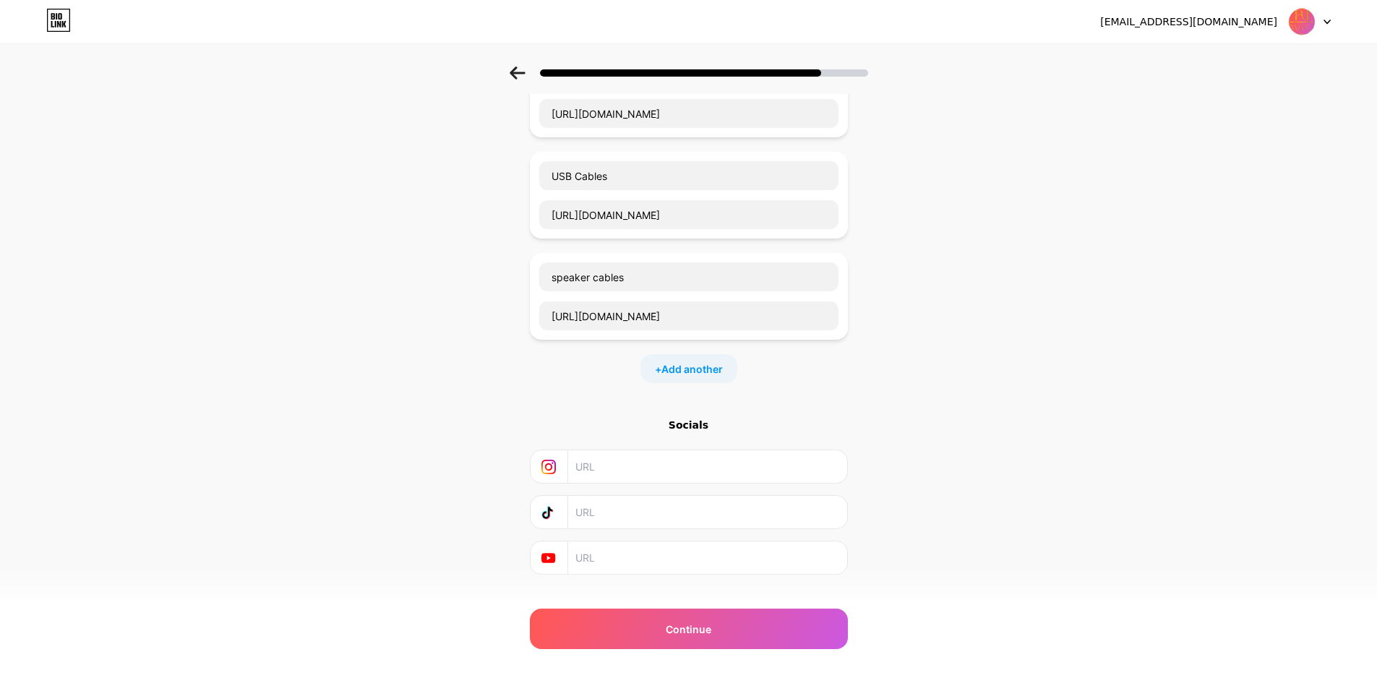
scroll to position [966, 0]
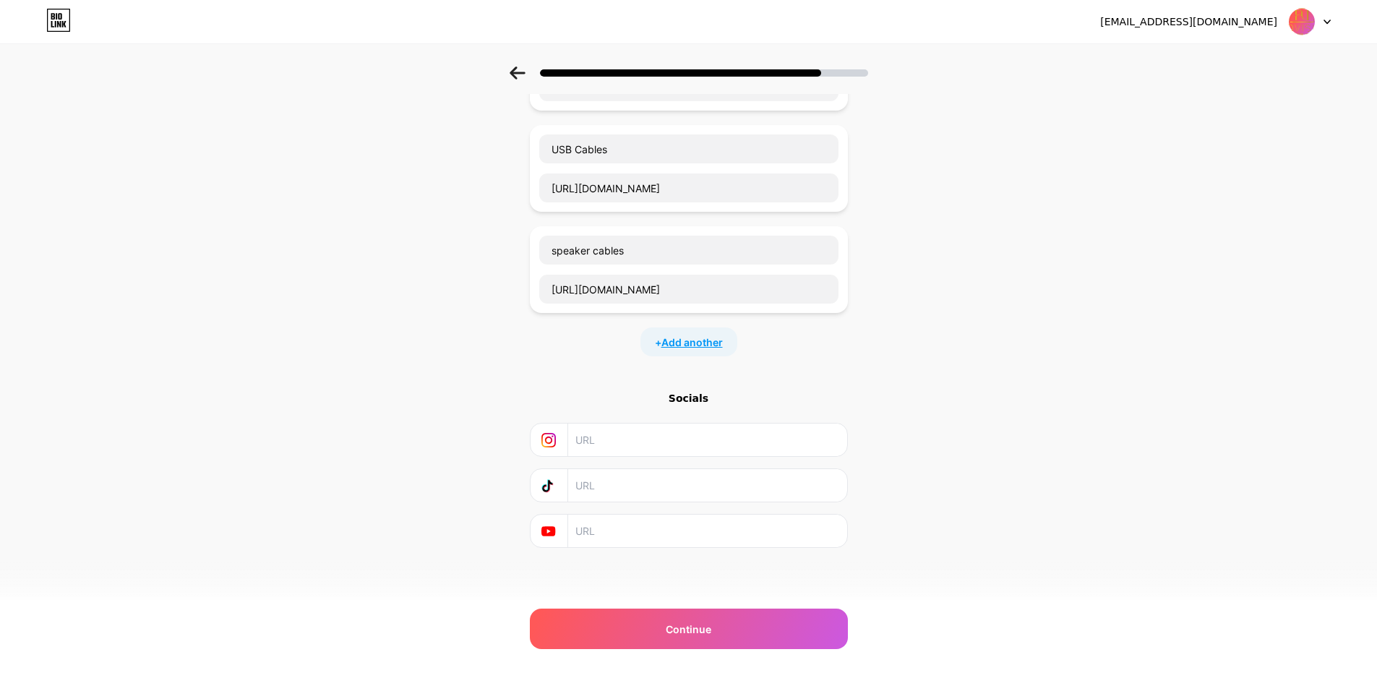
click at [701, 338] on span "Add another" at bounding box center [691, 342] width 61 height 15
click at [593, 392] on input "text" at bounding box center [688, 390] width 299 height 29
paste input "[URL][DOMAIN_NAME]"
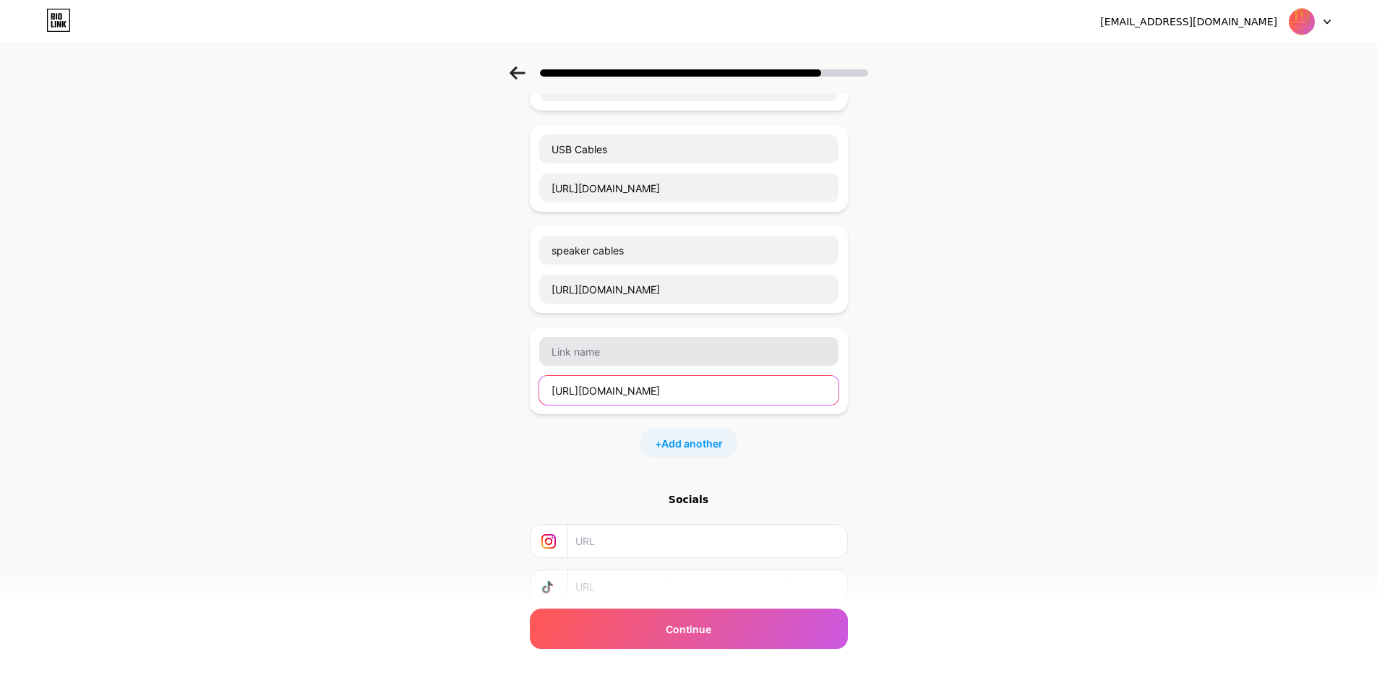
type input "[URL][DOMAIN_NAME]"
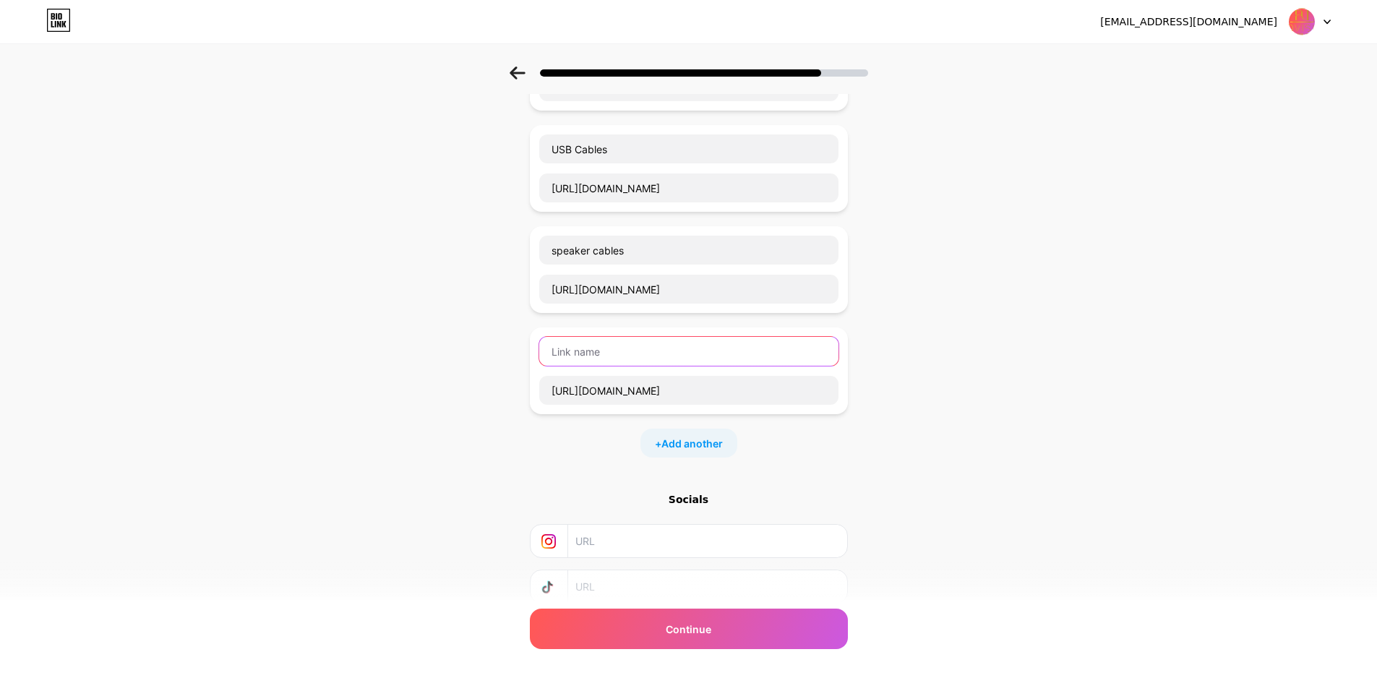
click at [637, 353] on input "text" at bounding box center [688, 351] width 299 height 29
paste input "cable accessories"
type input "cable accessories"
click at [681, 440] on span "Add another" at bounding box center [691, 443] width 61 height 15
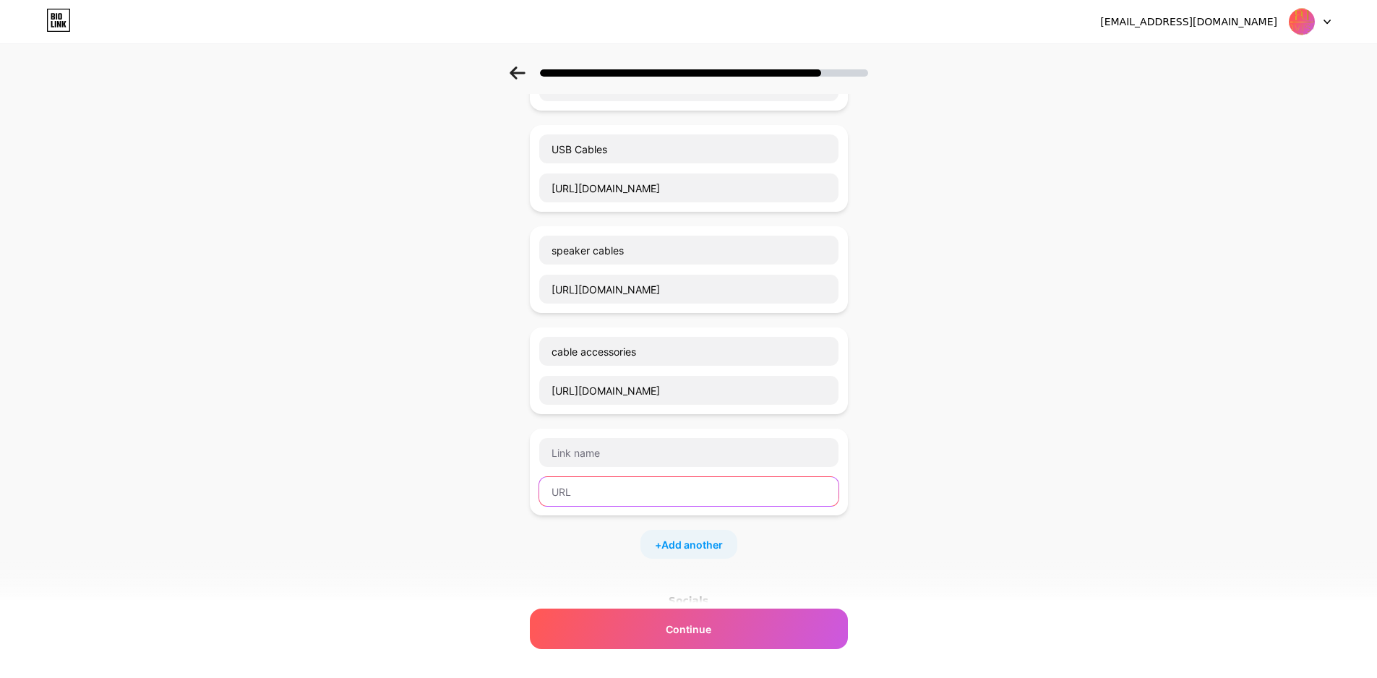
click at [581, 496] on input "text" at bounding box center [688, 491] width 299 height 29
paste input "[URL][DOMAIN_NAME]"
type input "[URL][DOMAIN_NAME]"
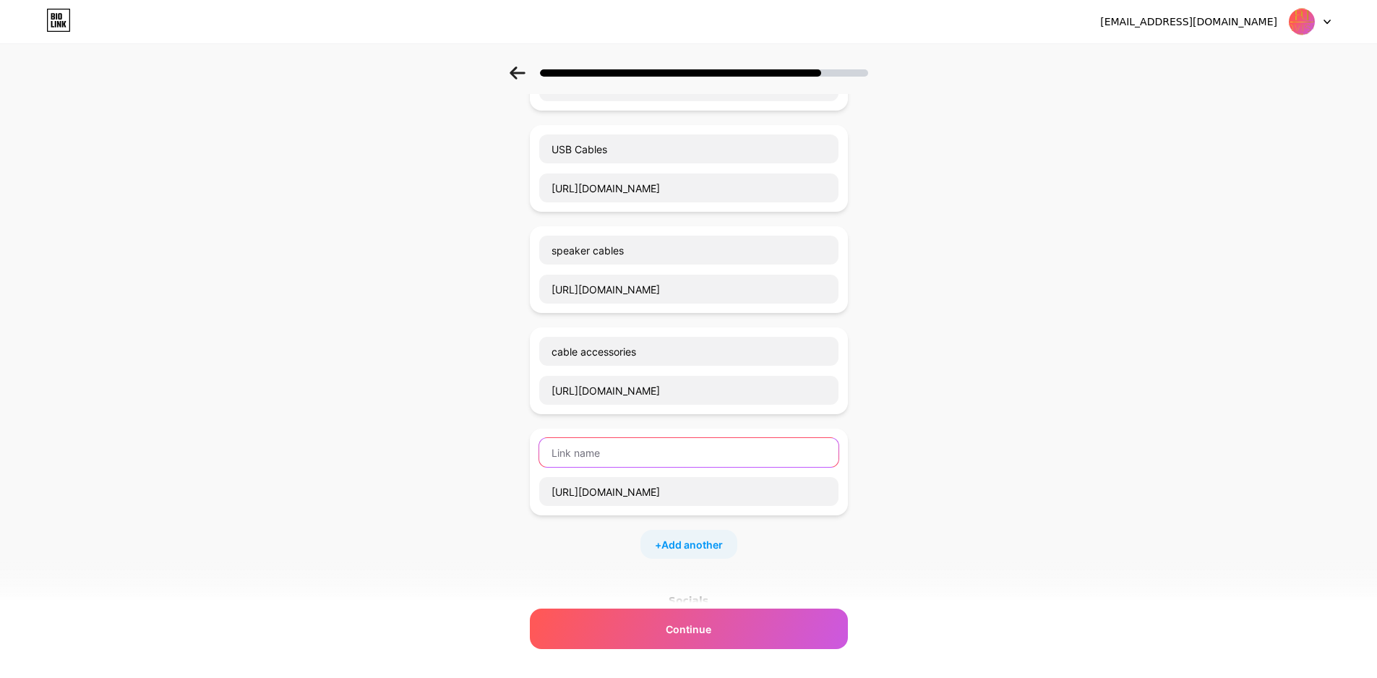
click at [635, 455] on input "text" at bounding box center [688, 452] width 299 height 29
paste input "fog machines"
type input "fog machines"
click at [682, 543] on span "Add another" at bounding box center [691, 544] width 61 height 15
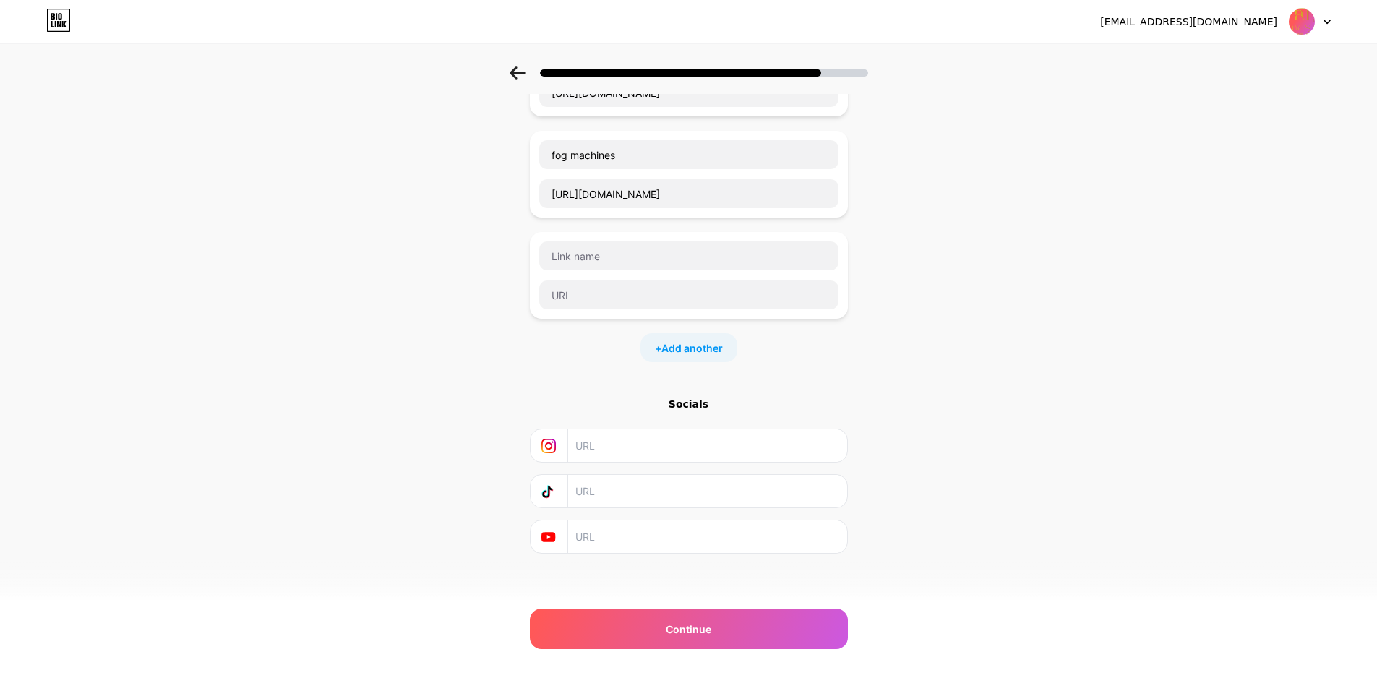
scroll to position [1270, 0]
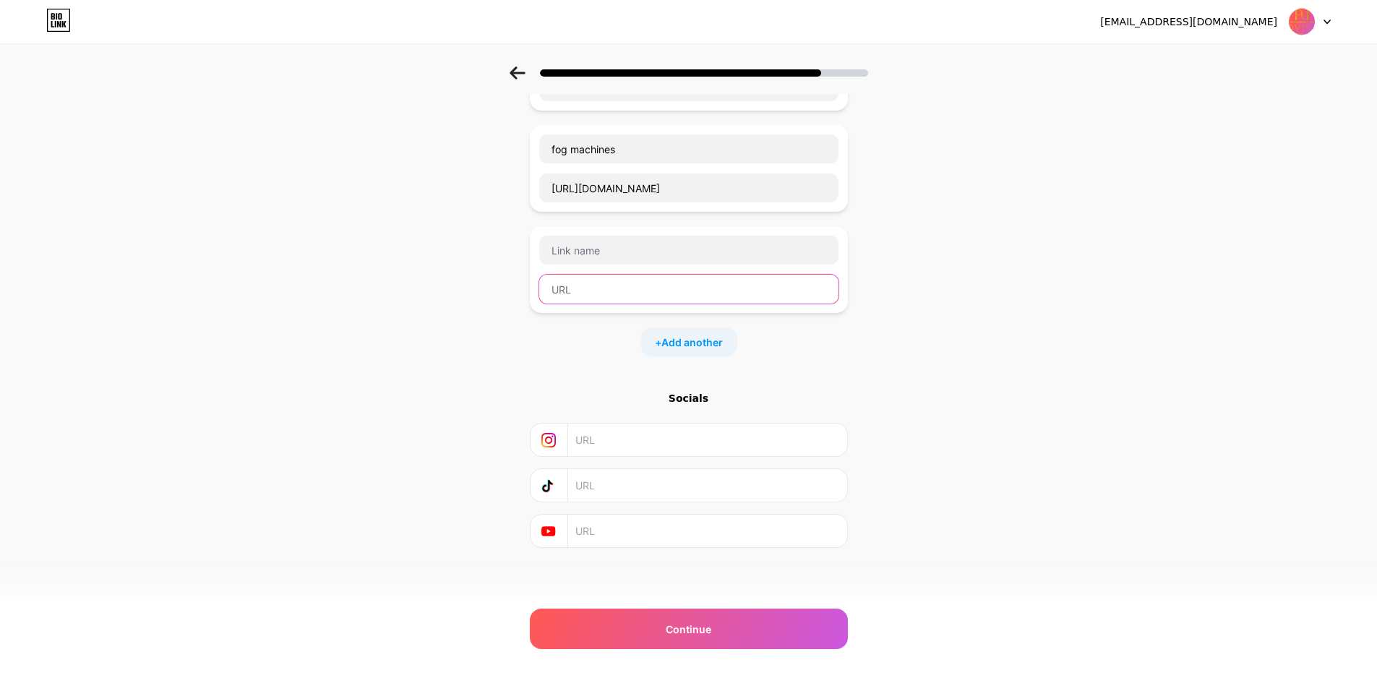
click at [602, 293] on input "text" at bounding box center [688, 289] width 299 height 29
paste input "[URL][DOMAIN_NAME]"
type input "[URL][DOMAIN_NAME]"
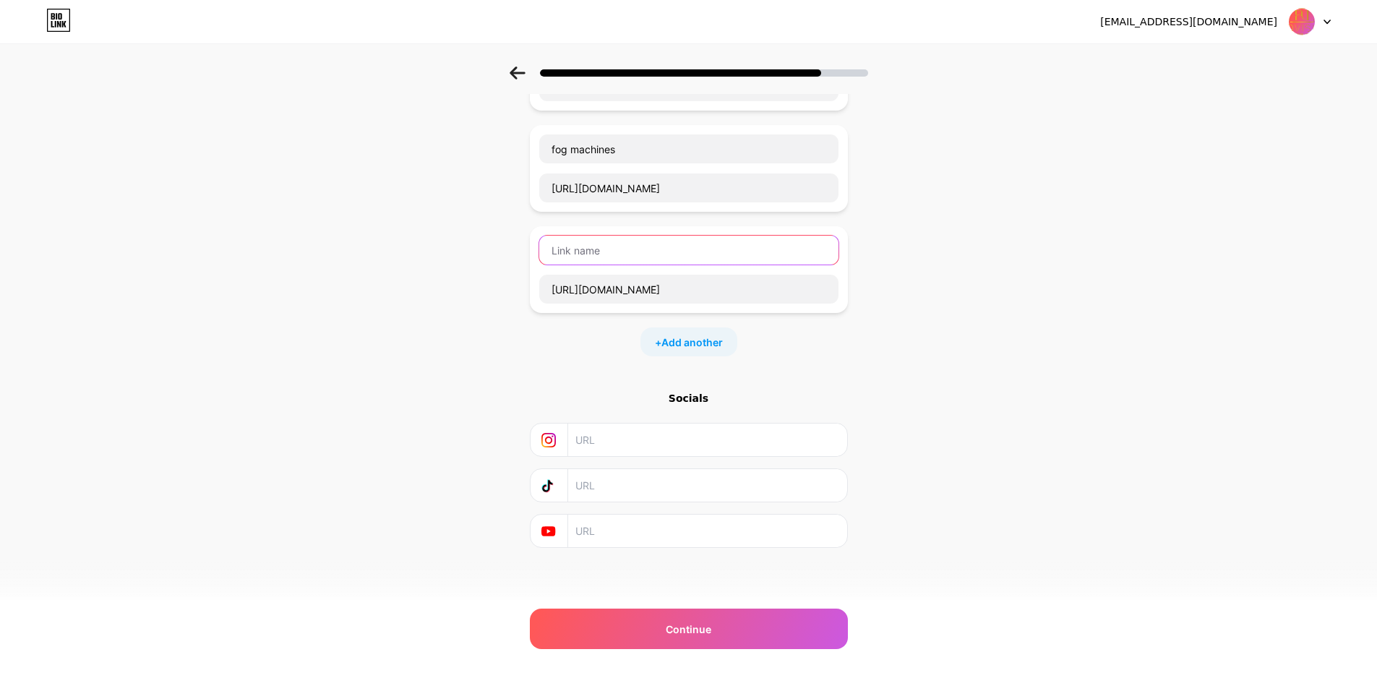
click at [611, 254] on input "text" at bounding box center [688, 250] width 299 height 29
paste input "Buy studio outboard equipments"
type input "Buy studio outboard equipments"
click at [689, 347] on span "Add another" at bounding box center [691, 342] width 61 height 15
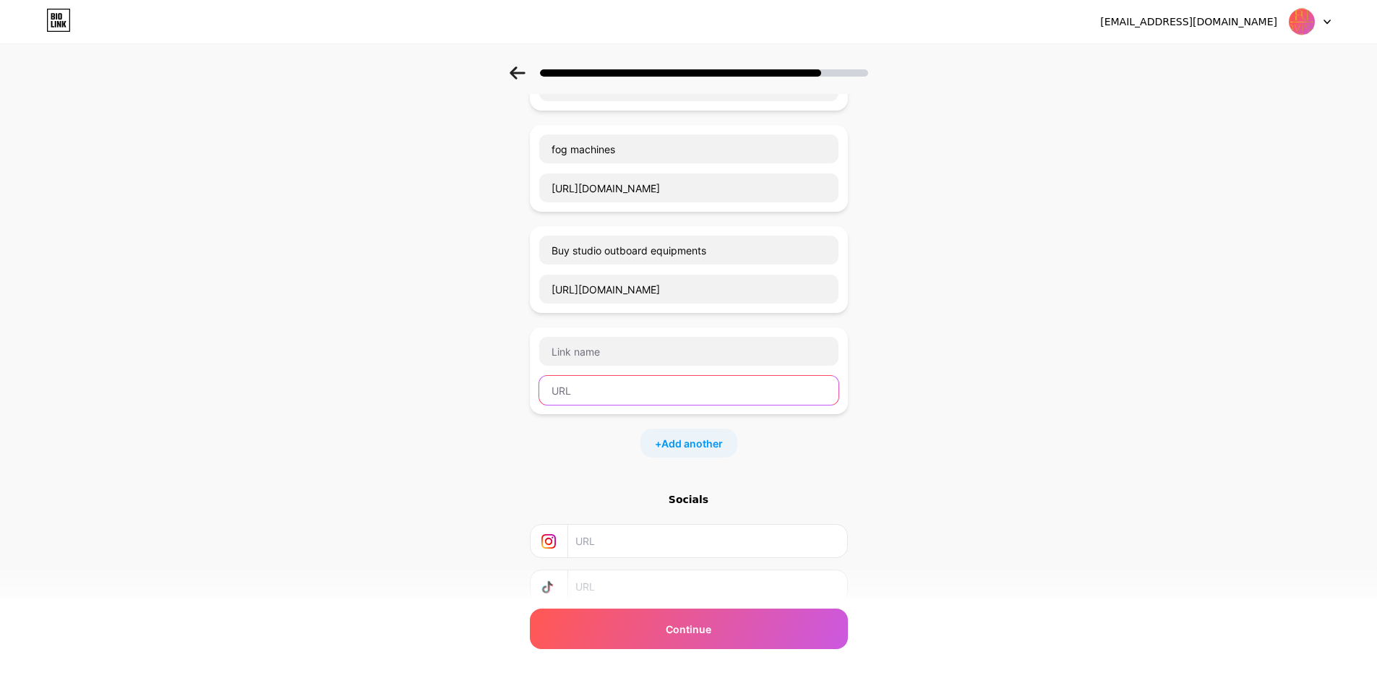
click at [609, 391] on input "text" at bounding box center [688, 390] width 299 height 29
paste input "[URL][DOMAIN_NAME]"
type input "[URL][DOMAIN_NAME]"
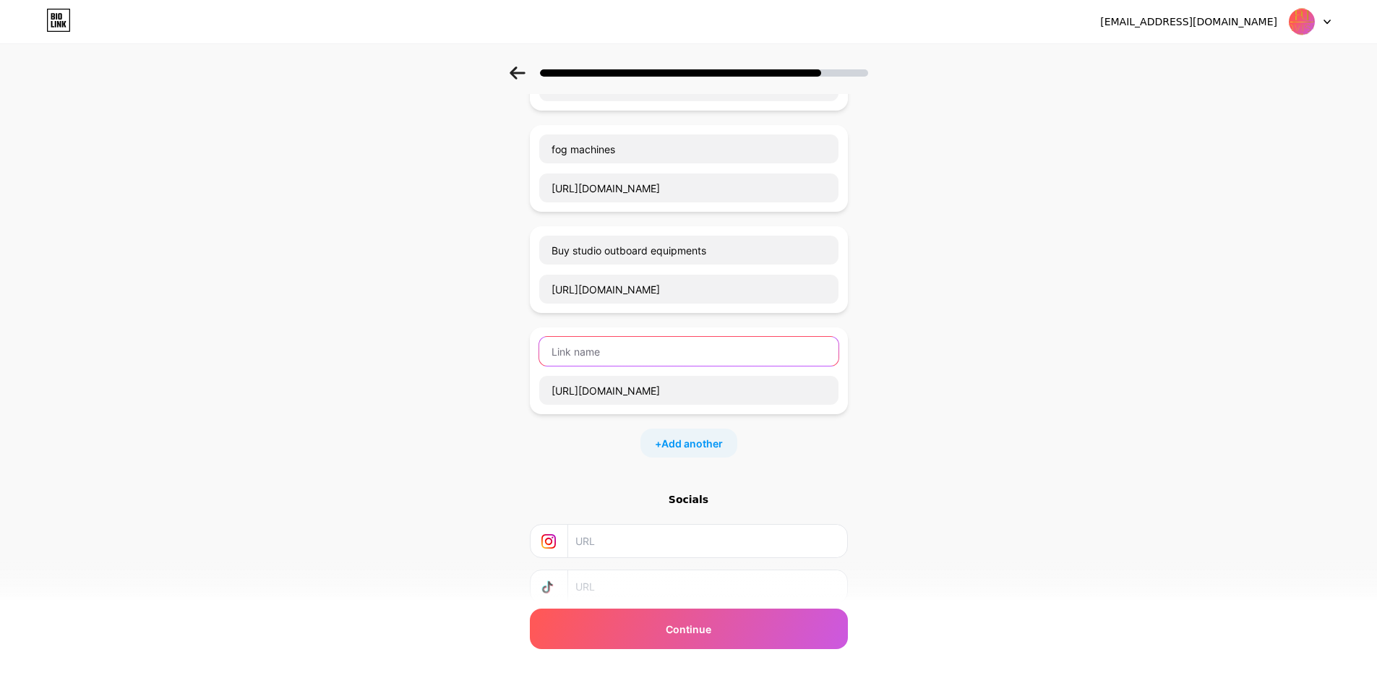
click at [628, 355] on input "text" at bounding box center [688, 351] width 299 height 29
paste input "chain block"
type input "chain block"
click at [692, 444] on span "Add another" at bounding box center [691, 443] width 61 height 15
click at [574, 497] on input "text" at bounding box center [688, 491] width 299 height 29
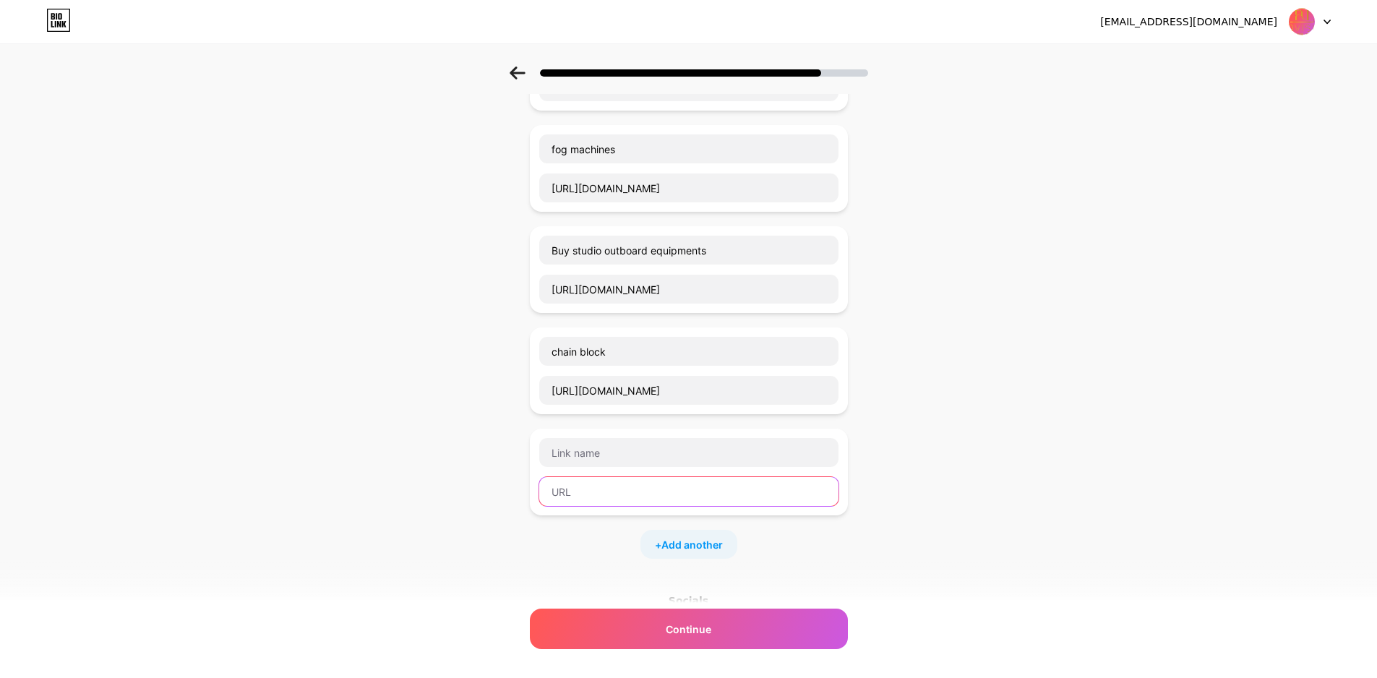
paste input "[URL][DOMAIN_NAME]"
type input "[URL][DOMAIN_NAME]"
click at [614, 458] on input "text" at bounding box center [688, 452] width 299 height 29
paste input "argosy desk"
click at [598, 453] on input "argosy desk" at bounding box center [688, 452] width 299 height 29
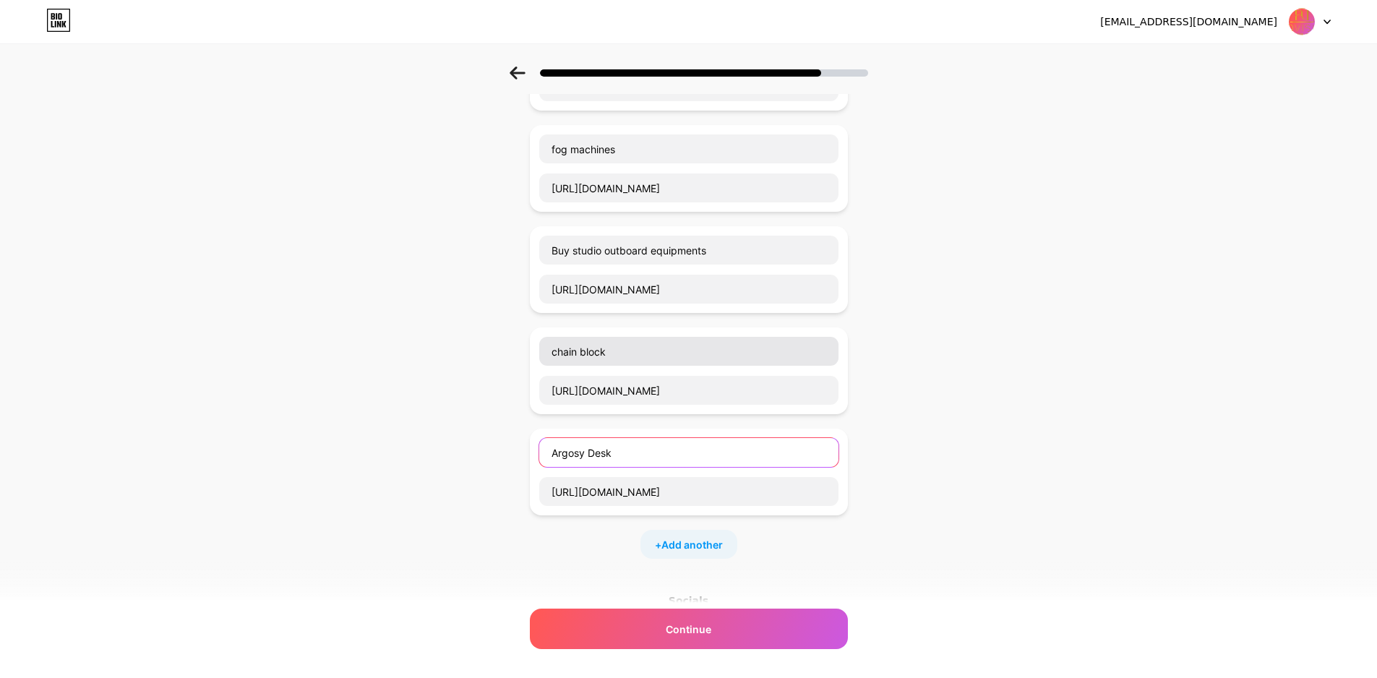
type input "Argosy Desk"
click at [559, 352] on input "chain block" at bounding box center [688, 351] width 299 height 29
click at [594, 352] on input "Chain block" at bounding box center [688, 351] width 299 height 29
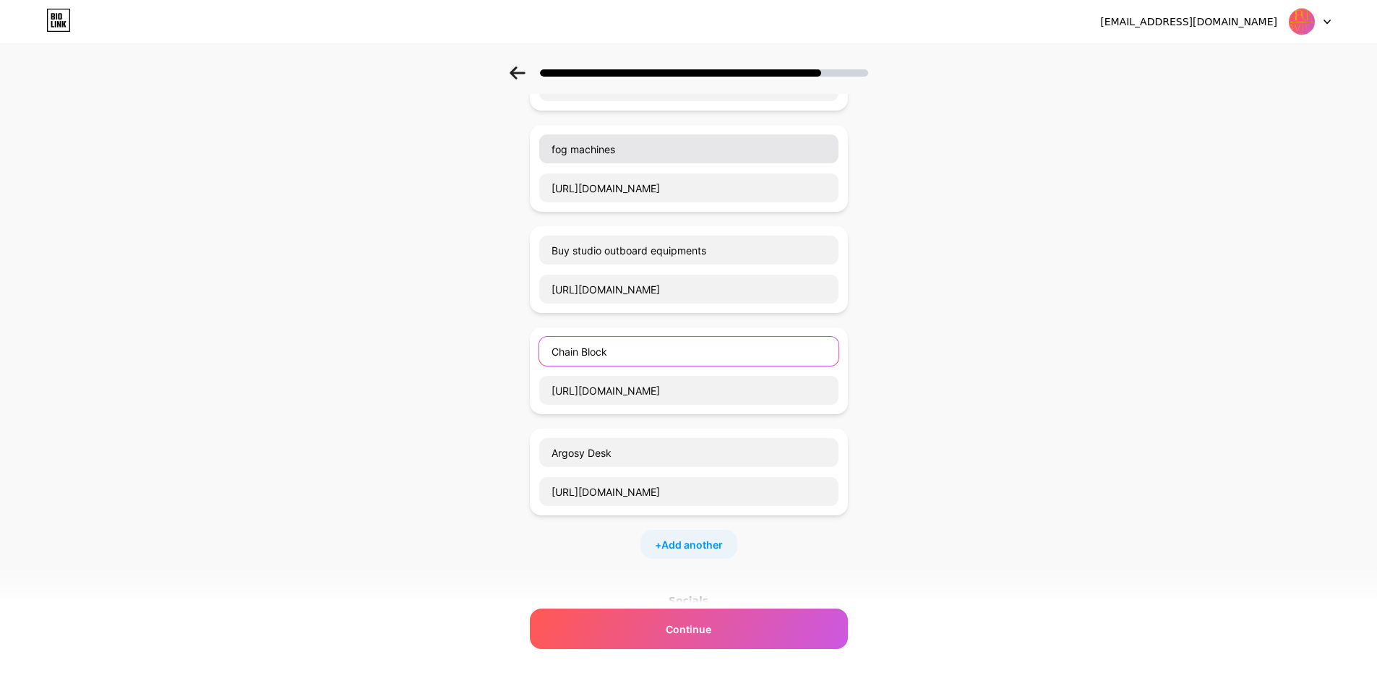
type input "Chain Block"
click at [560, 151] on input "fog machines" at bounding box center [688, 148] width 299 height 29
click at [583, 145] on input "Fog machines" at bounding box center [688, 148] width 299 height 29
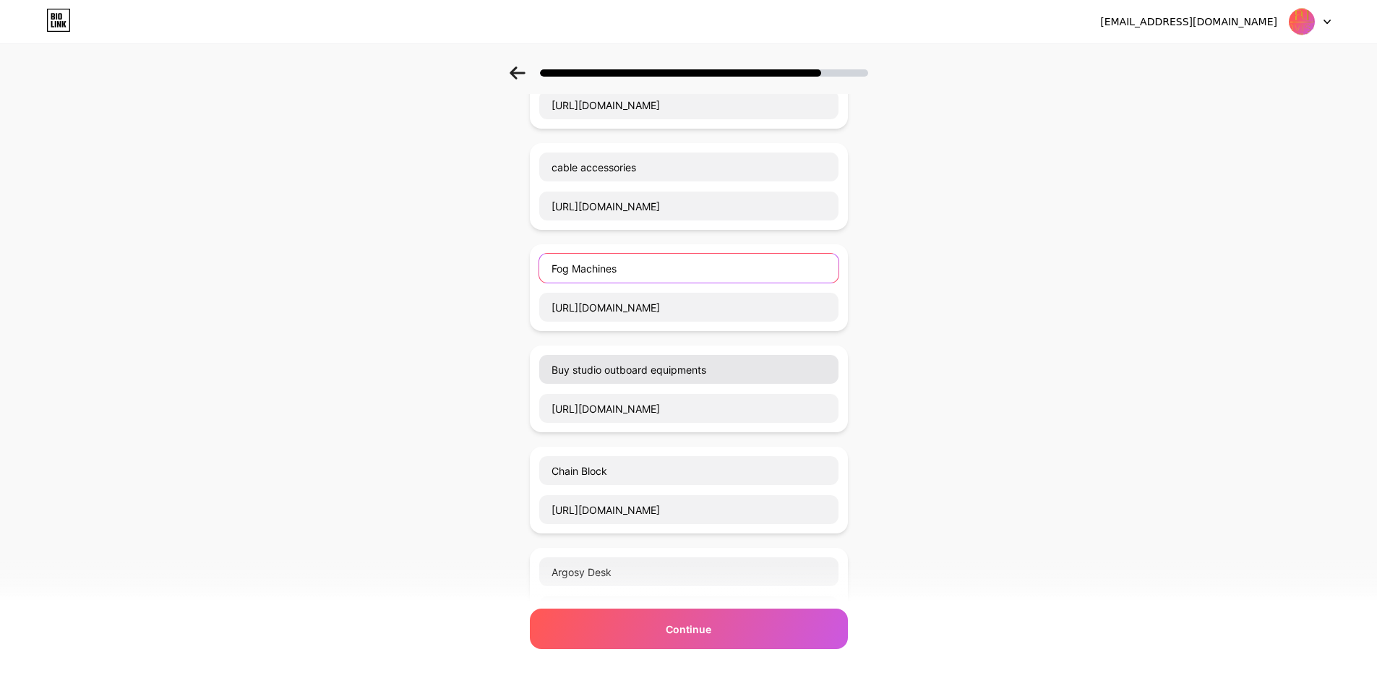
scroll to position [1125, 0]
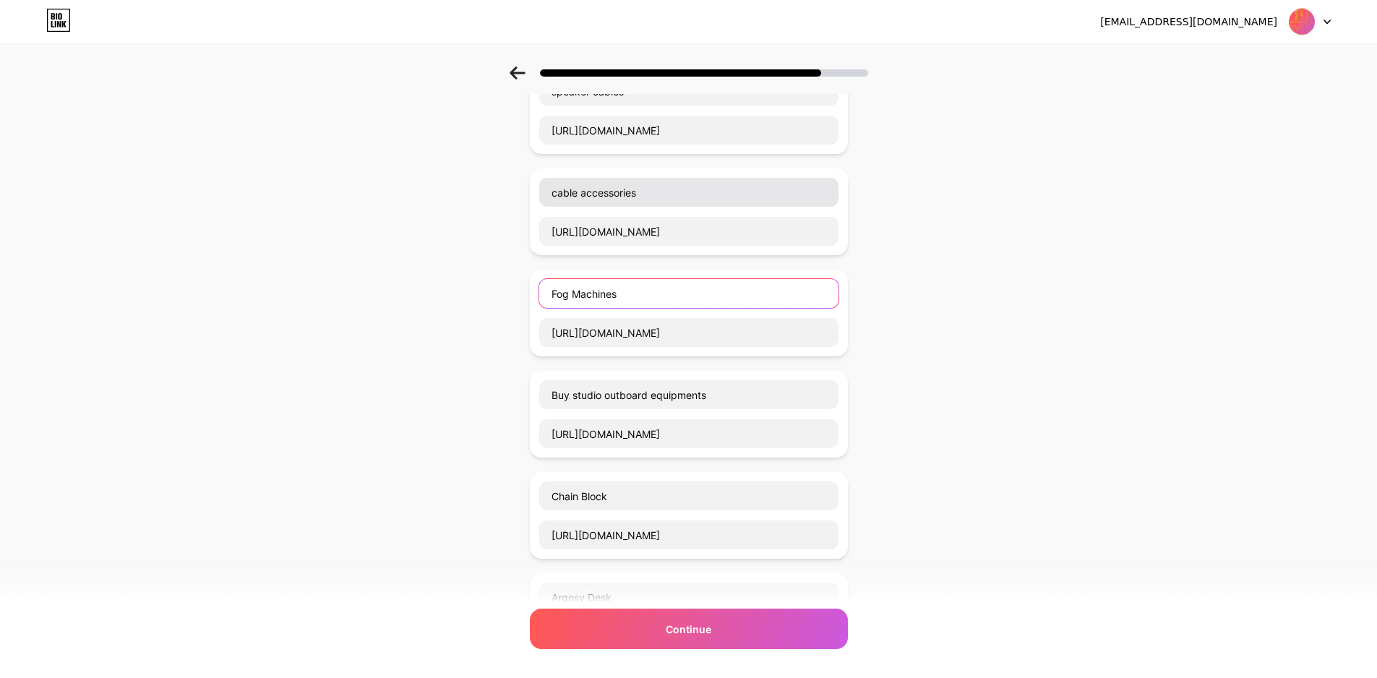
type input "Fog Machines"
click at [561, 193] on input "cable accessories" at bounding box center [688, 192] width 299 height 29
click at [591, 190] on input "Cable accessories" at bounding box center [688, 192] width 299 height 29
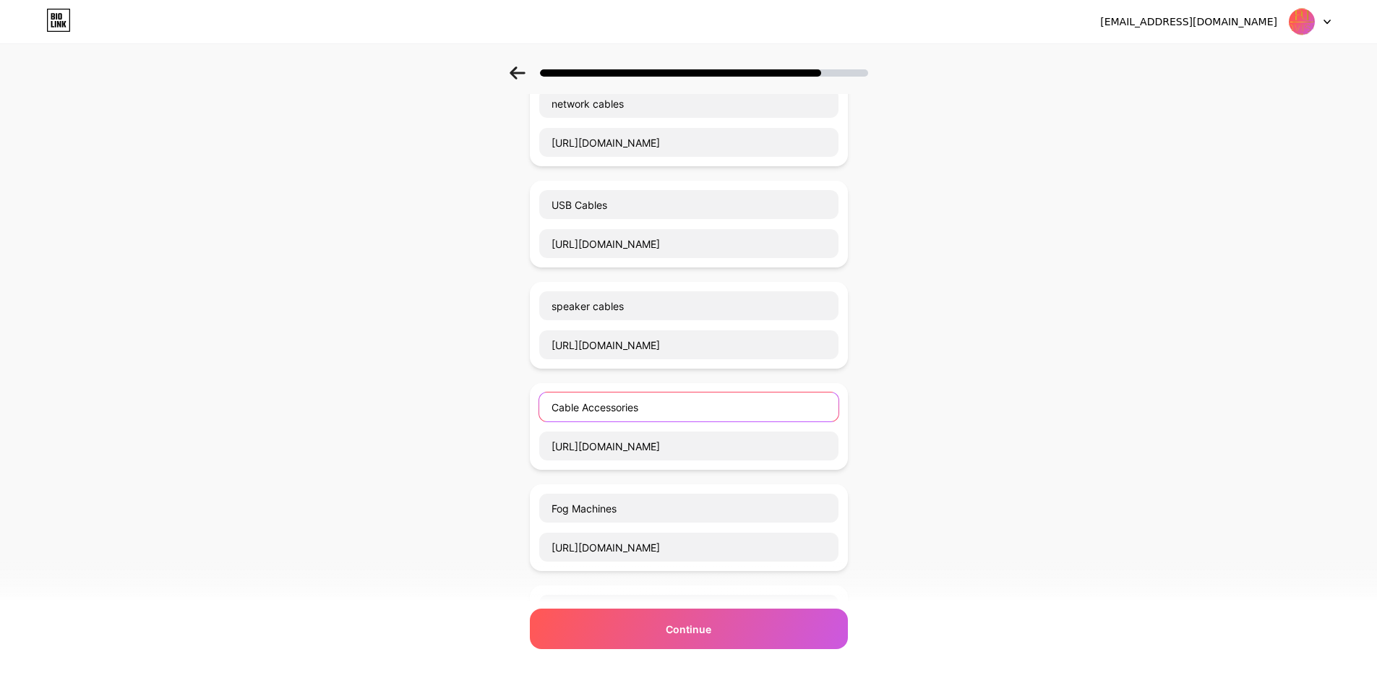
scroll to position [908, 0]
type input "Cable Accessories"
click at [562, 311] on input "speaker cables" at bounding box center [688, 307] width 299 height 29
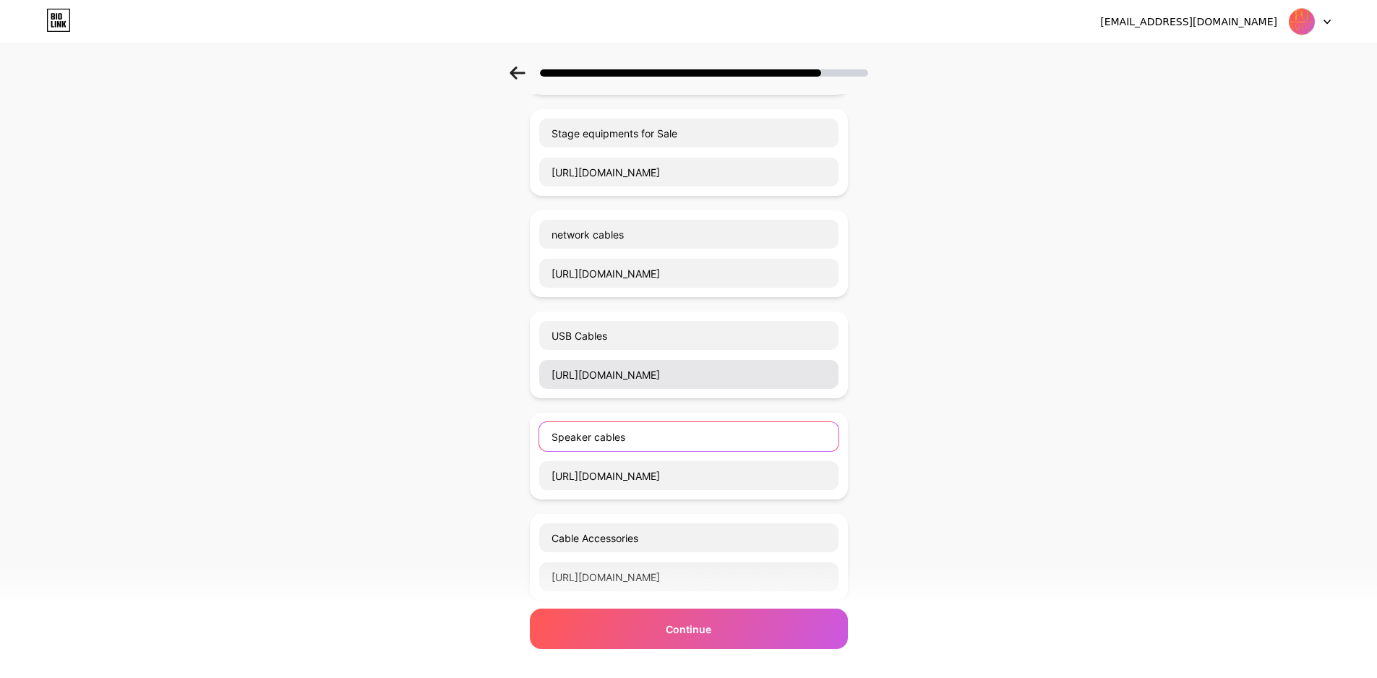
scroll to position [764, 0]
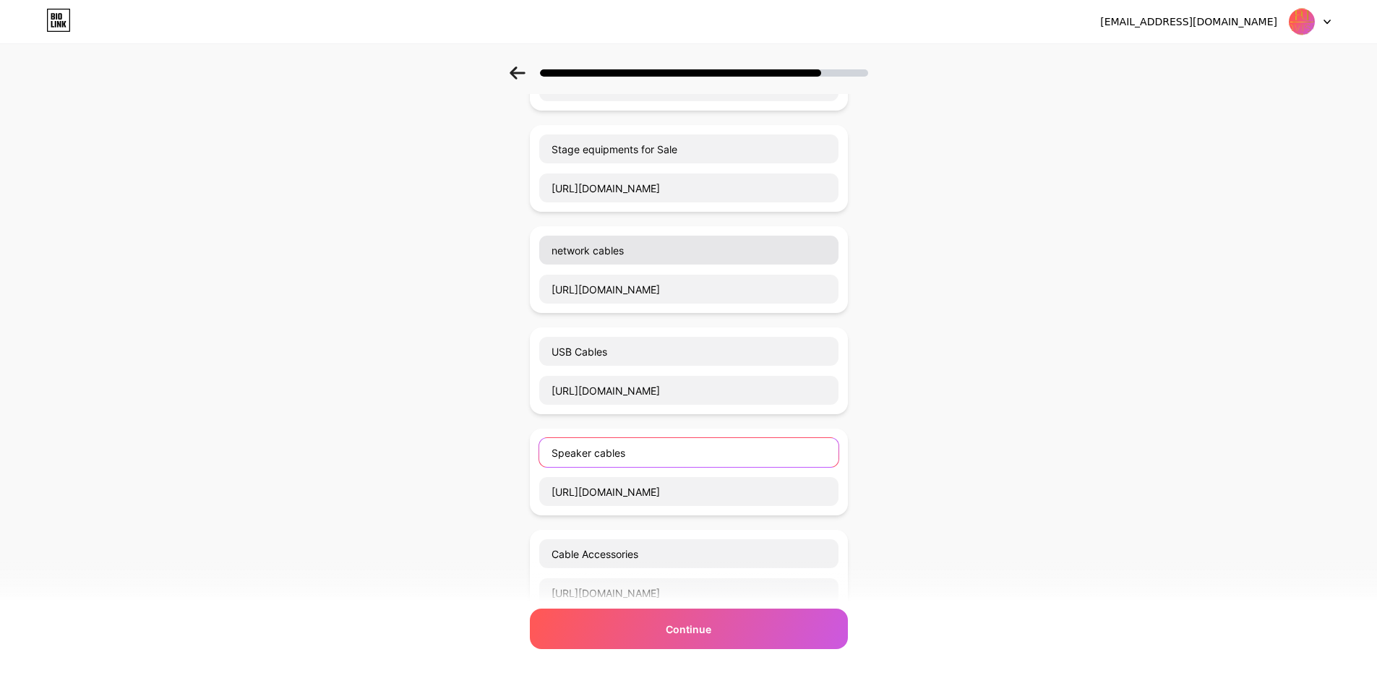
type input "Speaker cables"
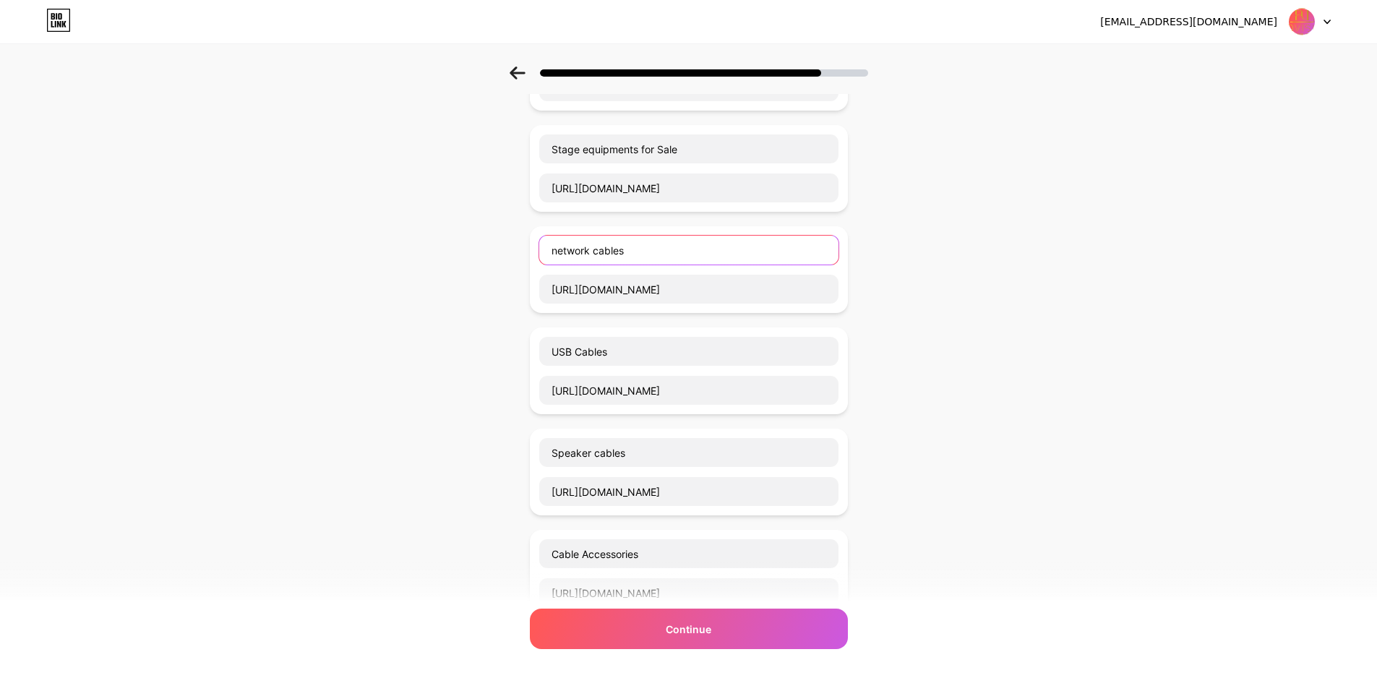
click at [562, 251] on input "network cables" at bounding box center [688, 250] width 299 height 29
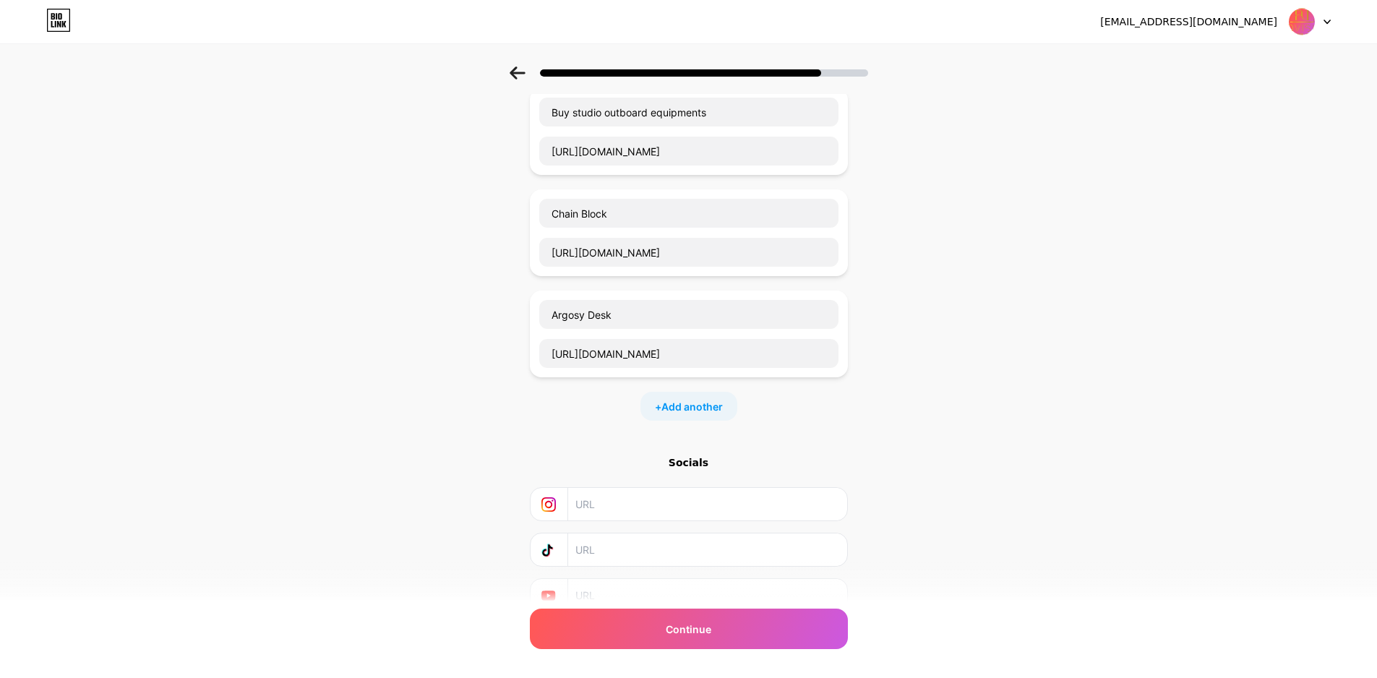
scroll to position [1472, 0]
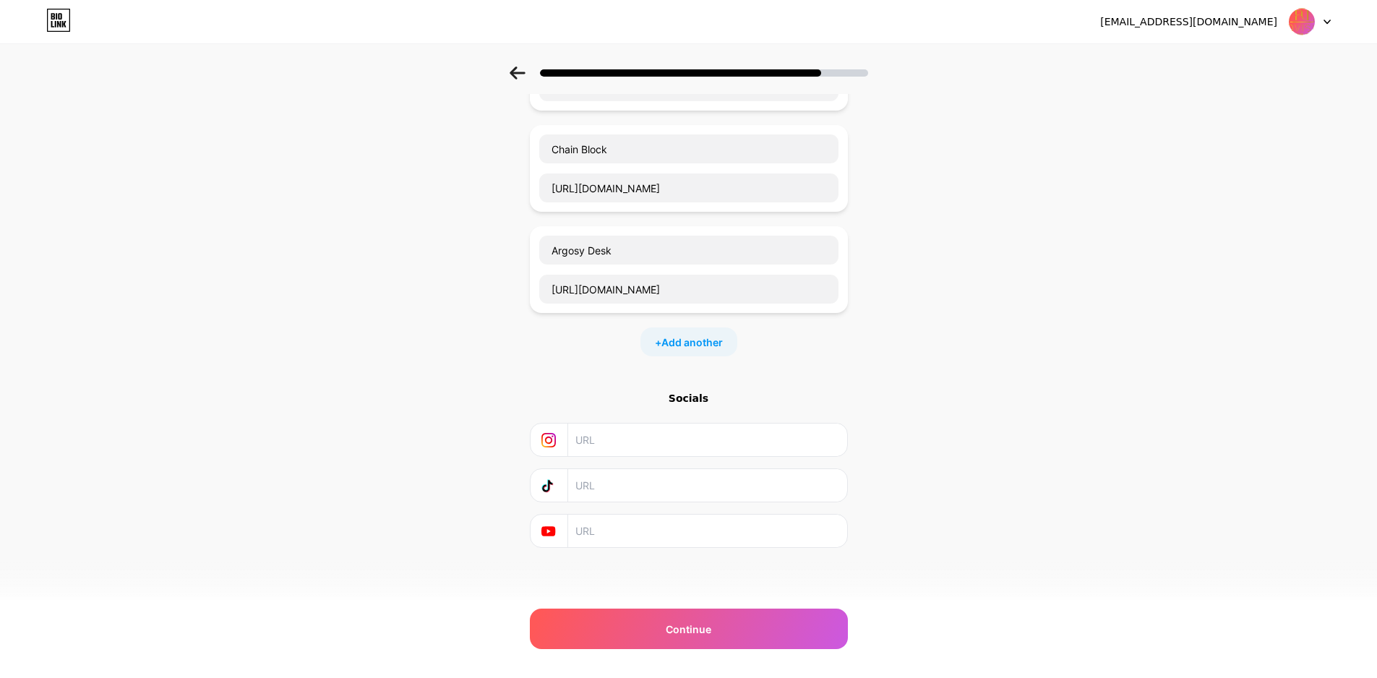
type input "Network cables"
click at [718, 622] on div "Continue" at bounding box center [689, 629] width 318 height 40
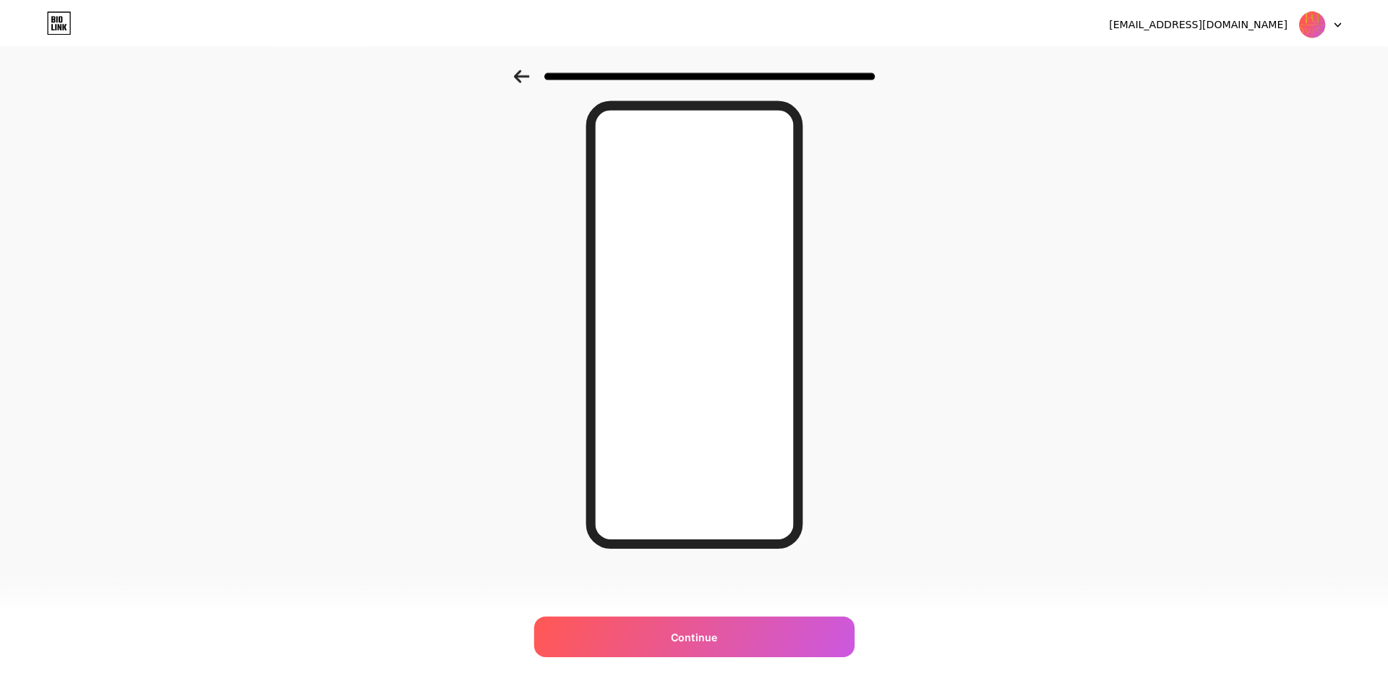
scroll to position [0, 0]
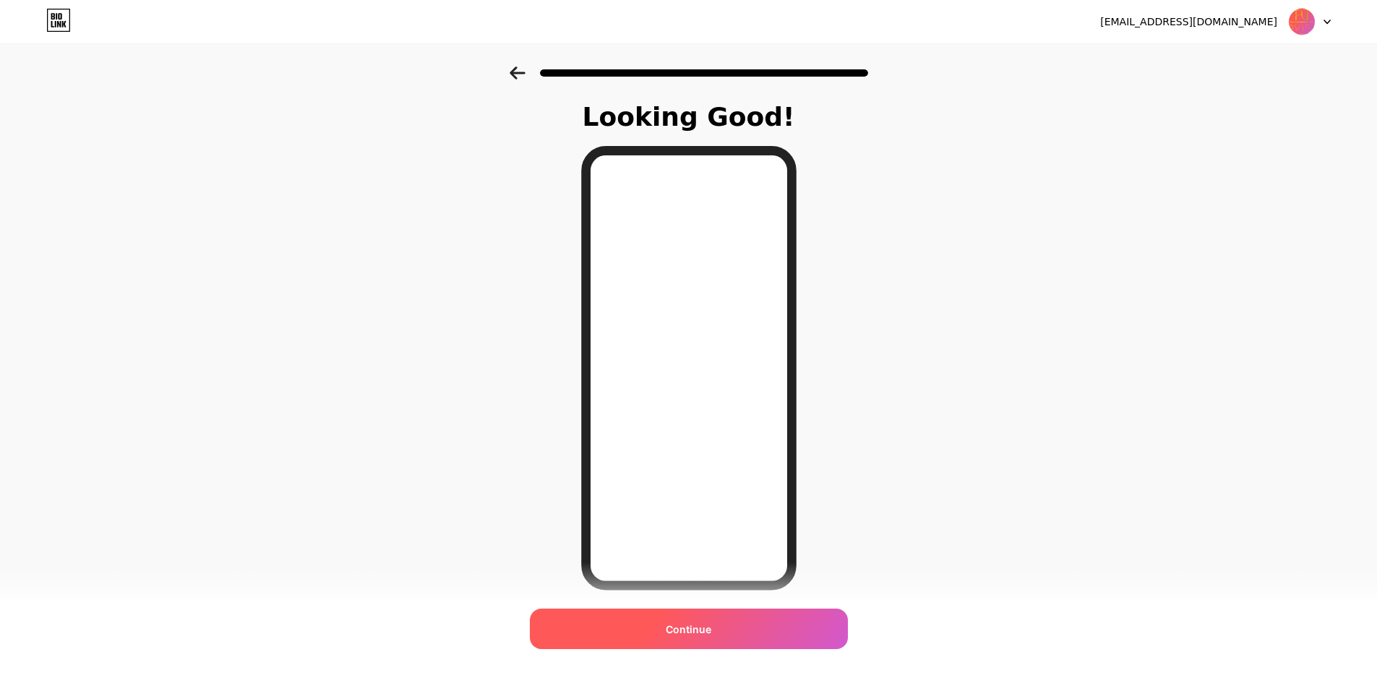
click at [723, 628] on div "Continue" at bounding box center [689, 629] width 318 height 40
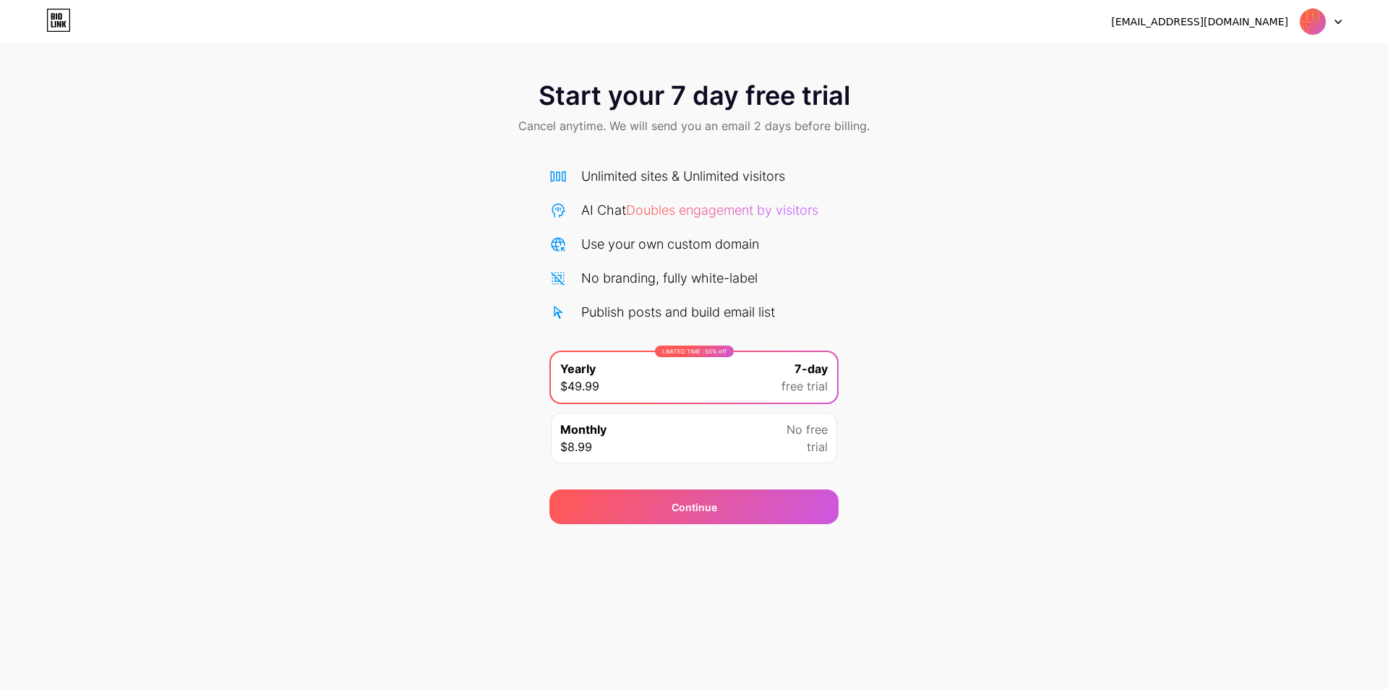
click at [1340, 20] on icon at bounding box center [1337, 22] width 7 height 5
click at [1311, 22] on img at bounding box center [1312, 21] width 27 height 27
click at [1274, 17] on div "[EMAIL_ADDRESS][DOMAIN_NAME]" at bounding box center [1199, 21] width 177 height 15
click at [674, 508] on div "Continue" at bounding box center [694, 506] width 46 height 15
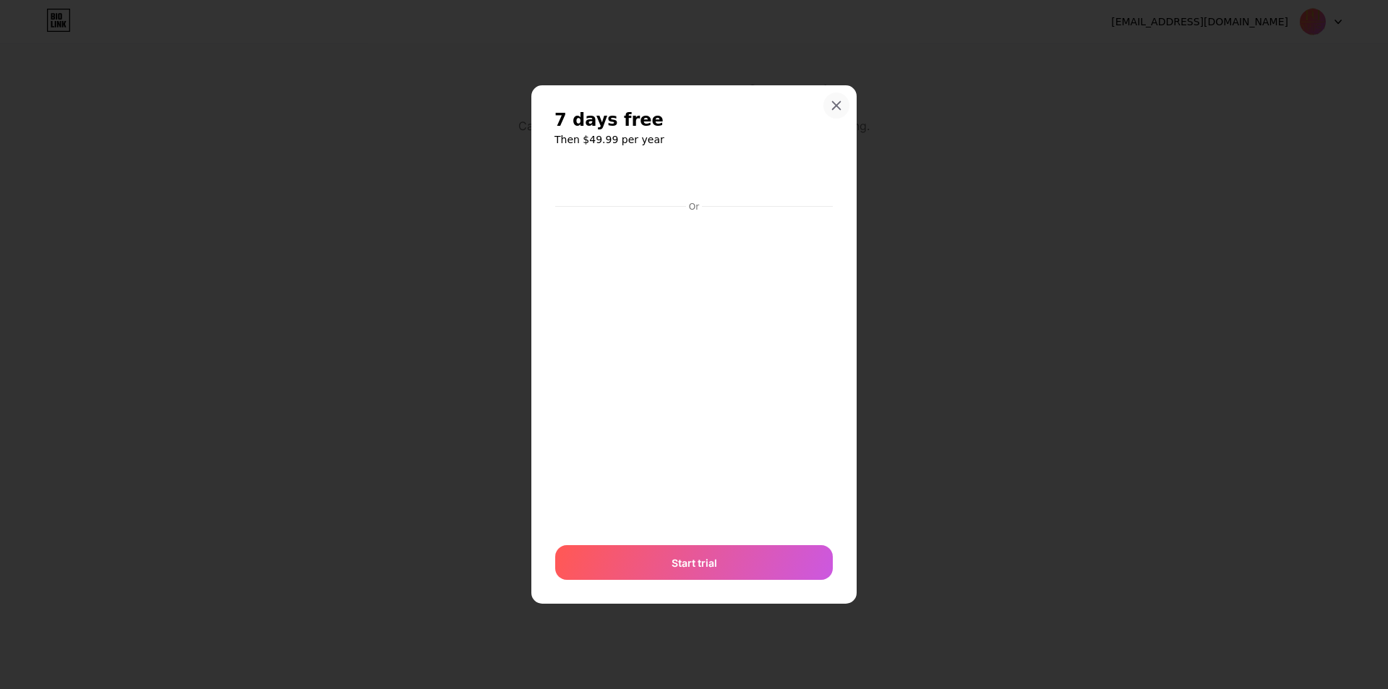
click at [838, 103] on icon at bounding box center [837, 105] width 8 height 8
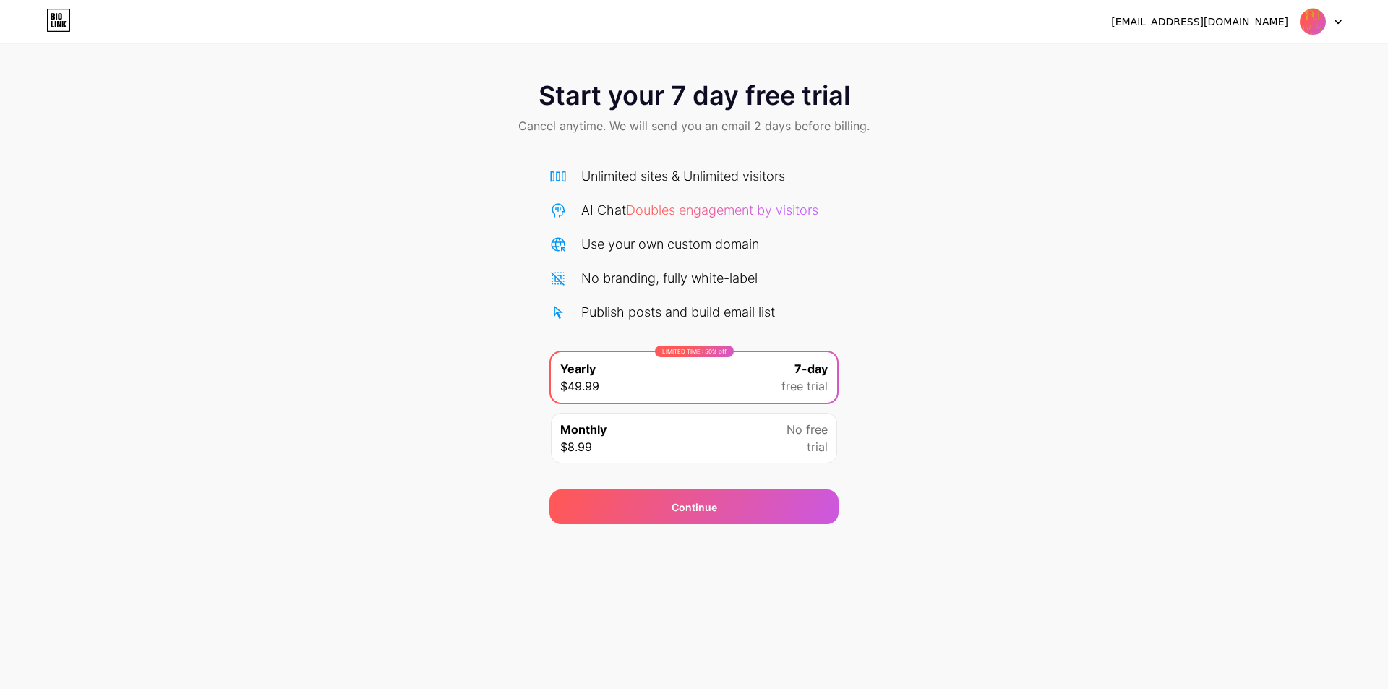
click at [1246, 21] on div "[EMAIL_ADDRESS][DOMAIN_NAME]" at bounding box center [1199, 21] width 177 height 15
click at [1341, 20] on icon at bounding box center [1338, 22] width 6 height 4
click at [769, 431] on div "Monthly $8.99 No free trial" at bounding box center [694, 438] width 286 height 51
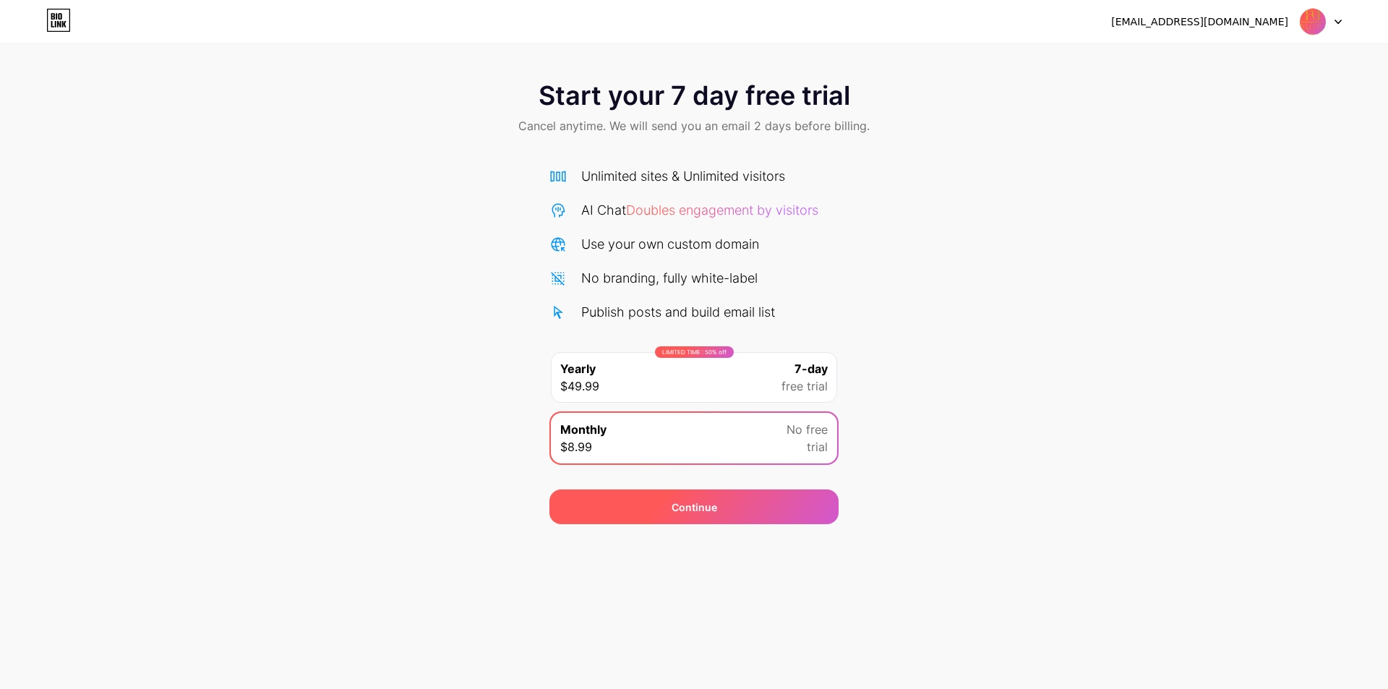
click at [711, 499] on div "Continue" at bounding box center [694, 506] width 46 height 15
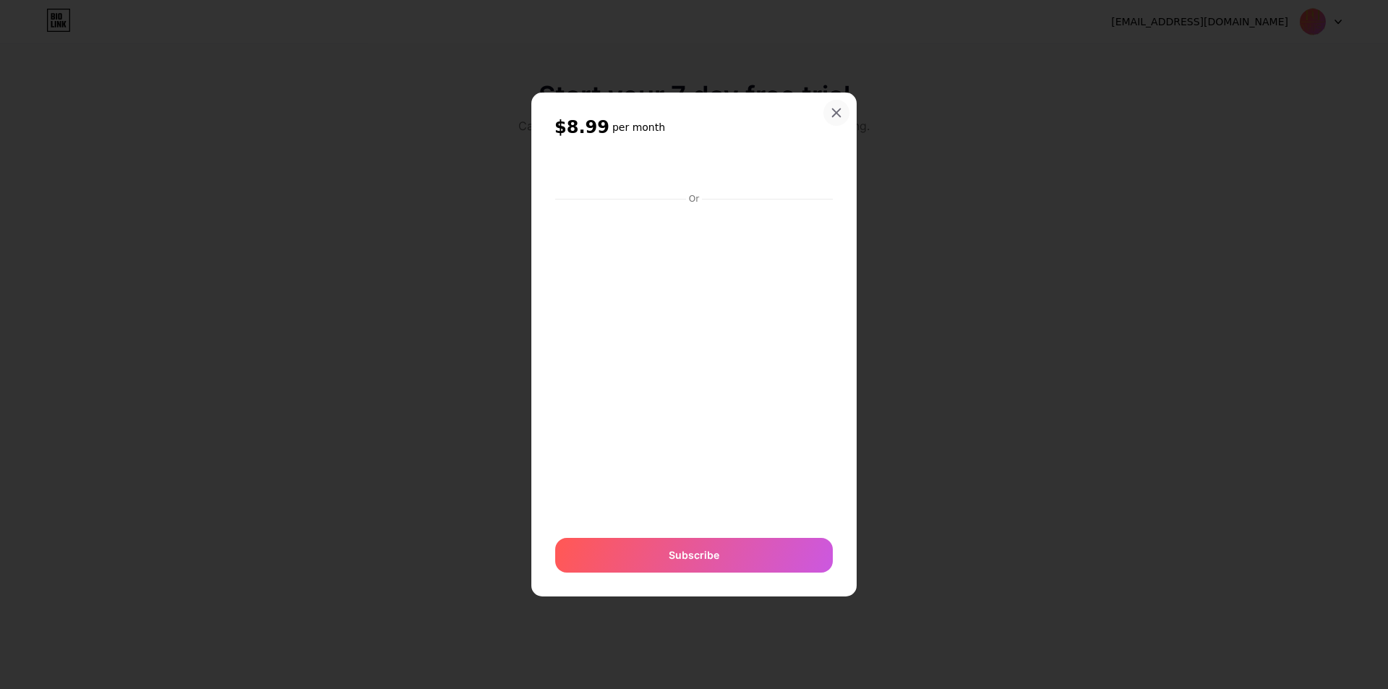
click at [841, 113] on icon at bounding box center [836, 113] width 12 height 12
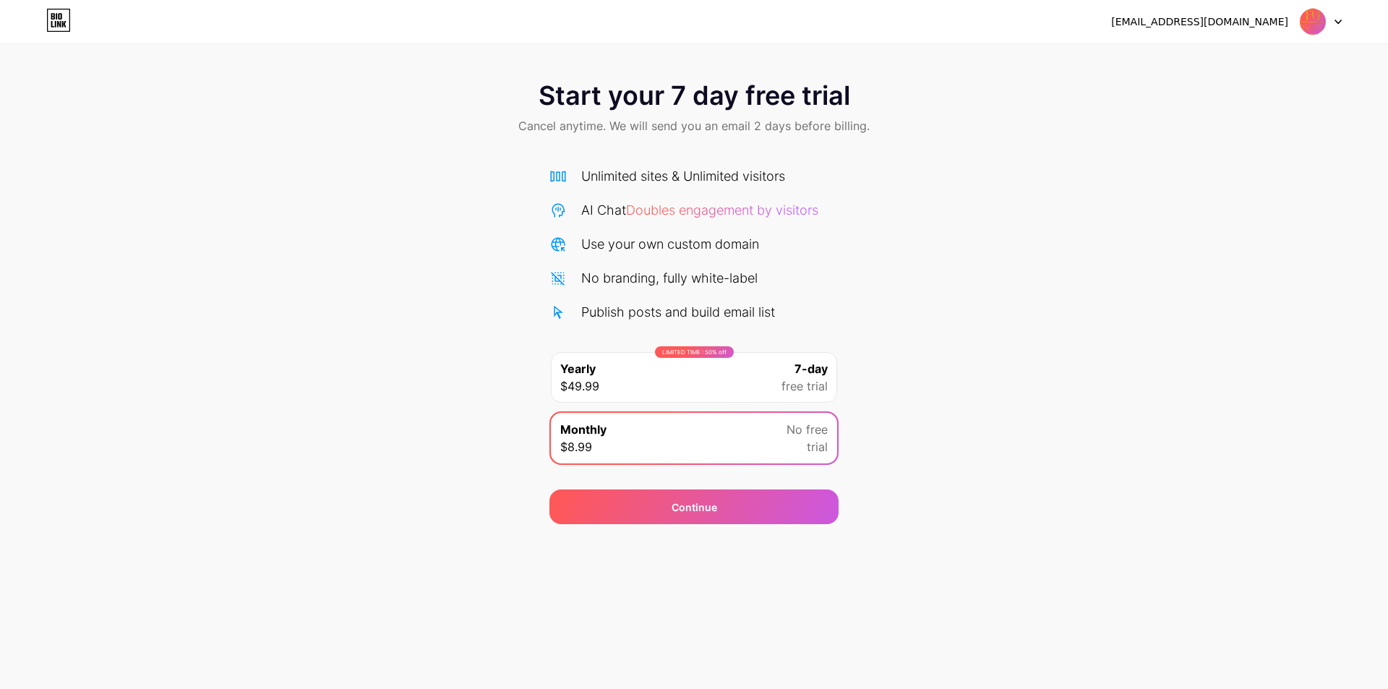
click at [1288, 30] on div "[EMAIL_ADDRESS][DOMAIN_NAME]" at bounding box center [1226, 22] width 231 height 26
click at [1327, 17] on div at bounding box center [1320, 22] width 42 height 26
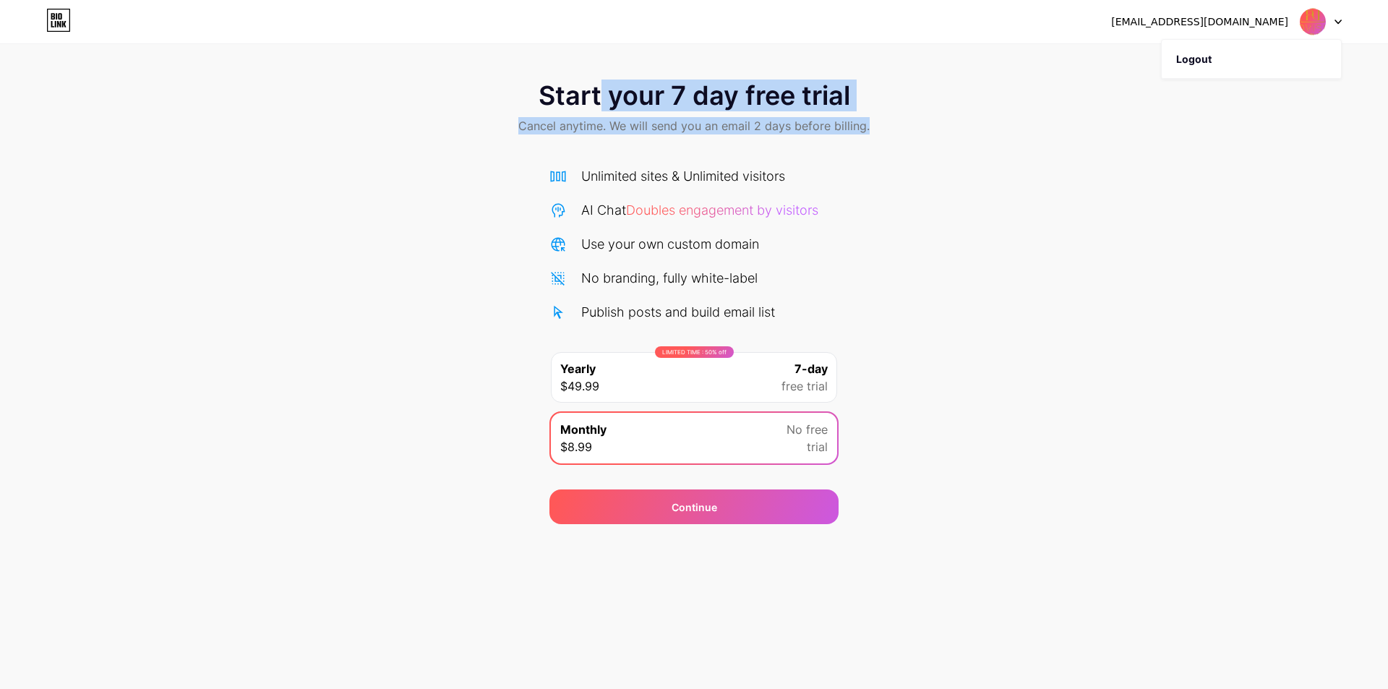
drag, startPoint x: 601, startPoint y: 98, endPoint x: 971, endPoint y: 176, distance: 378.9
click at [973, 176] on div "Start your 7 day free trial Cancel anytime. We will send you an email 2 days be…" at bounding box center [694, 294] width 1388 height 457
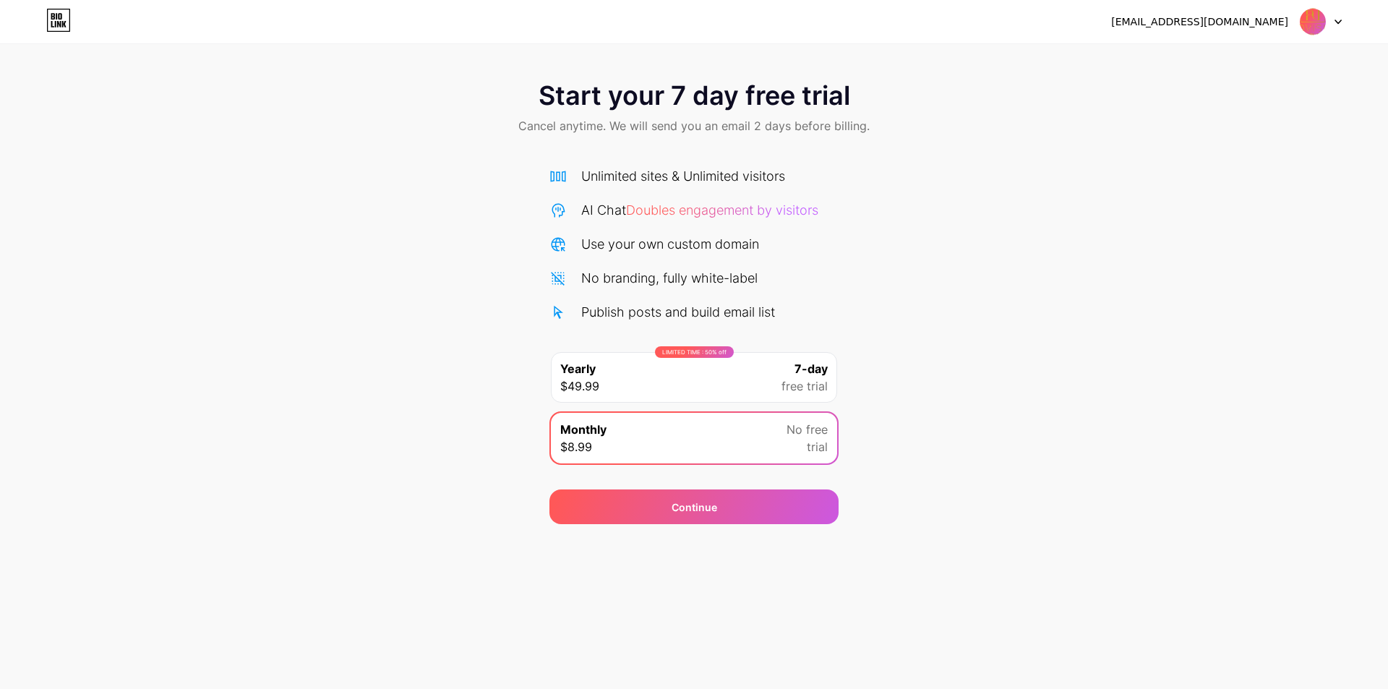
click at [662, 163] on div "Unlimited sites & Unlimited visitors AI Chat Doubles engagement by visitors Use…" at bounding box center [693, 312] width 289 height 320
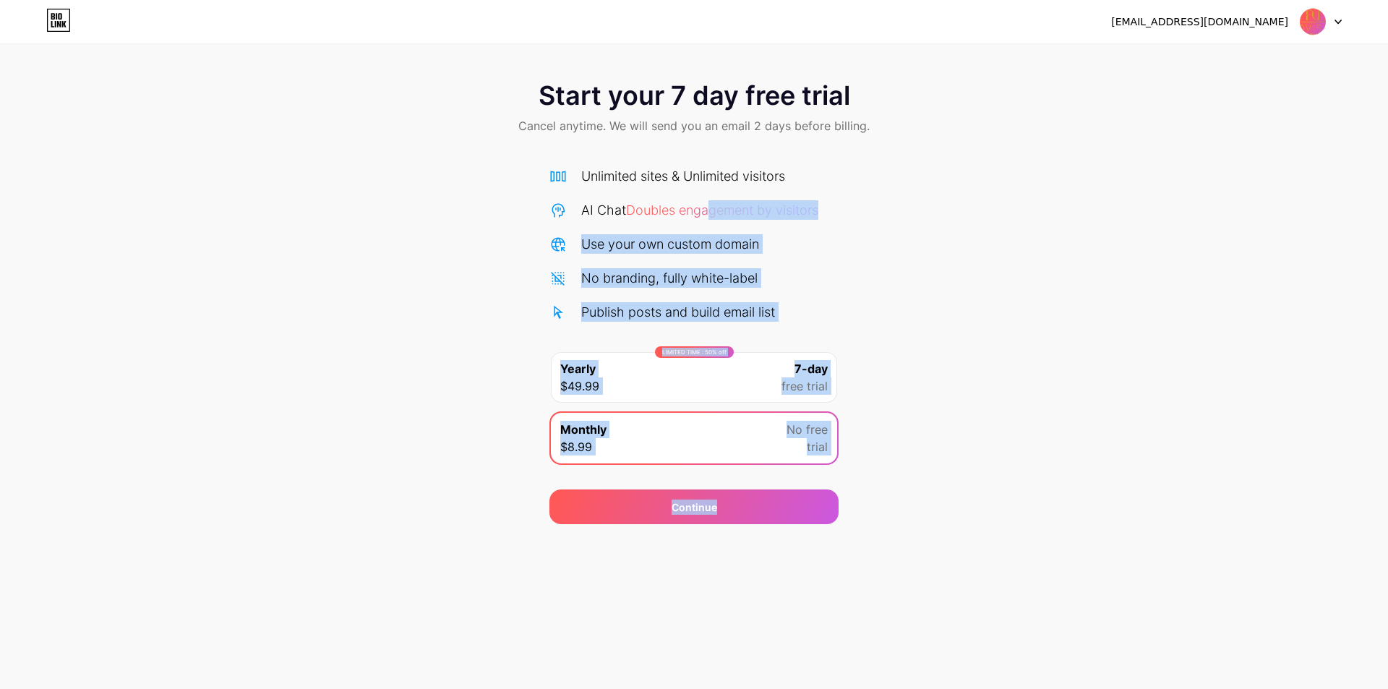
drag, startPoint x: 710, startPoint y: 210, endPoint x: 728, endPoint y: 532, distance: 322.9
click at [728, 532] on div "provisionavluae@gmail.com Logout Link Copied Start your 7 day free trial Cancel…" at bounding box center [694, 344] width 1388 height 689
click at [707, 507] on div "Continue" at bounding box center [694, 506] width 46 height 15
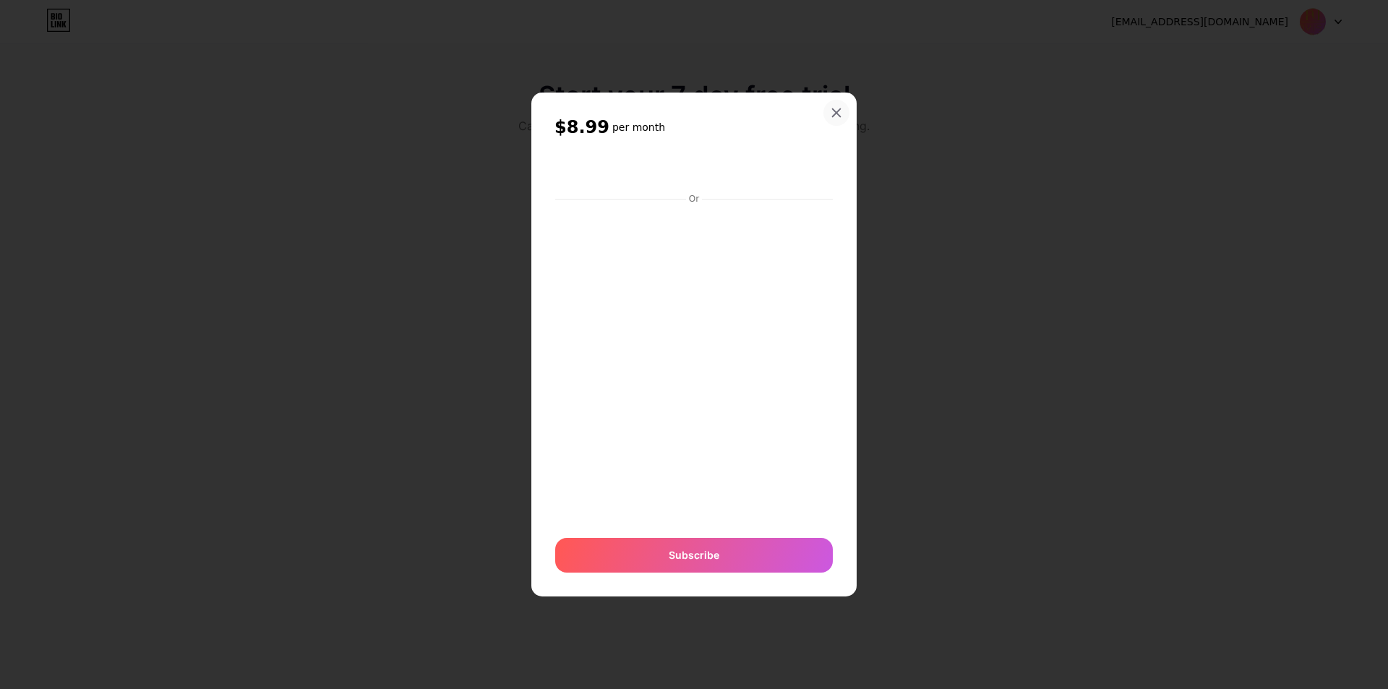
click at [835, 115] on icon at bounding box center [836, 113] width 12 height 12
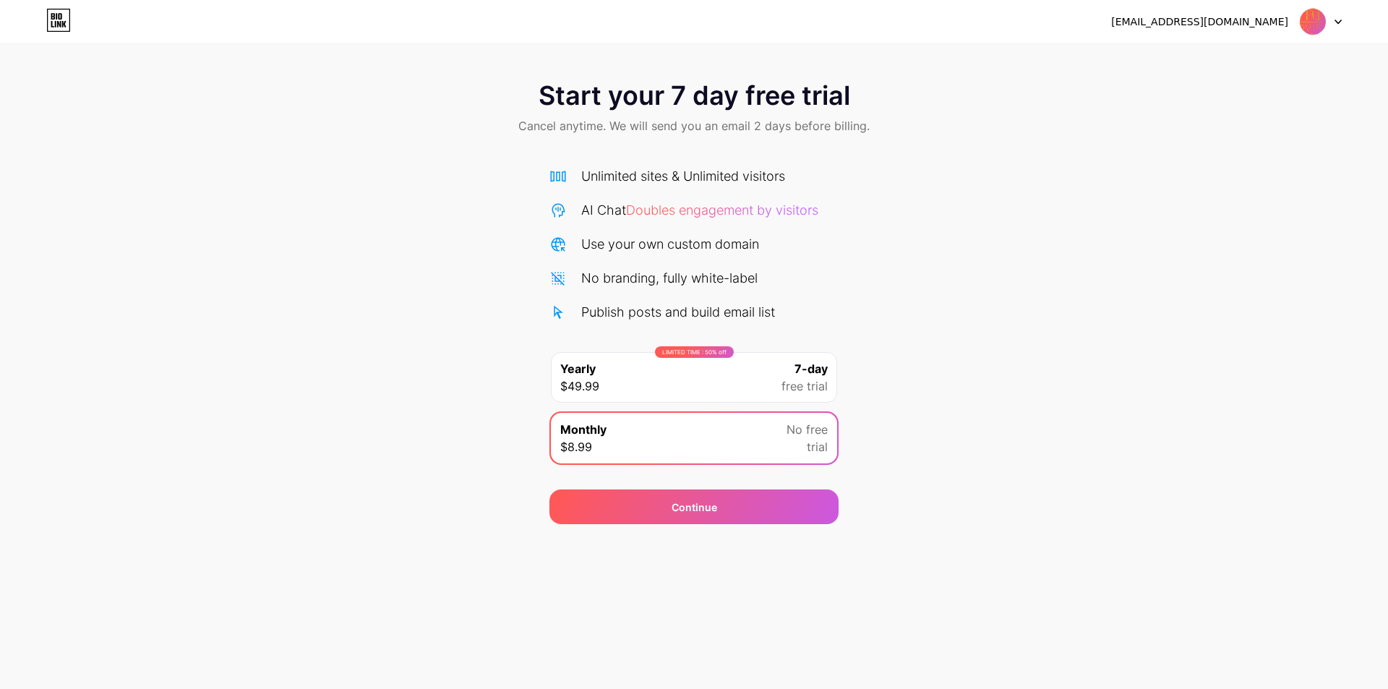
click at [691, 377] on div "LIMITED TIME : 50% off Yearly $49.99 7-day free trial" at bounding box center [694, 377] width 286 height 51
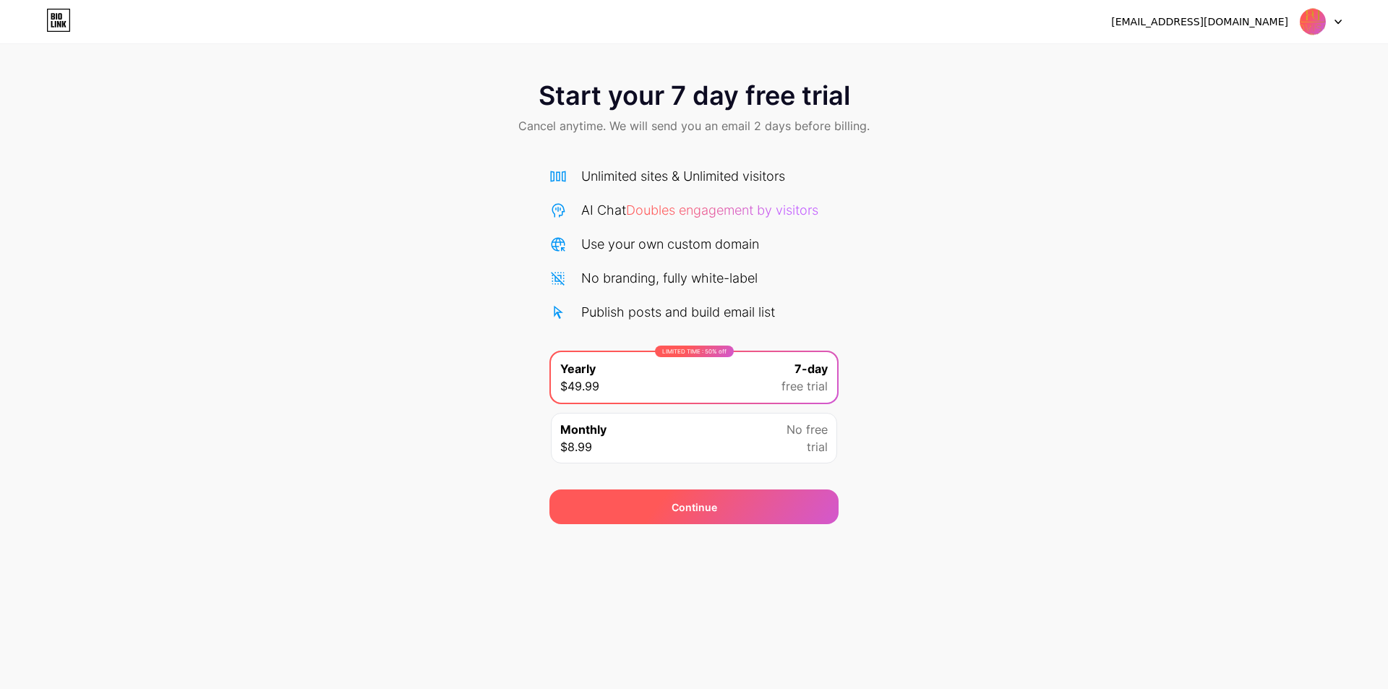
click at [690, 501] on div "Continue" at bounding box center [694, 506] width 46 height 15
